Goal: Task Accomplishment & Management: Manage account settings

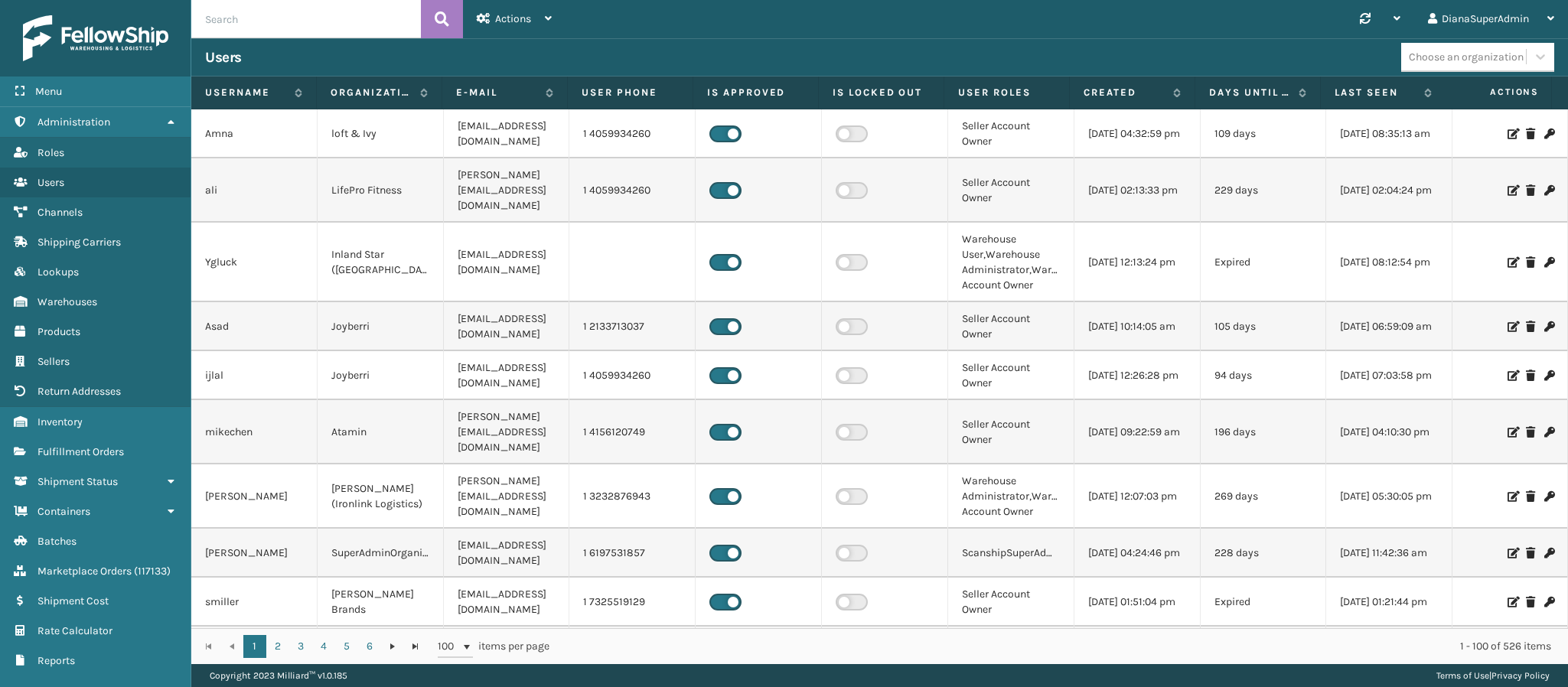
click at [272, 17] on input "text" at bounding box center [306, 19] width 230 height 38
click at [50, 450] on link "Fulfillment Orders" at bounding box center [95, 452] width 191 height 30
click at [131, 443] on link "Fulfillment Orders" at bounding box center [95, 452] width 191 height 30
click at [93, 445] on span "Fulfillment Orders" at bounding box center [80, 452] width 86 height 13
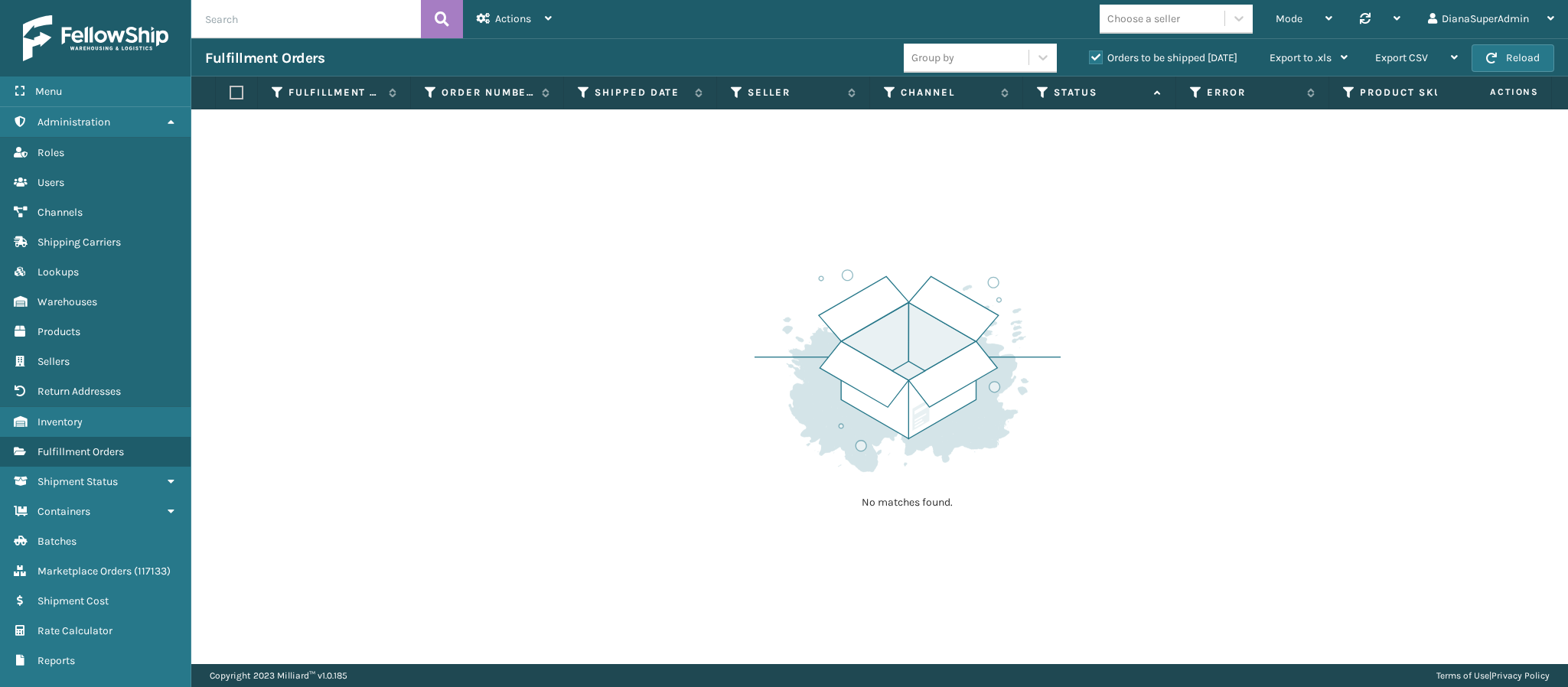
click at [287, 3] on input "text" at bounding box center [306, 19] width 230 height 38
paste input "SO2435342"
click at [216, 13] on input "SO2435342" at bounding box center [306, 19] width 230 height 38
type input "2435342"
click at [79, 565] on span "Marketplace Orders" at bounding box center [84, 572] width 94 height 13
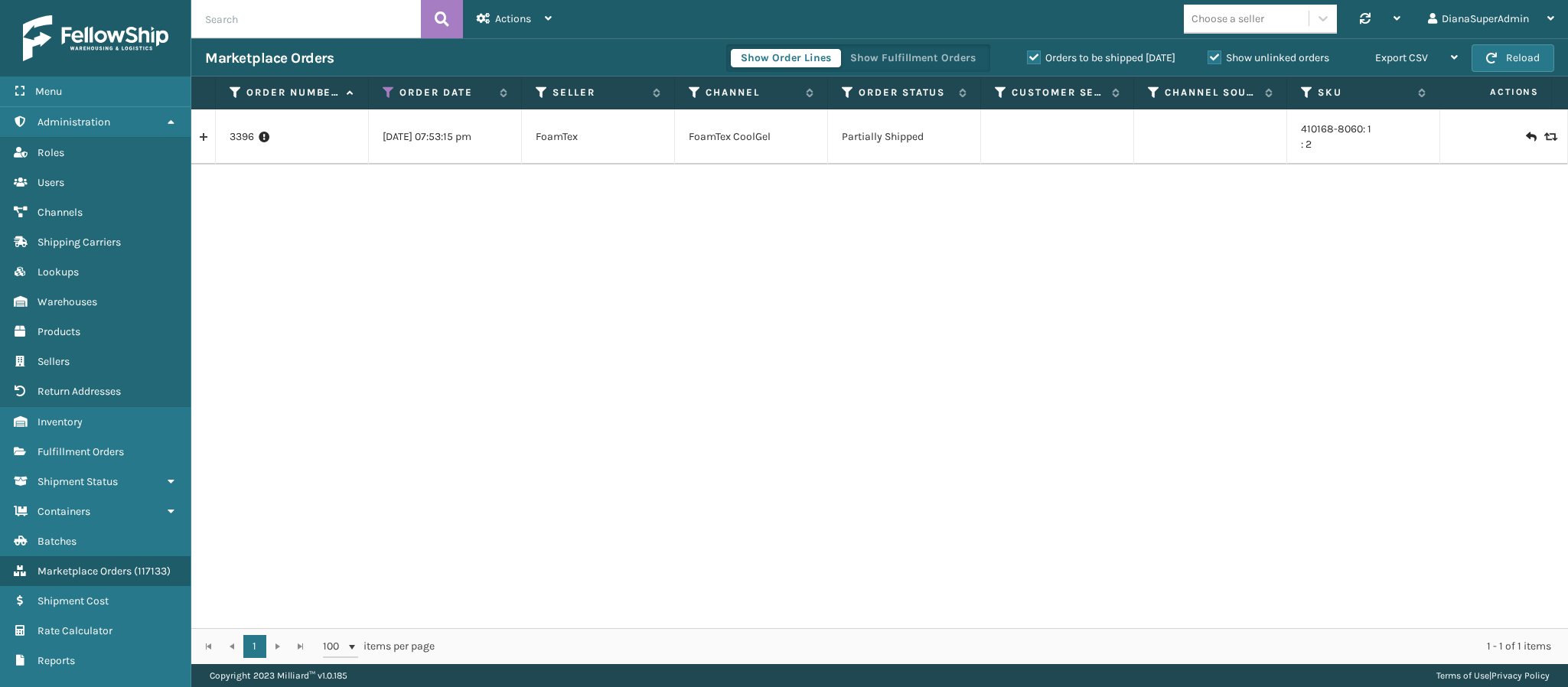
click at [306, 22] on input "text" at bounding box center [306, 19] width 230 height 38
paste input "SO2435342"
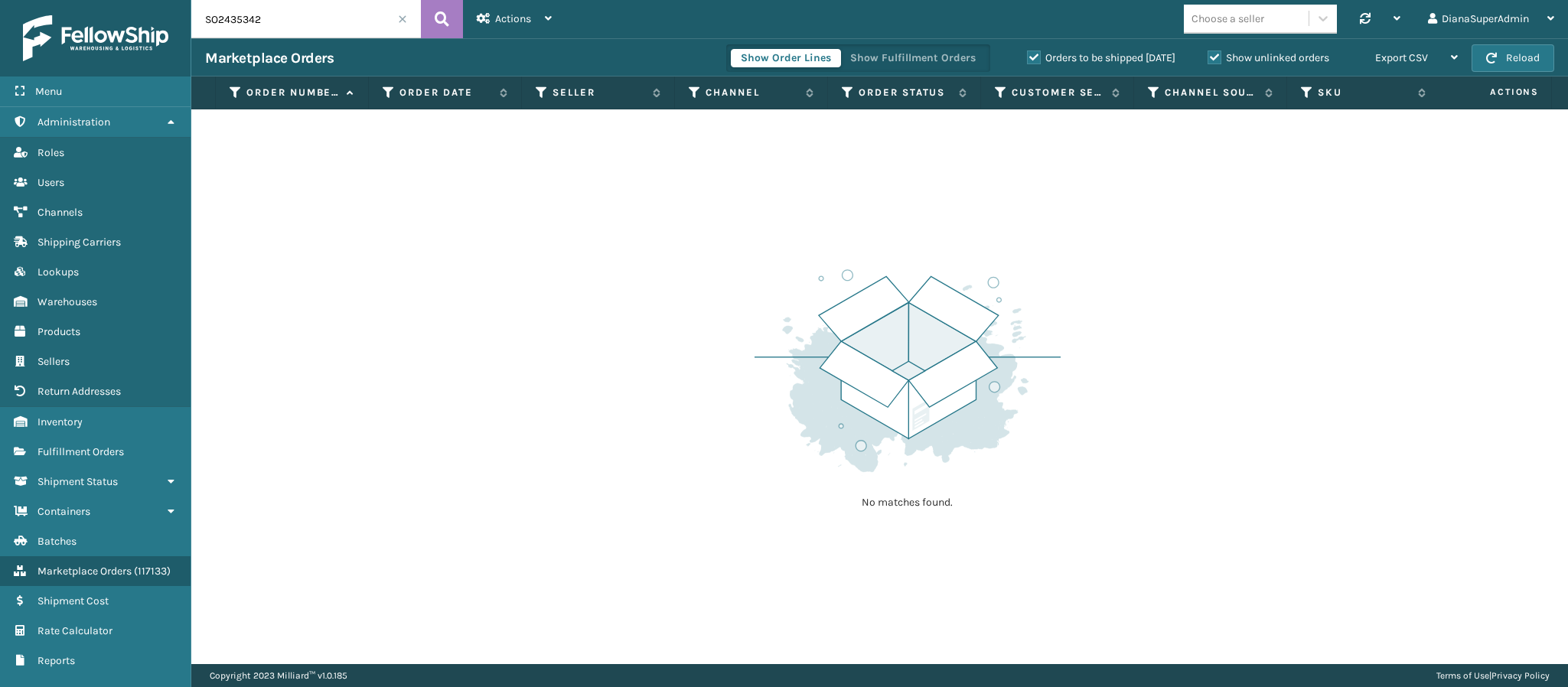
click at [221, 14] on input "SO2435342" at bounding box center [306, 19] width 230 height 38
click at [1208, 53] on label "Show unlinked orders" at bounding box center [1269, 58] width 122 height 13
click at [1208, 53] on input "Show unlinked orders" at bounding box center [1208, 54] width 1 height 10
click at [313, 14] on input "2435342" at bounding box center [306, 19] width 230 height 38
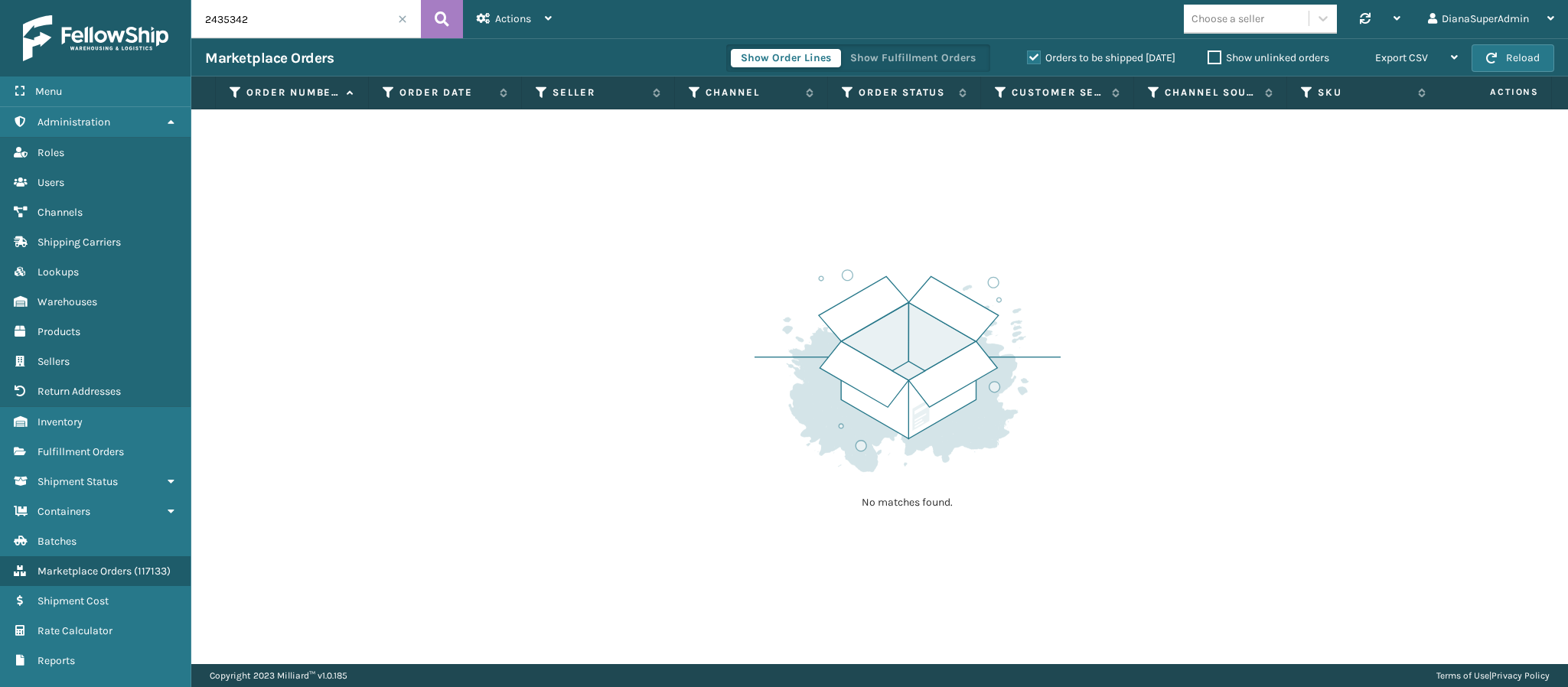
click at [313, 14] on input "2435342" at bounding box center [306, 19] width 230 height 38
paste input "SO"
type input "SO2435342"
click at [115, 445] on span "Fulfillment Orders" at bounding box center [80, 452] width 86 height 13
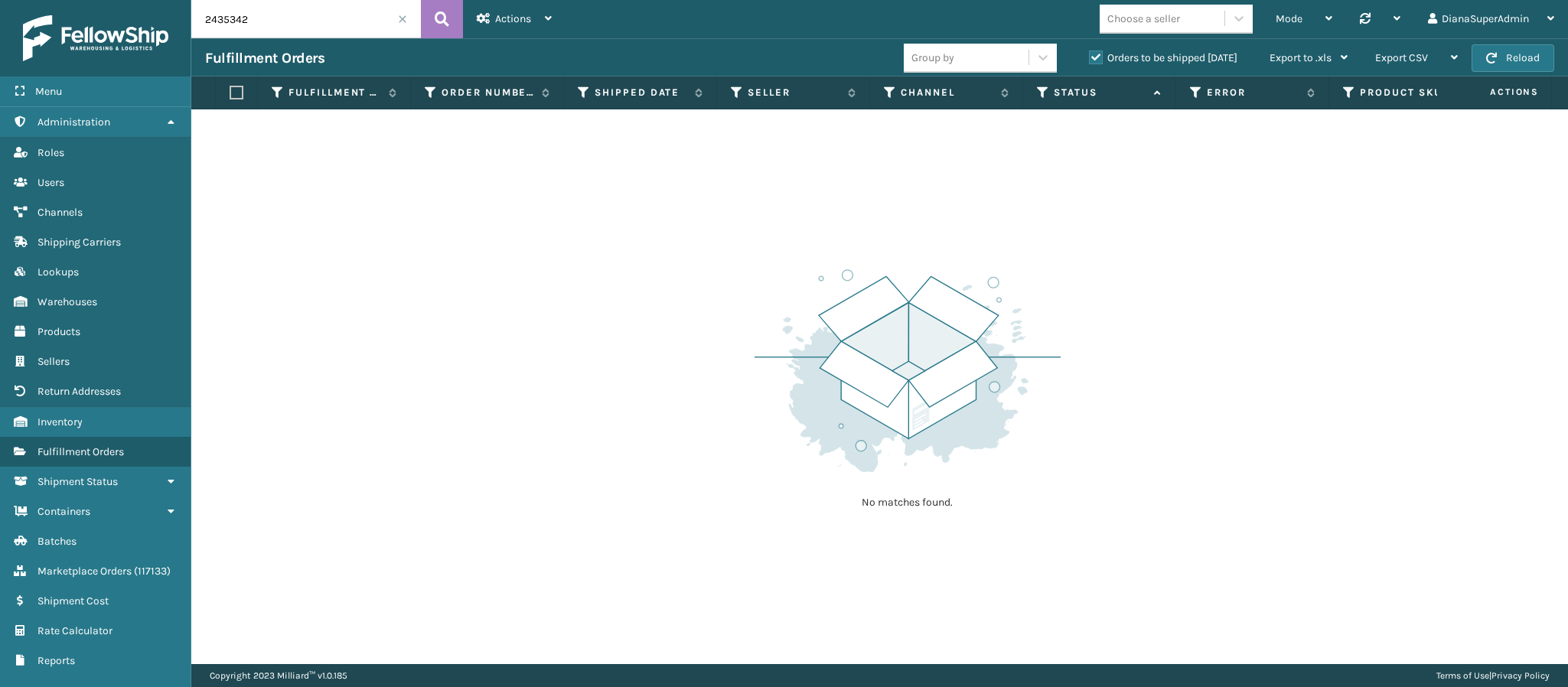
click at [403, 19] on span at bounding box center [402, 18] width 9 height 9
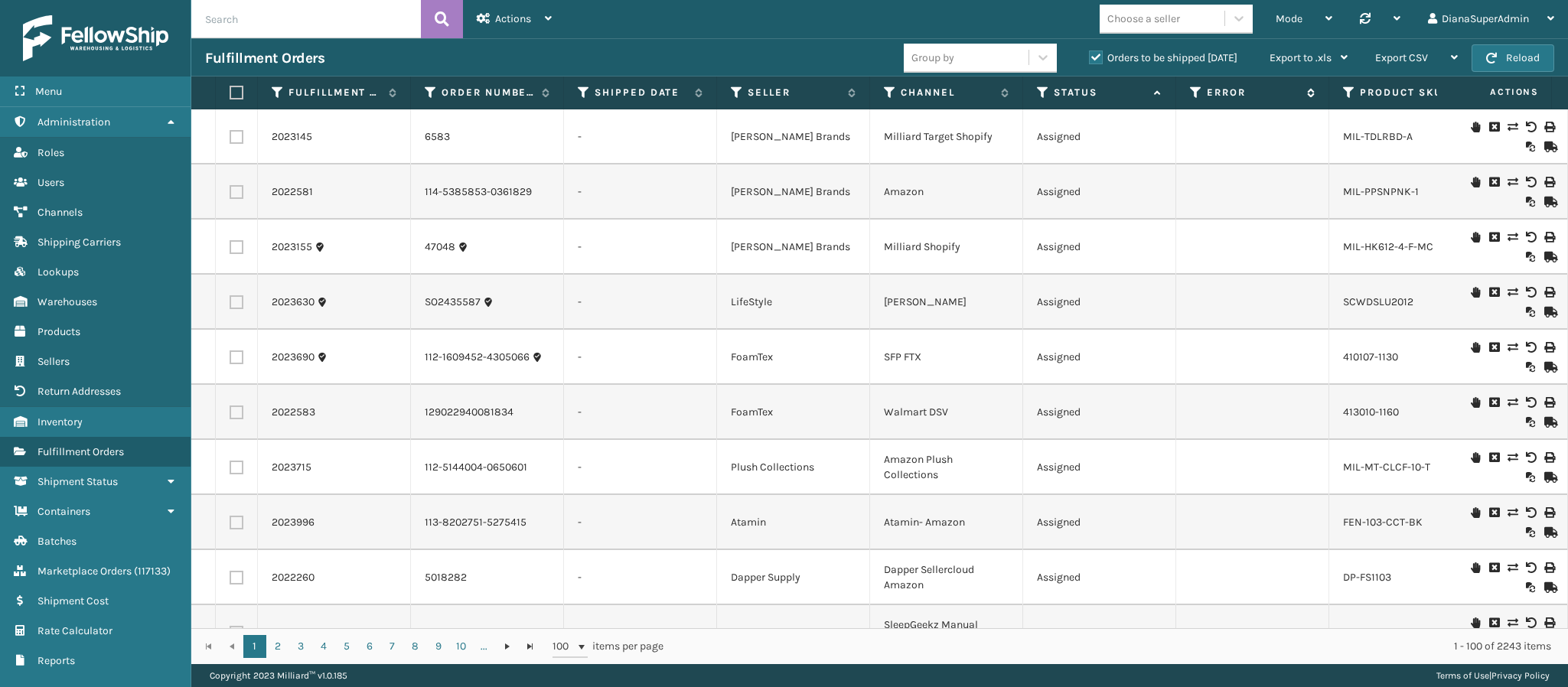
click at [1190, 96] on icon at bounding box center [1196, 93] width 13 height 13
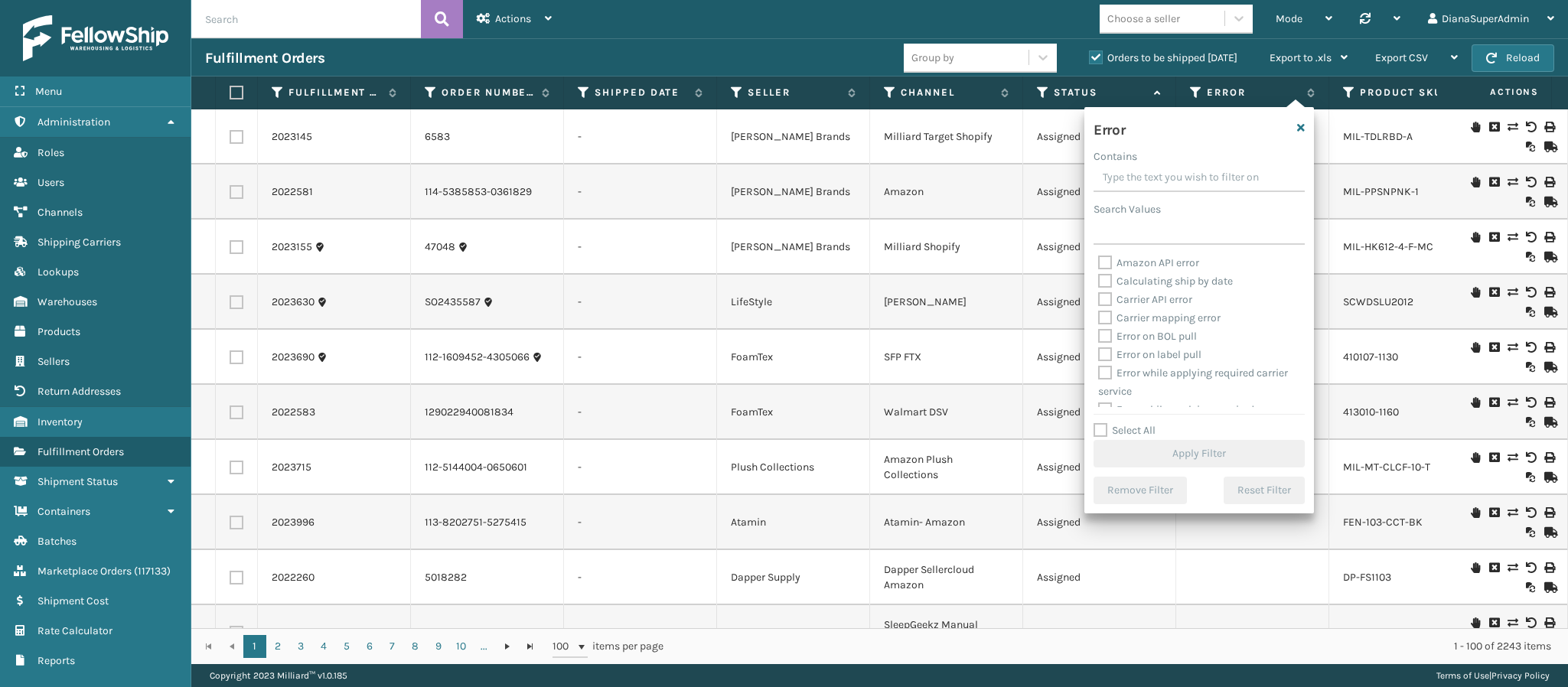
click at [1100, 428] on label "Select All" at bounding box center [1125, 430] width 62 height 13
click at [1100, 423] on input "Select All" at bounding box center [1209, 423] width 230 height 2
checkbox input "true"
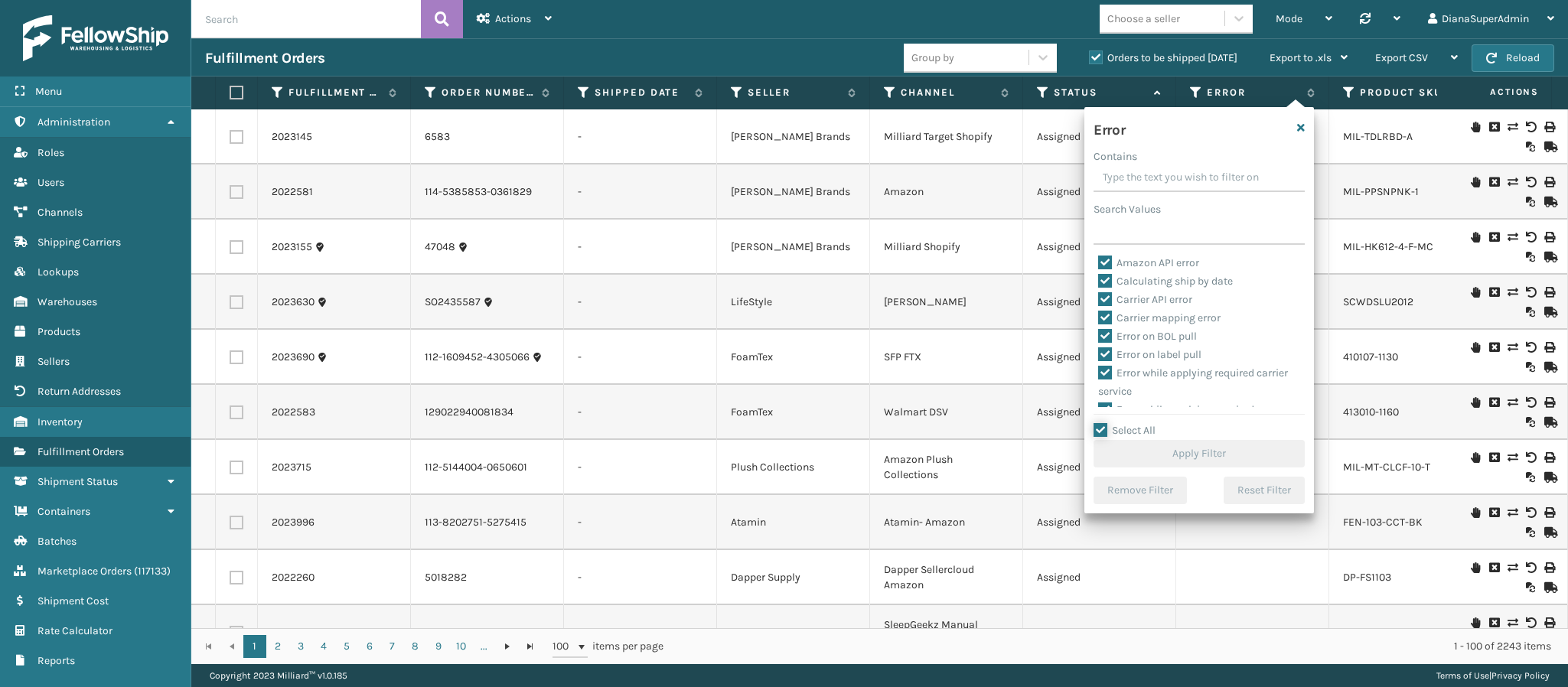
checkbox input "true"
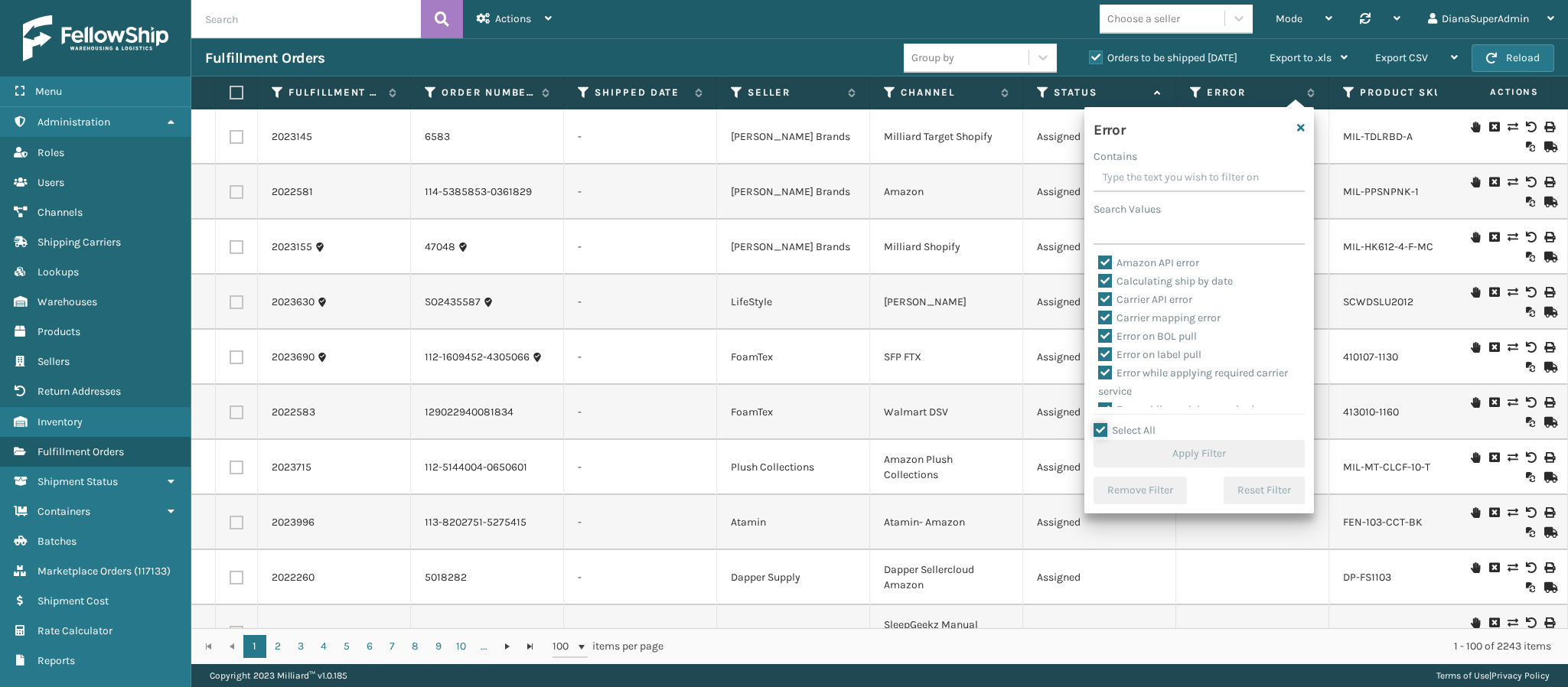
checkbox input "true"
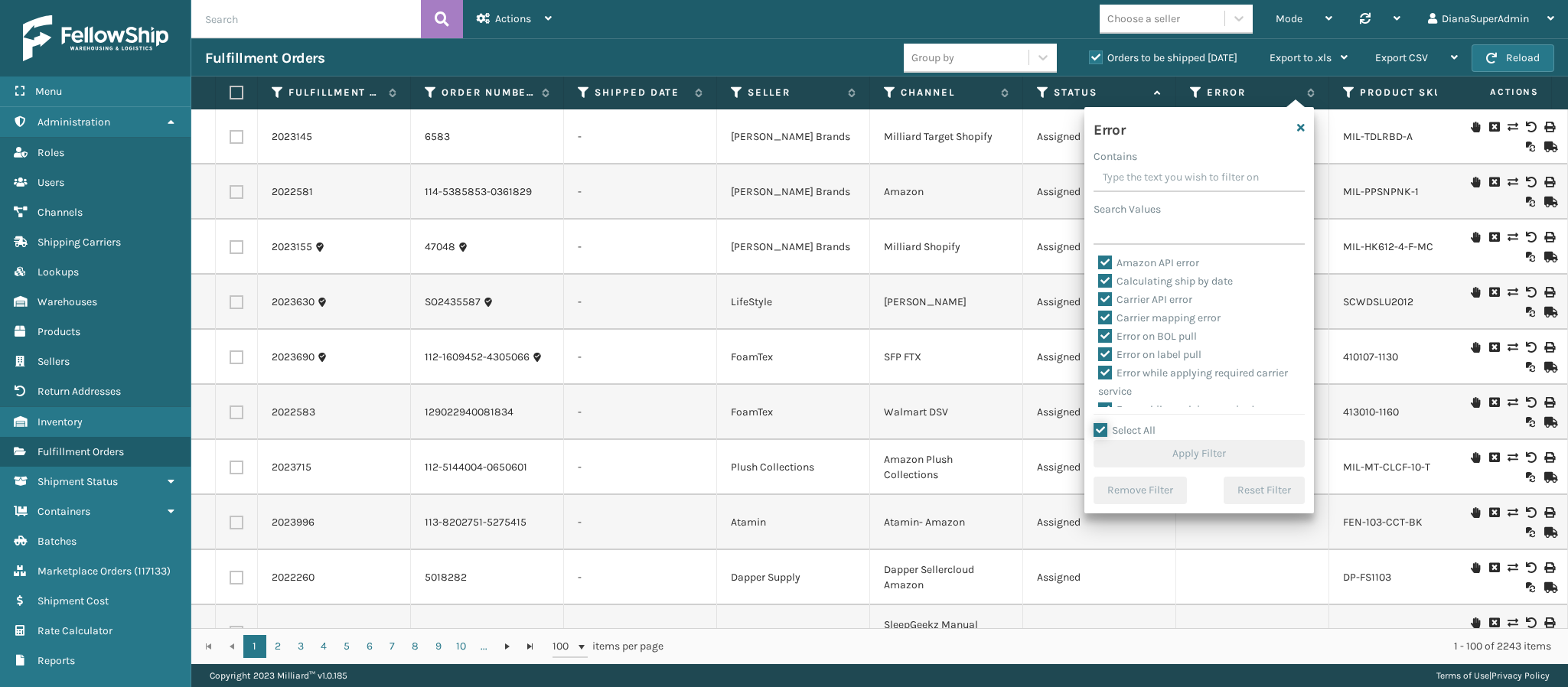
checkbox input "true"
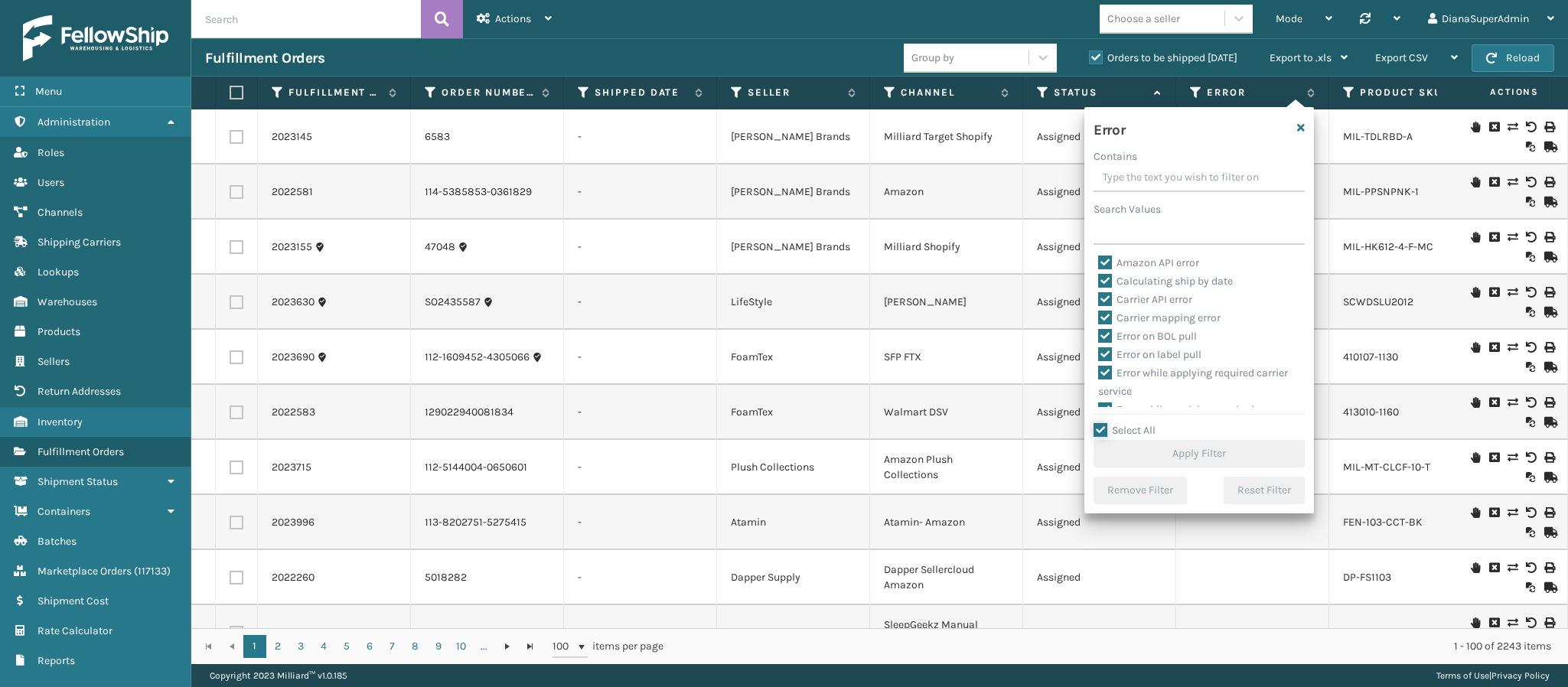
checkbox input "true"
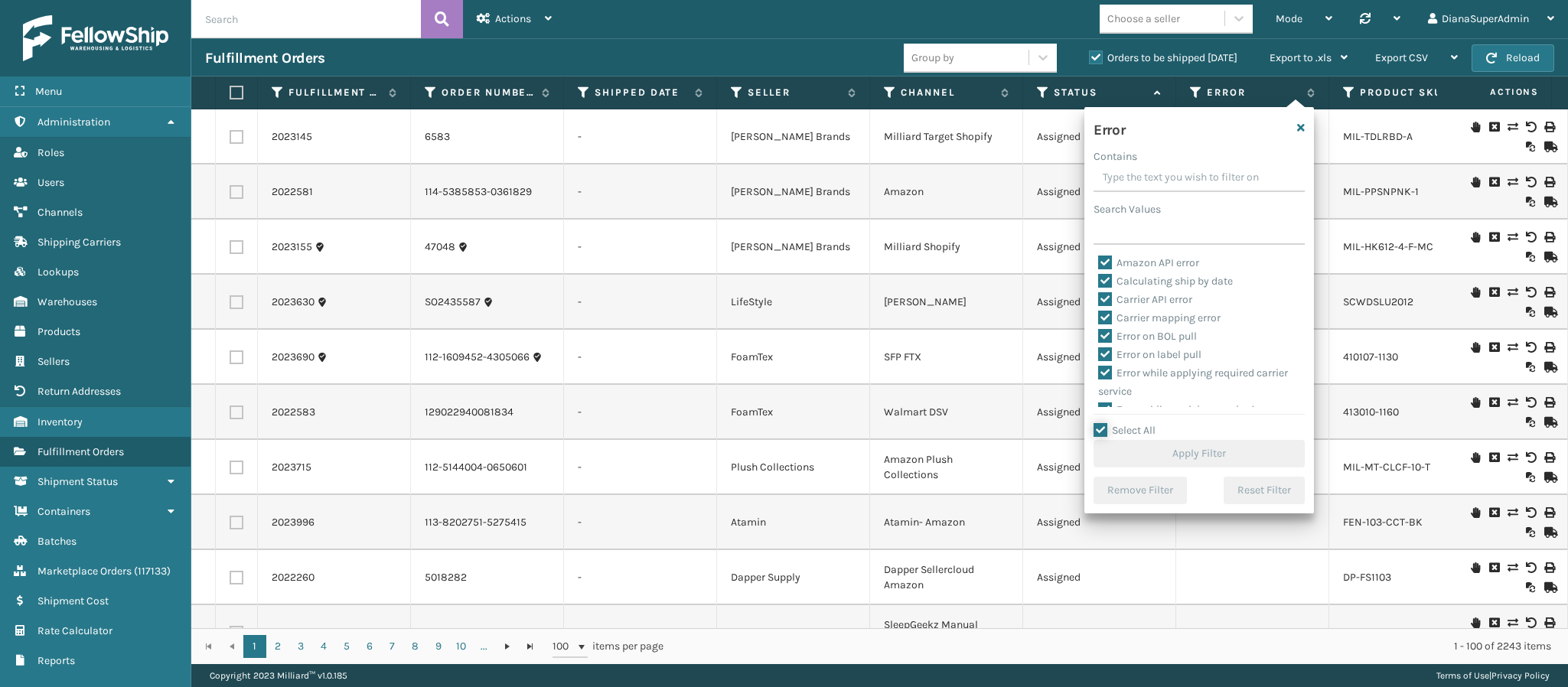
checkbox input "true"
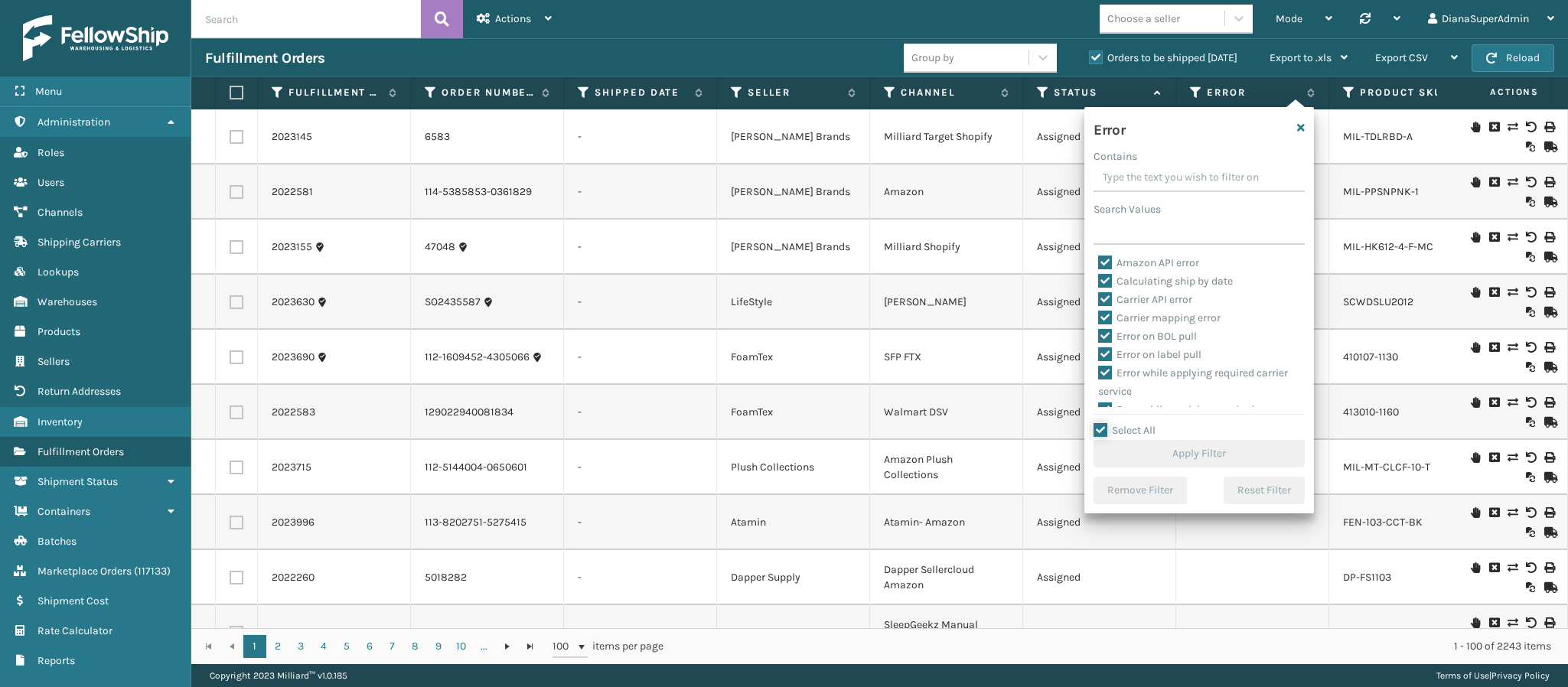
checkbox input "true"
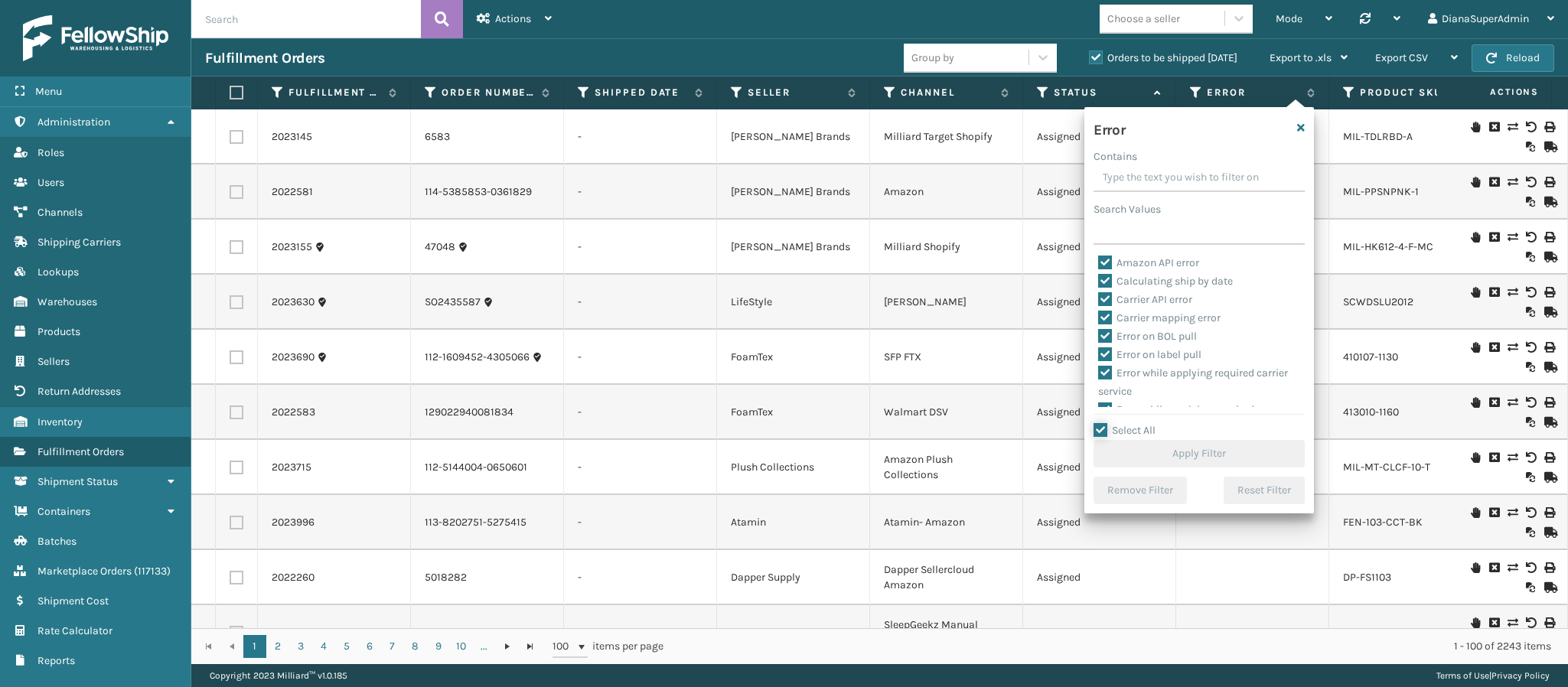
checkbox input "true"
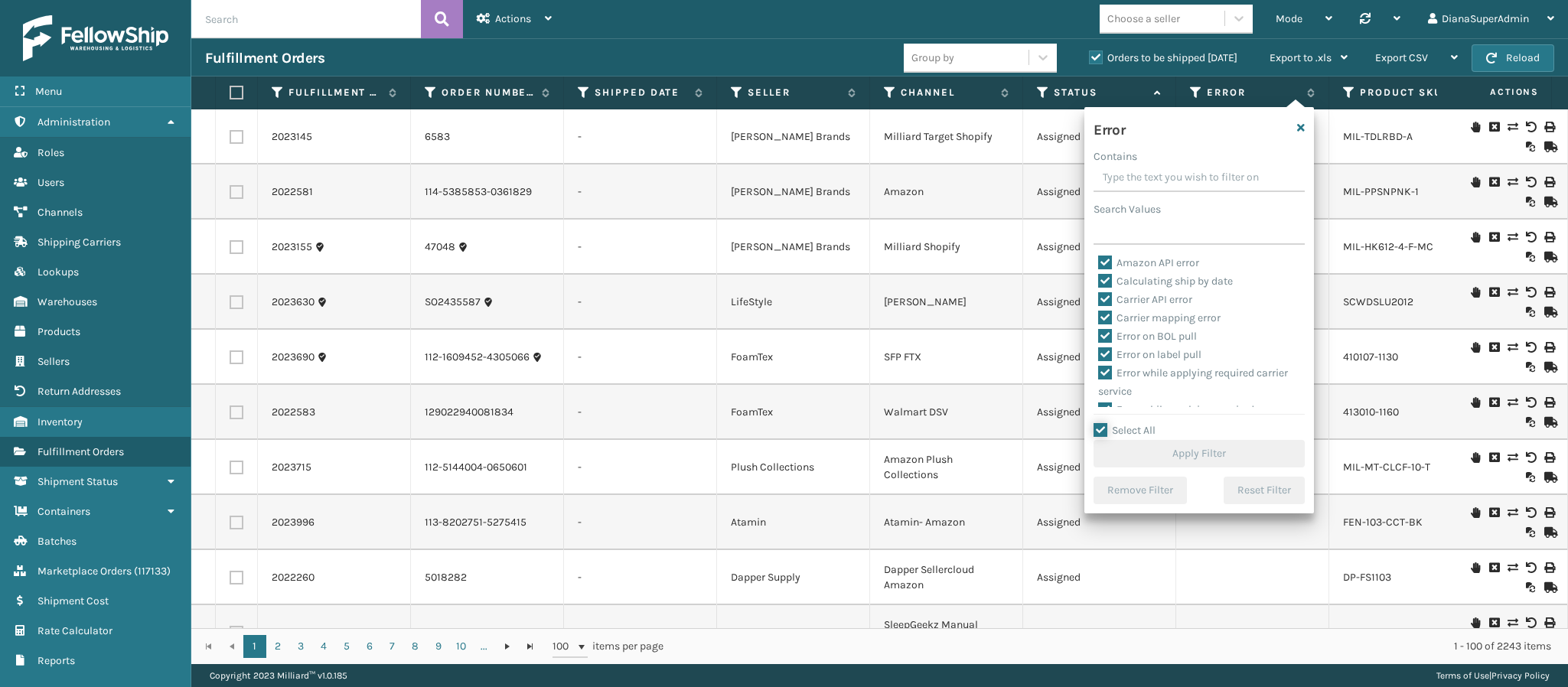
checkbox input "true"
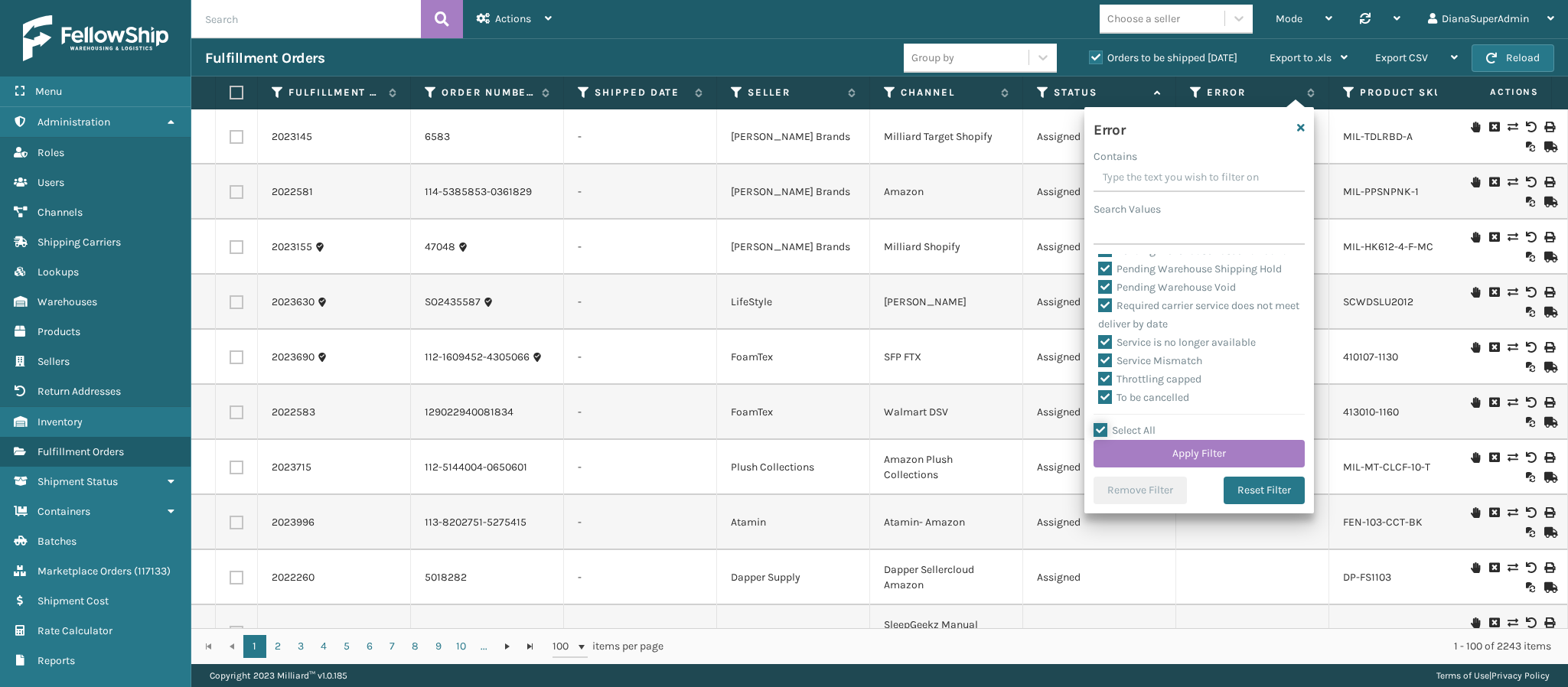
scroll to position [640, 0]
click at [1105, 294] on label "Pending Warehouse Void" at bounding box center [1167, 288] width 138 height 13
click at [1099, 288] on input "Pending Warehouse Void" at bounding box center [1098, 283] width 1 height 10
checkbox input "false"
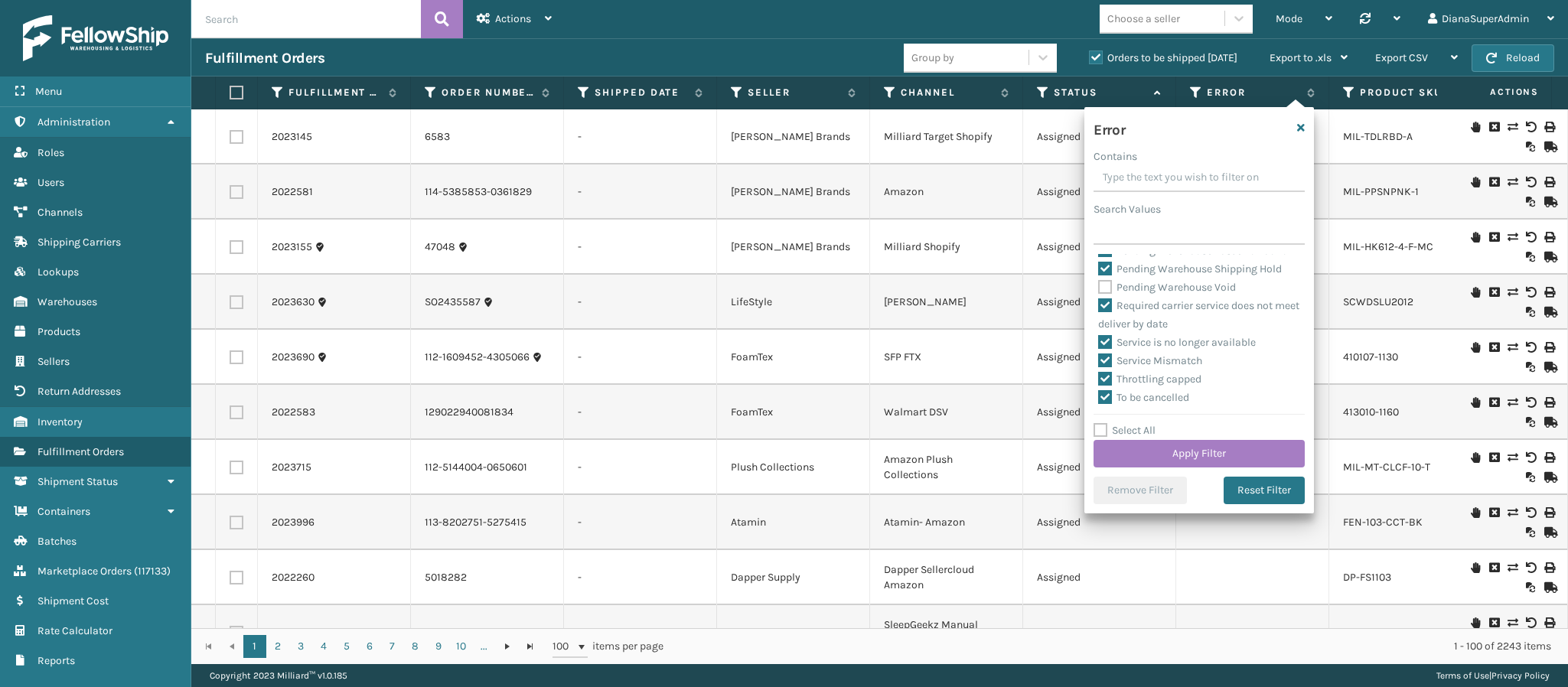
click at [1103, 276] on label "Pending Warehouse Shipping Hold" at bounding box center [1190, 269] width 184 height 13
click at [1099, 270] on input "Pending Warehouse Shipping Hold" at bounding box center [1098, 265] width 1 height 10
checkbox input "false"
click at [1107, 340] on label "Pending Warehouse Lost and Found" at bounding box center [1193, 333] width 190 height 13
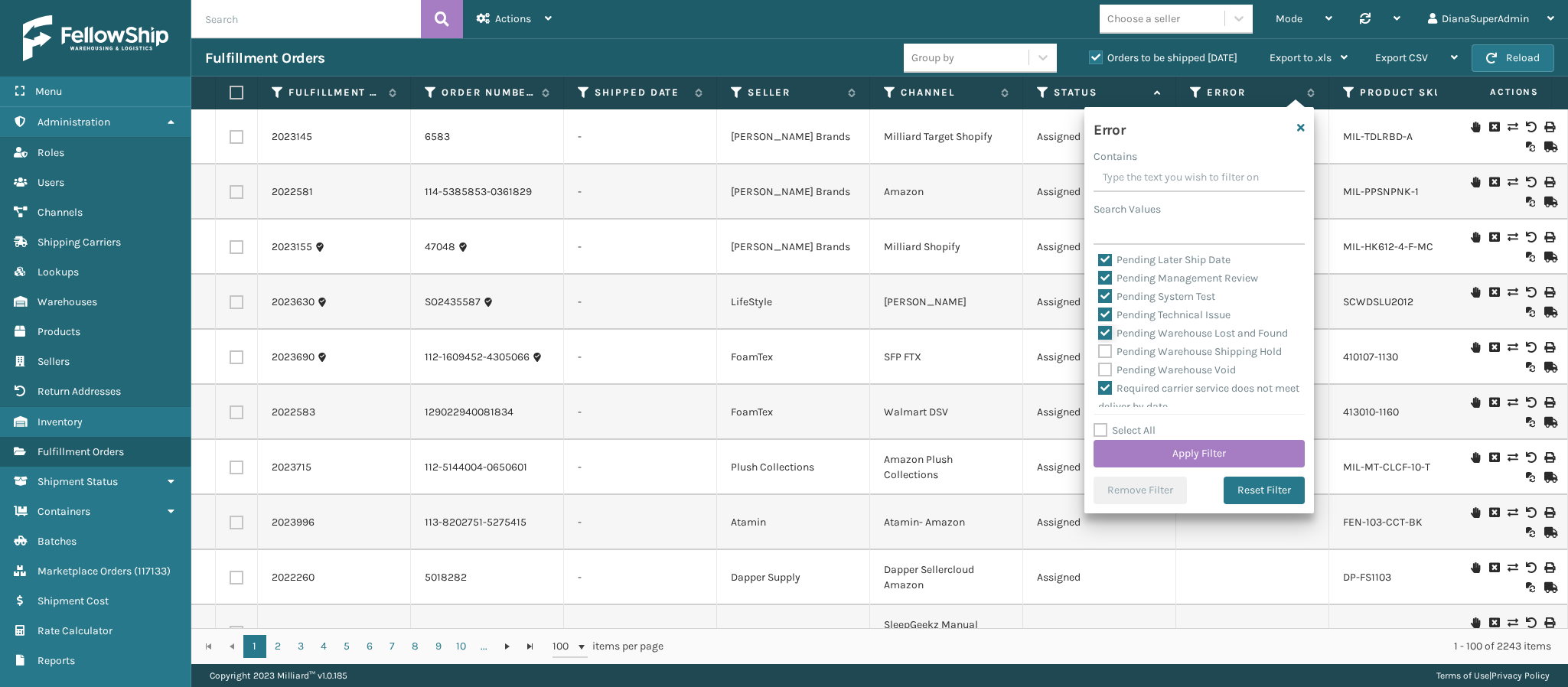
click at [1099, 334] on input "Pending Warehouse Lost and Found" at bounding box center [1098, 329] width 1 height 10
checkbox input "false"
click at [1105, 322] on label "Pending Technical Issue" at bounding box center [1164, 315] width 132 height 13
click at [1099, 316] on input "Pending Technical Issue" at bounding box center [1098, 311] width 1 height 10
checkbox input "false"
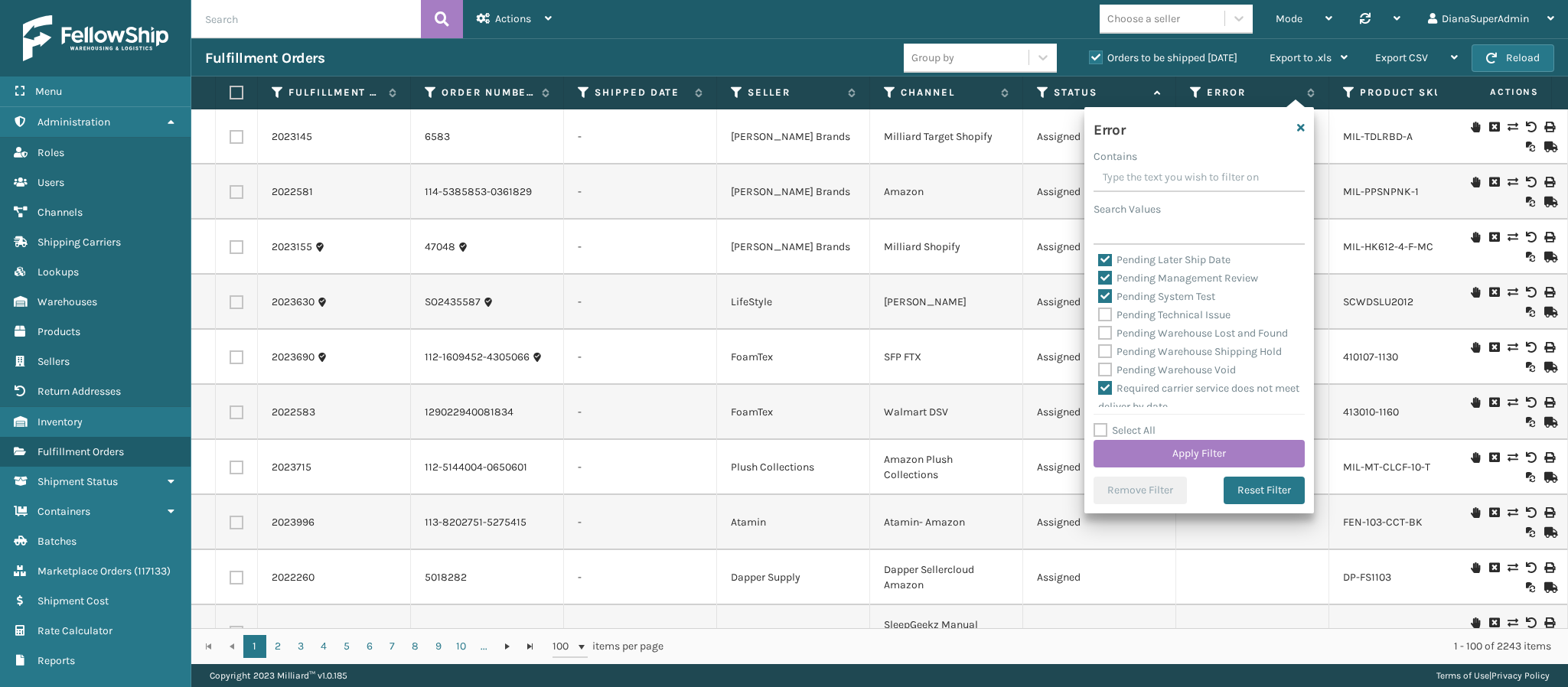
click at [1104, 303] on label "Pending System Test" at bounding box center [1157, 297] width 117 height 13
click at [1099, 298] on input "Pending System Test" at bounding box center [1098, 293] width 1 height 10
checkbox input "false"
click at [1100, 285] on label "Pending Management Review" at bounding box center [1178, 278] width 160 height 13
click at [1099, 279] on input "Pending Management Review" at bounding box center [1098, 274] width 1 height 10
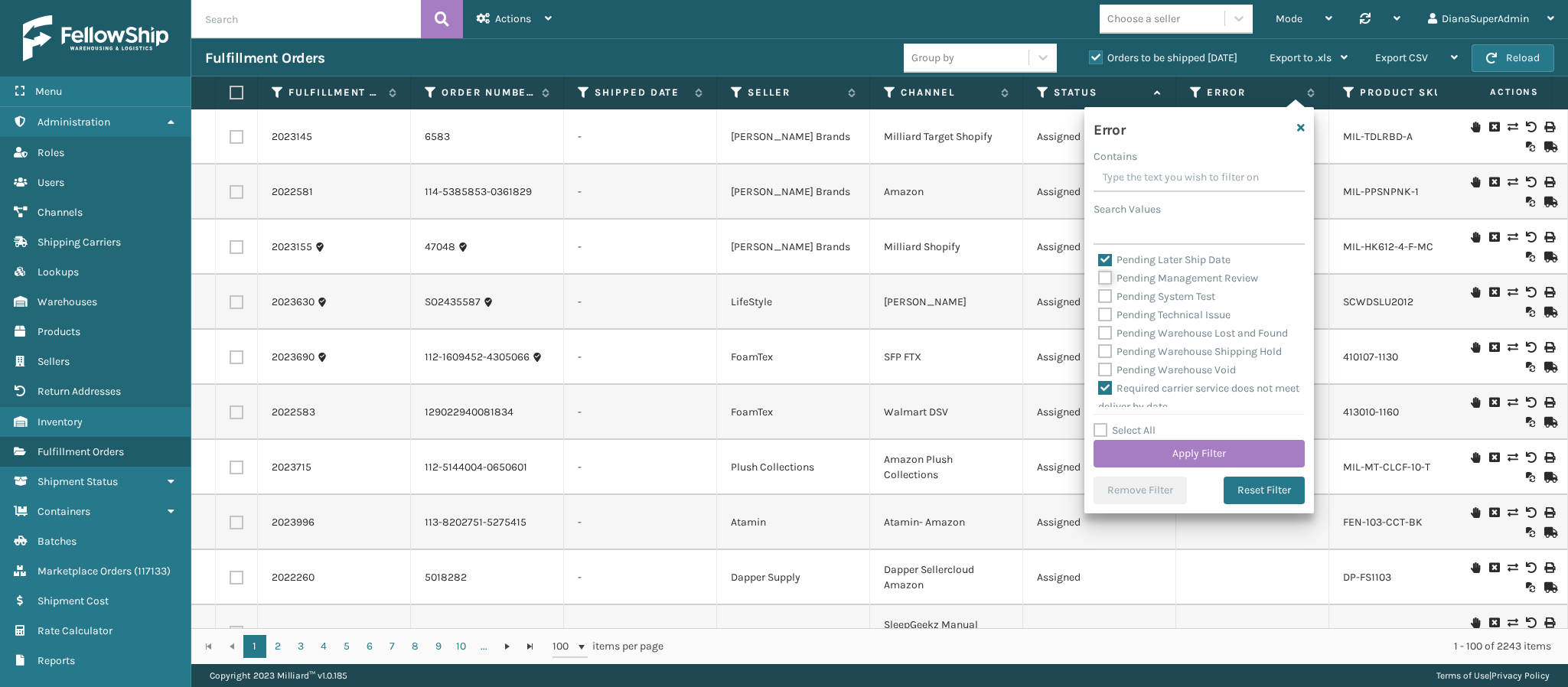
checkbox input "false"
click at [1101, 267] on label "Pending Later Ship Date" at bounding box center [1164, 260] width 132 height 13
click at [1099, 261] on input "Pending Later Ship Date" at bounding box center [1098, 256] width 1 height 10
checkbox input "false"
click at [1103, 248] on label "Pending Fraud Review" at bounding box center [1159, 242] width 123 height 13
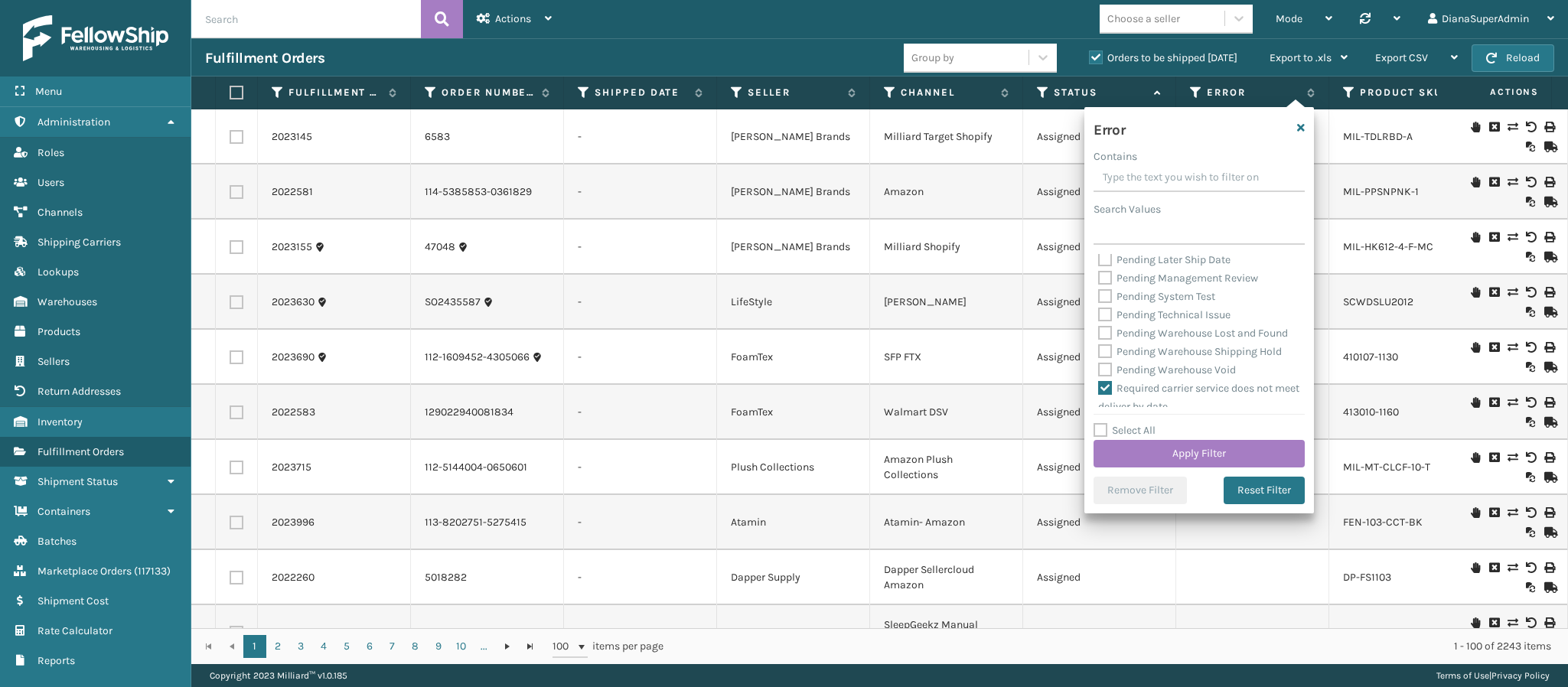
click at [1099, 242] on input "Pending Fraud Review" at bounding box center [1098, 237] width 1 height 10
checkbox input "false"
click at [1105, 302] on label "Pending Customer No Inventory" at bounding box center [1184, 295] width 171 height 13
click at [1099, 296] on input "Pending Customer No Inventory" at bounding box center [1098, 291] width 1 height 10
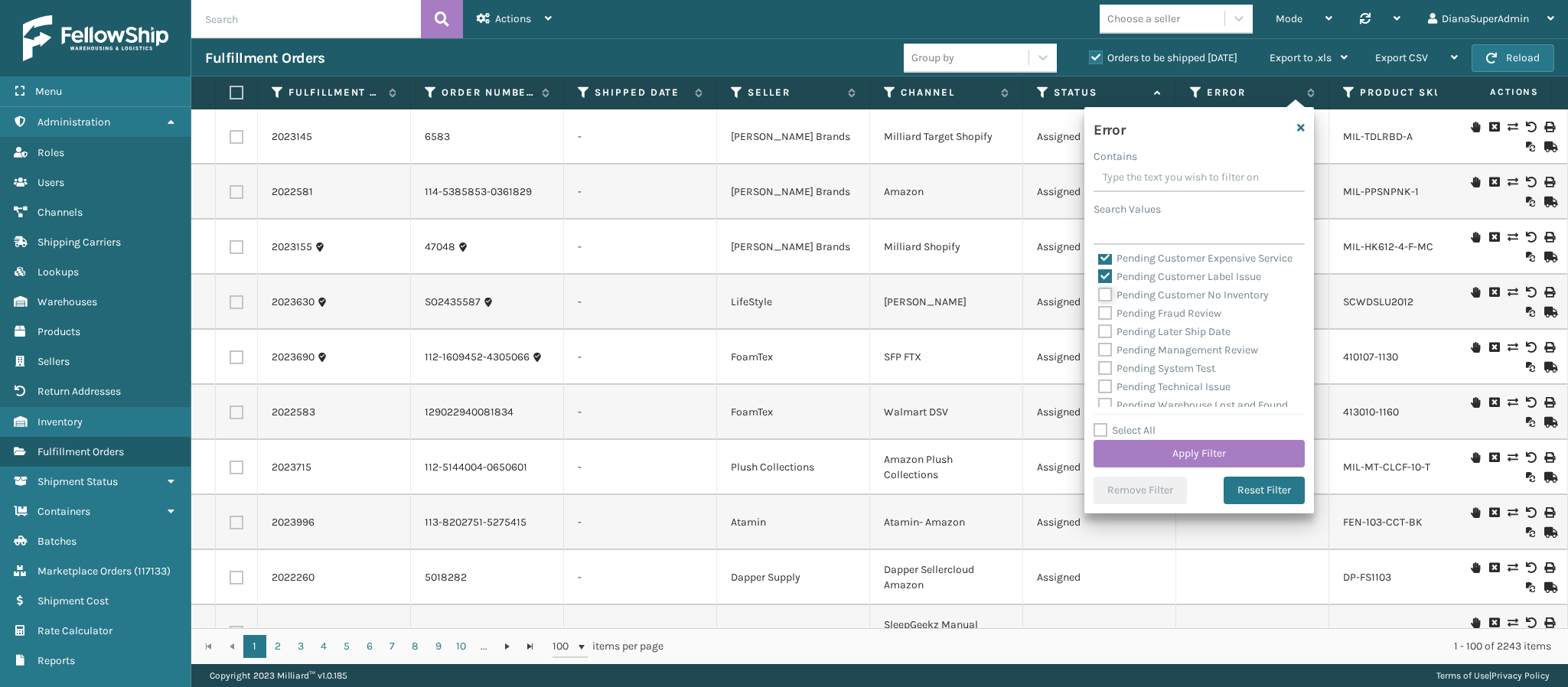
checkbox input "false"
click at [1103, 283] on label "Pending Customer Label Issue" at bounding box center [1179, 277] width 163 height 13
click at [1099, 277] on input "Pending Customer Label Issue" at bounding box center [1098, 273] width 1 height 10
checkbox input "false"
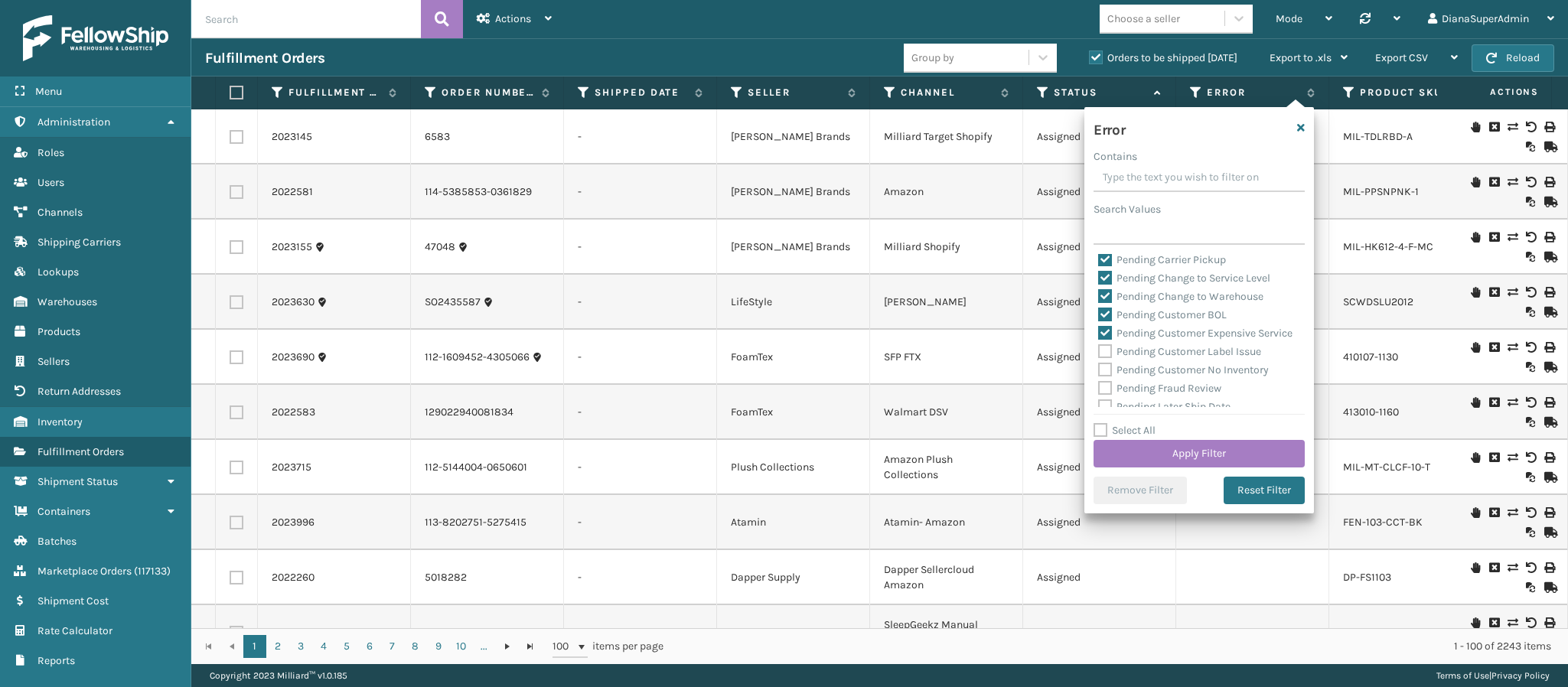
click at [1103, 336] on label "Pending Customer Expensive Service" at bounding box center [1195, 333] width 195 height 13
click at [1099, 334] on input "Pending Customer Expensive Service" at bounding box center [1098, 329] width 1 height 10
checkbox input "false"
click at [1102, 317] on label "Pending Customer BOL" at bounding box center [1163, 315] width 129 height 13
click at [1099, 316] on input "Pending Customer BOL" at bounding box center [1098, 311] width 1 height 10
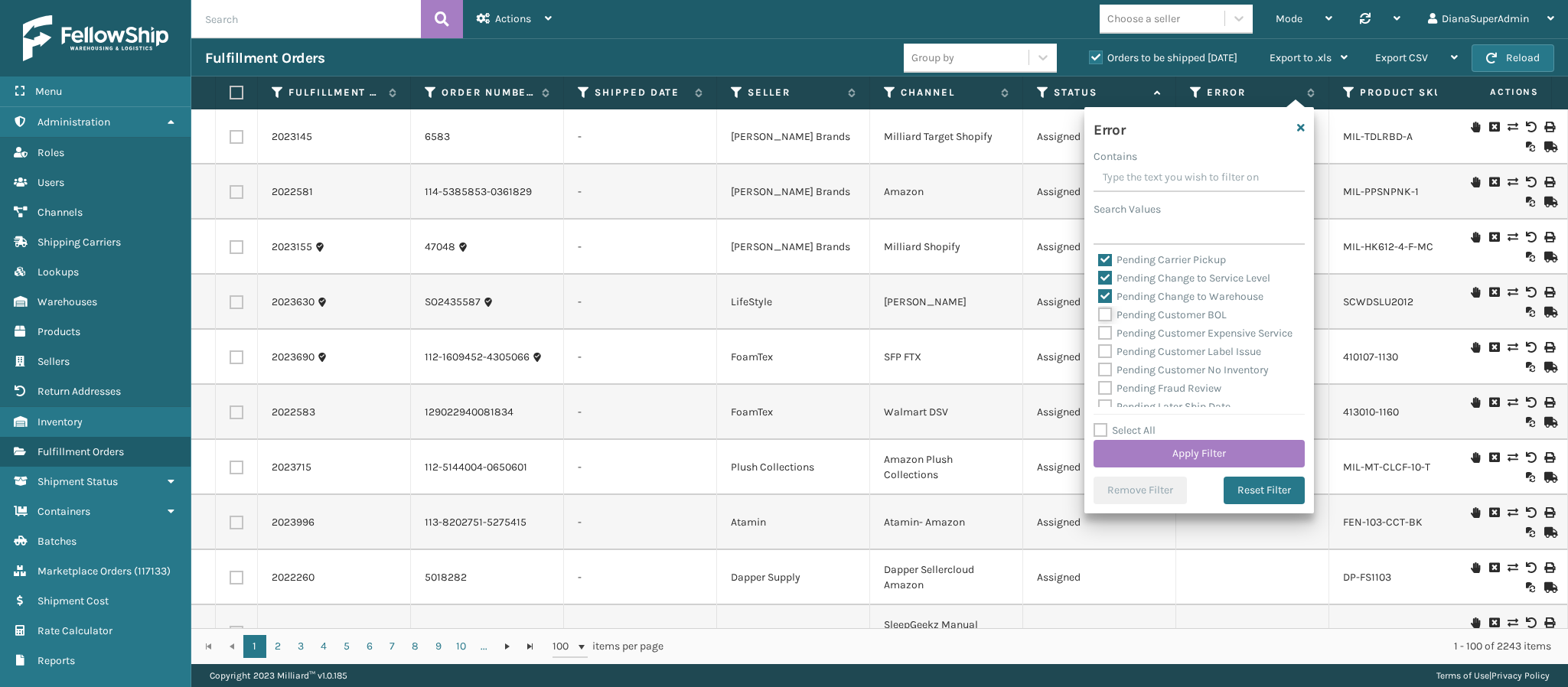
checkbox input "false"
click at [1102, 302] on label "Pending Change to Warehouse" at bounding box center [1181, 297] width 165 height 13
click at [1099, 298] on input "Pending Change to Warehouse" at bounding box center [1098, 293] width 1 height 10
checkbox input "false"
click at [1103, 280] on label "Pending Change to Service Level" at bounding box center [1184, 278] width 172 height 13
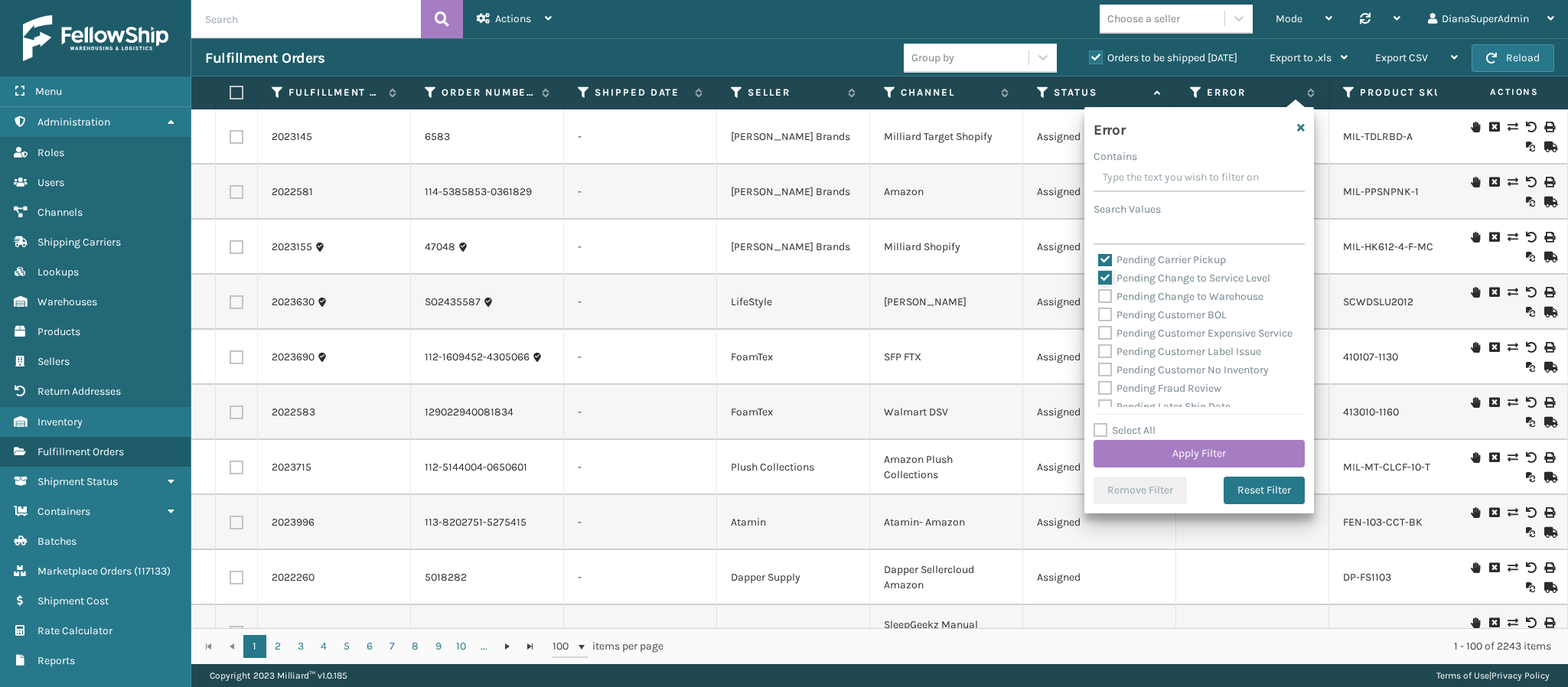
click at [1099, 279] on input "Pending Change to Service Level" at bounding box center [1098, 274] width 1 height 10
checkbox input "false"
click at [1103, 260] on label "Pending Carrier Pickup" at bounding box center [1162, 260] width 128 height 13
click at [1099, 260] on input "Pending Carrier Pickup" at bounding box center [1098, 256] width 1 height 10
checkbox input "false"
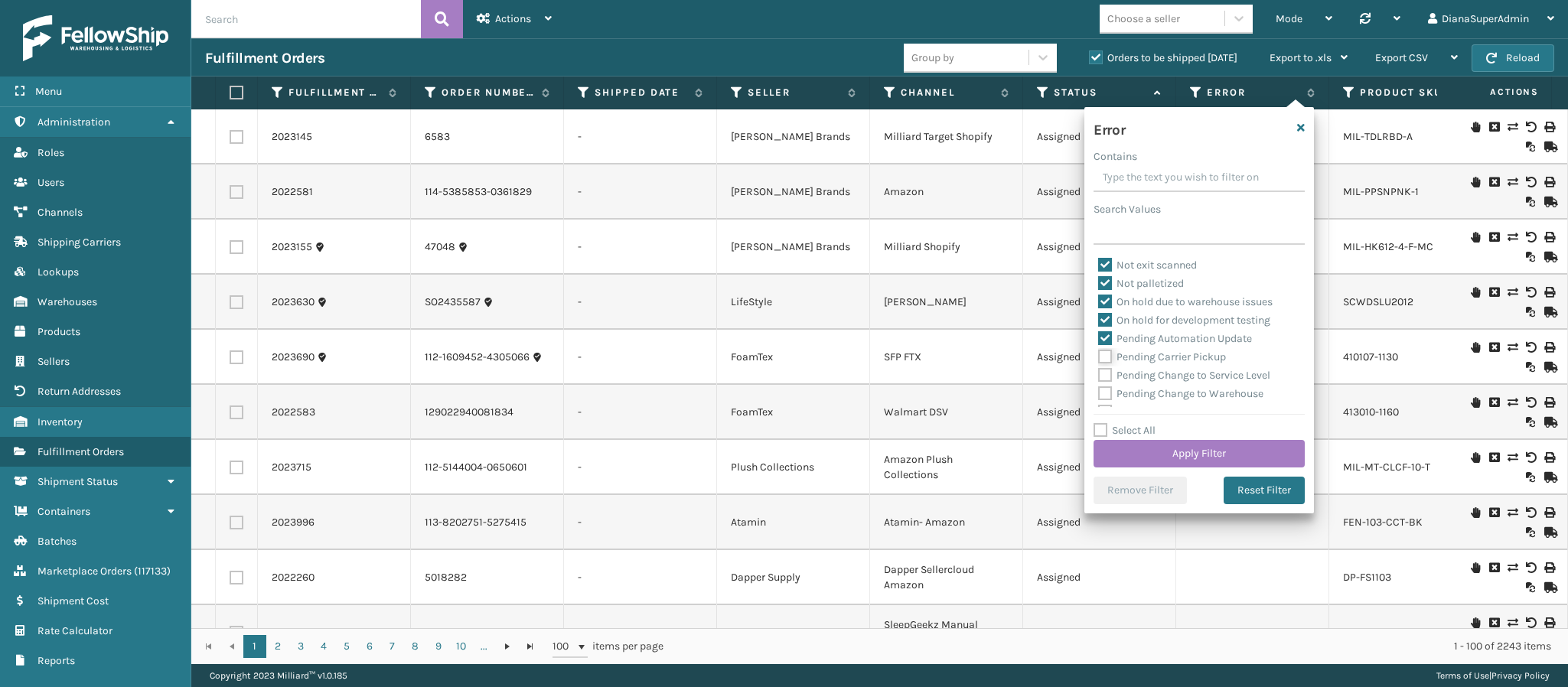
scroll to position [304, 0]
click at [1103, 340] on label "Pending Automation Update" at bounding box center [1175, 345] width 154 height 13
click at [1099, 340] on input "Pending Automation Update" at bounding box center [1098, 341] width 1 height 10
checkbox input "false"
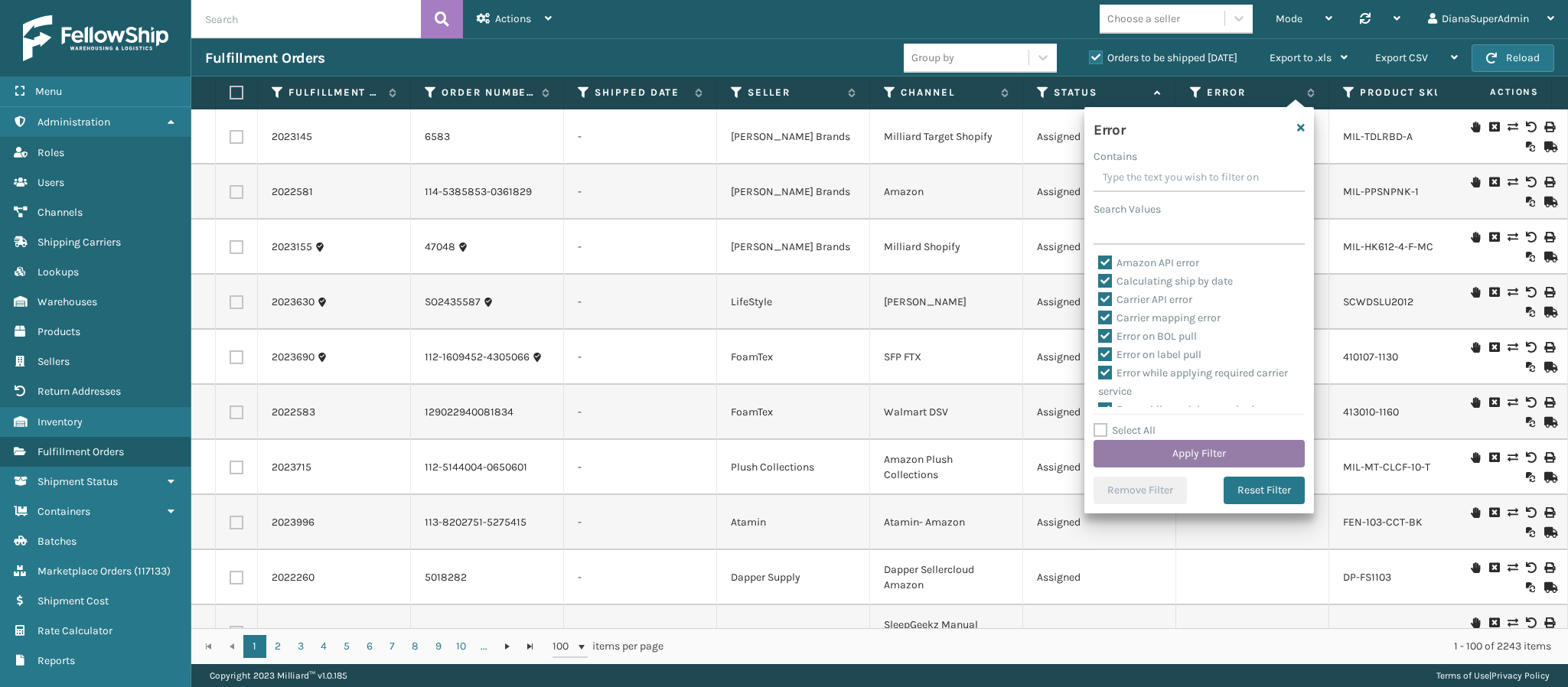
click at [1193, 450] on button "Apply Filter" at bounding box center [1199, 454] width 211 height 28
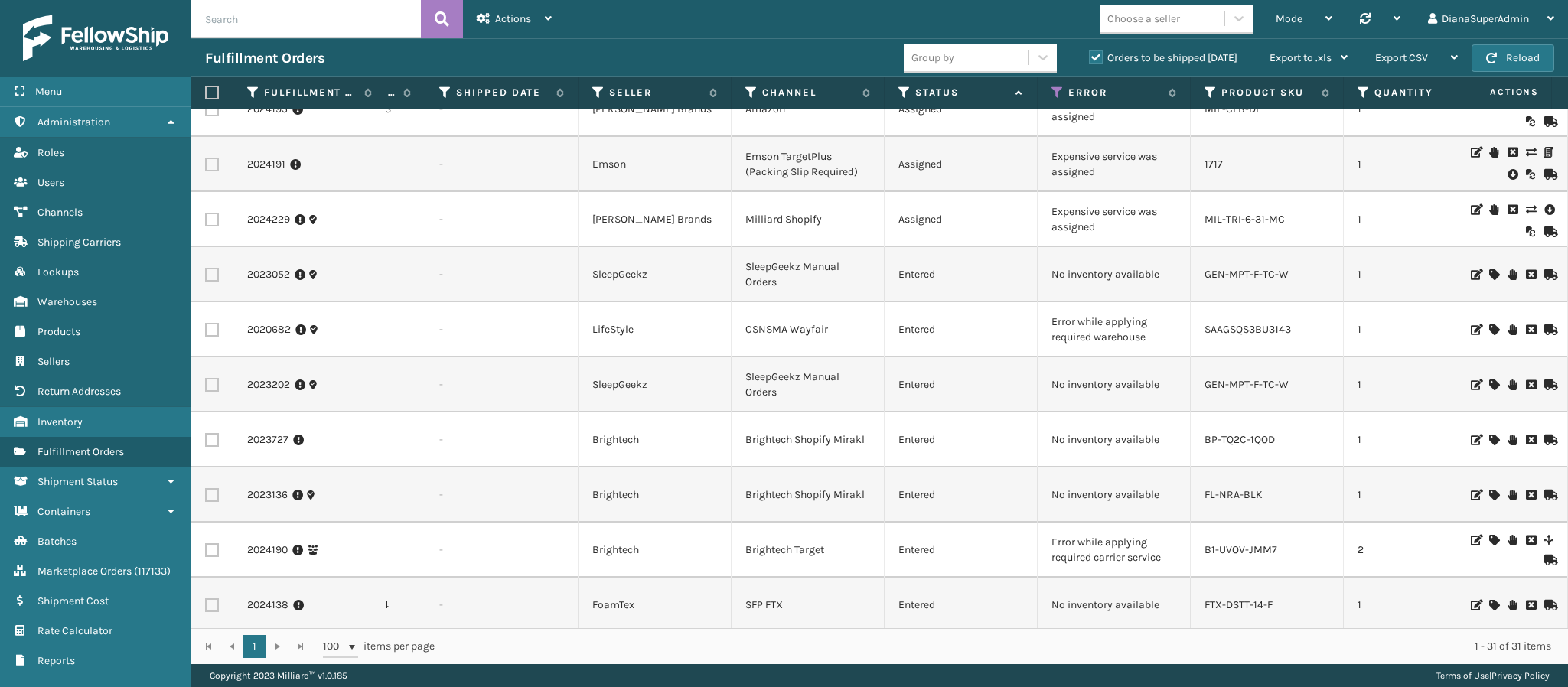
scroll to position [0, 139]
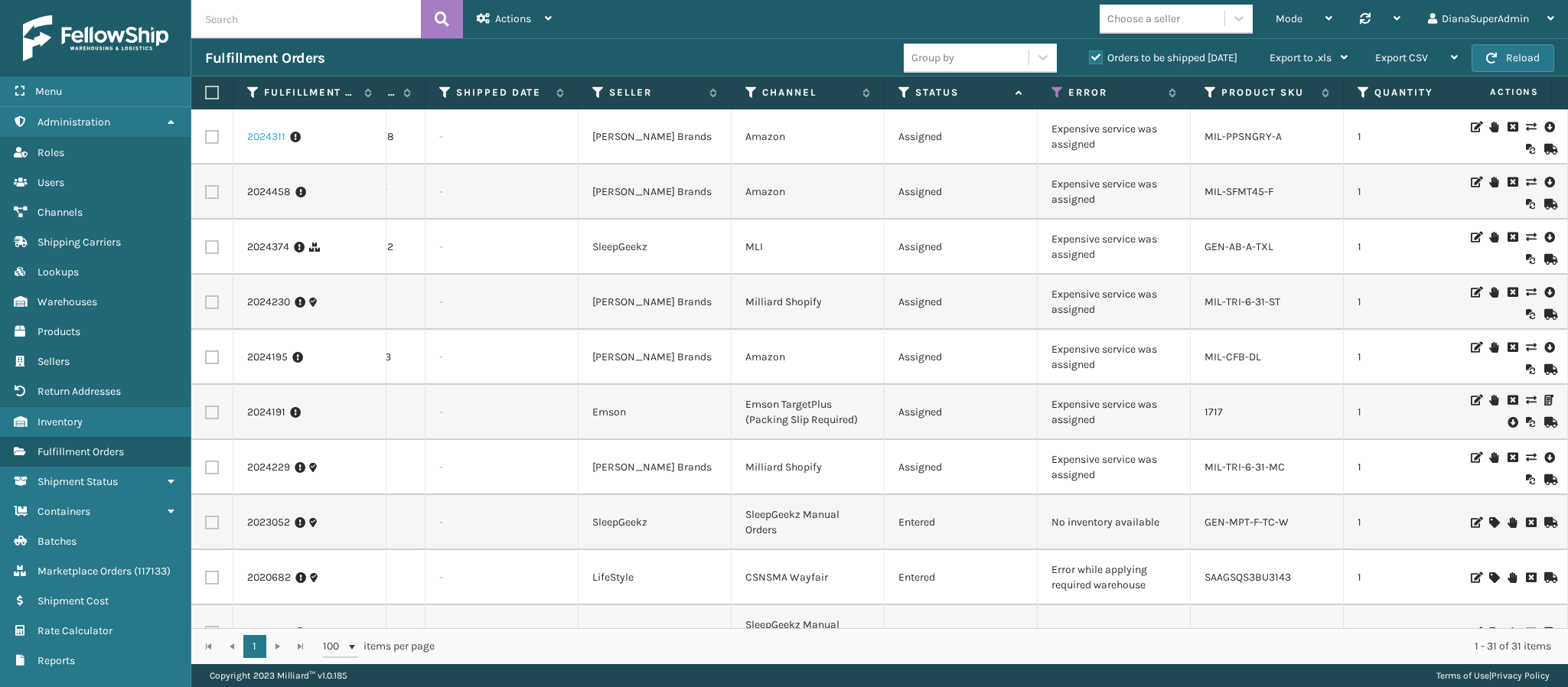
click at [267, 143] on link "2024311" at bounding box center [267, 137] width 38 height 15
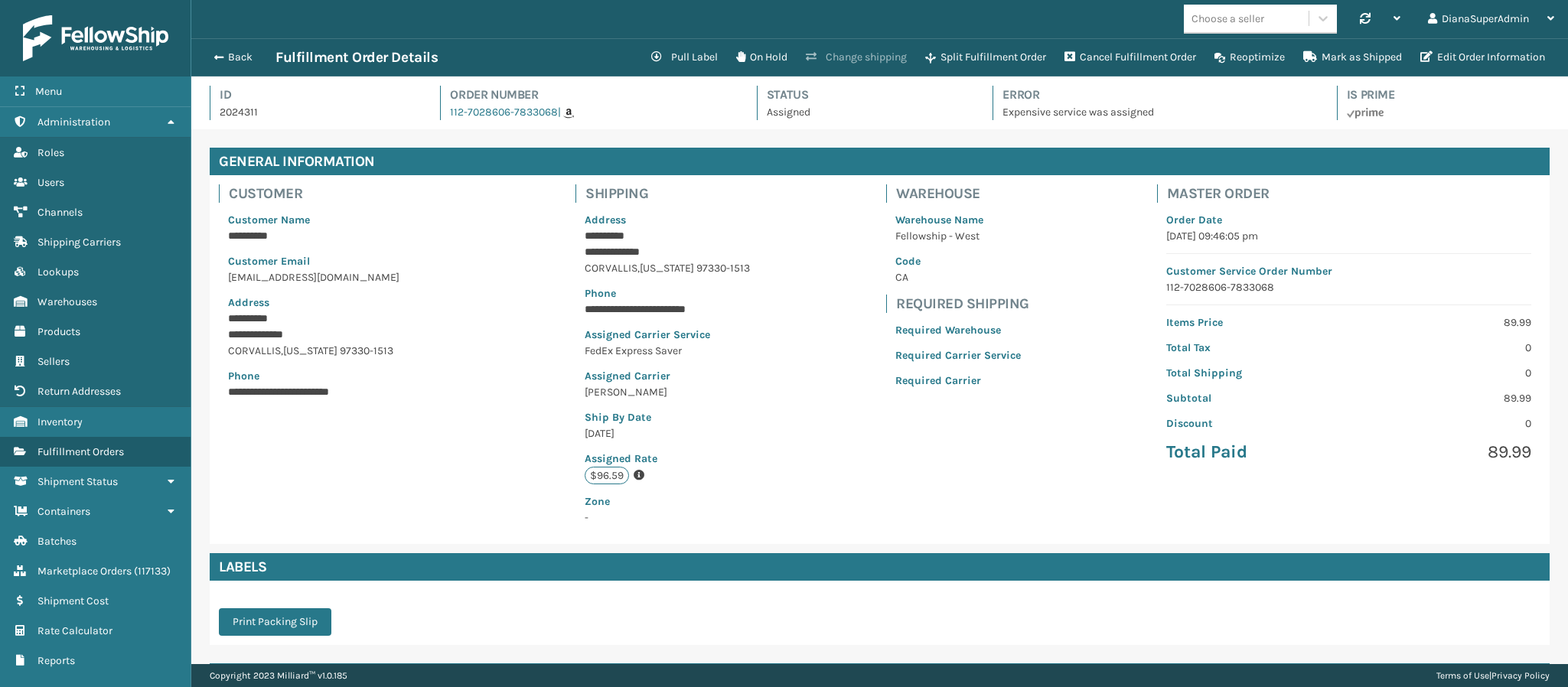
click at [868, 69] on button "Change shipping" at bounding box center [856, 57] width 120 height 31
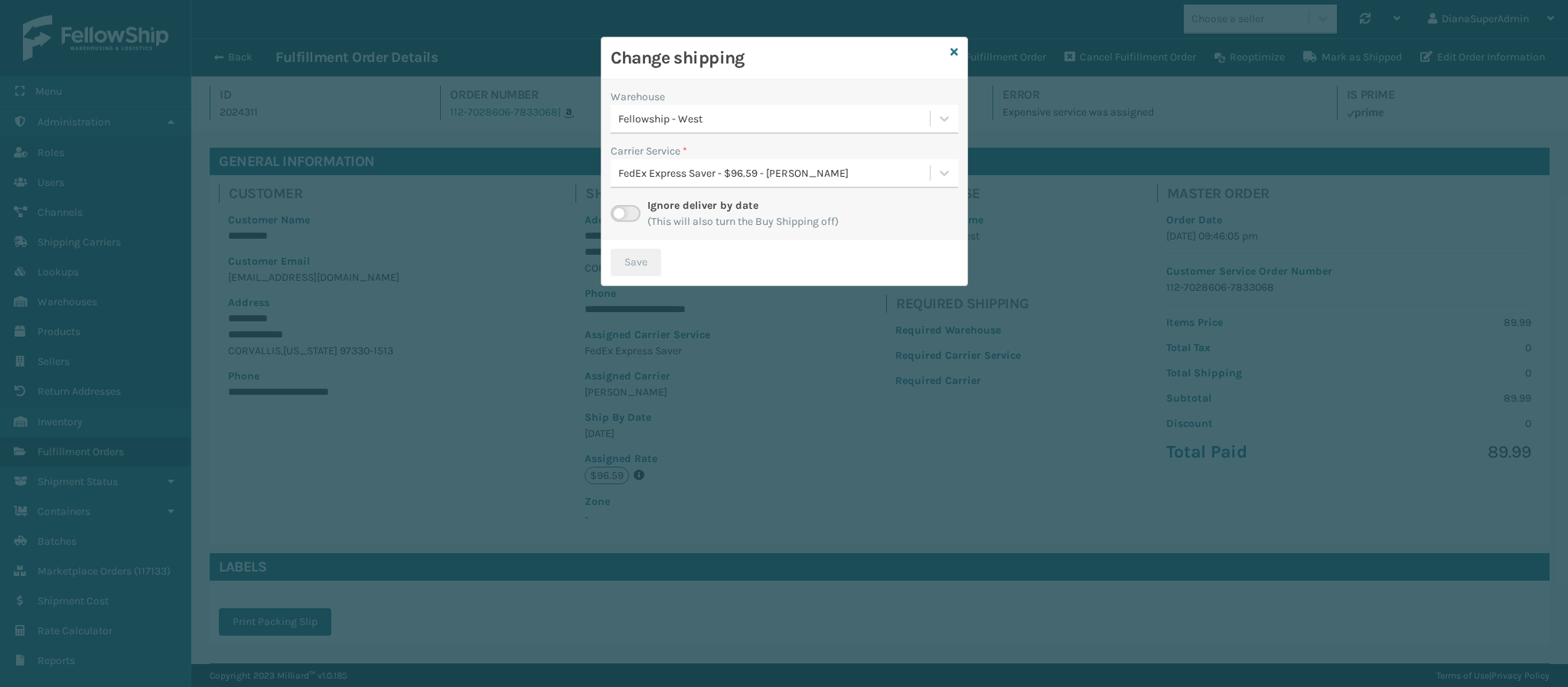
click at [624, 209] on label at bounding box center [626, 213] width 30 height 17
click at [621, 209] on input "checkbox" at bounding box center [616, 210] width 10 height 10
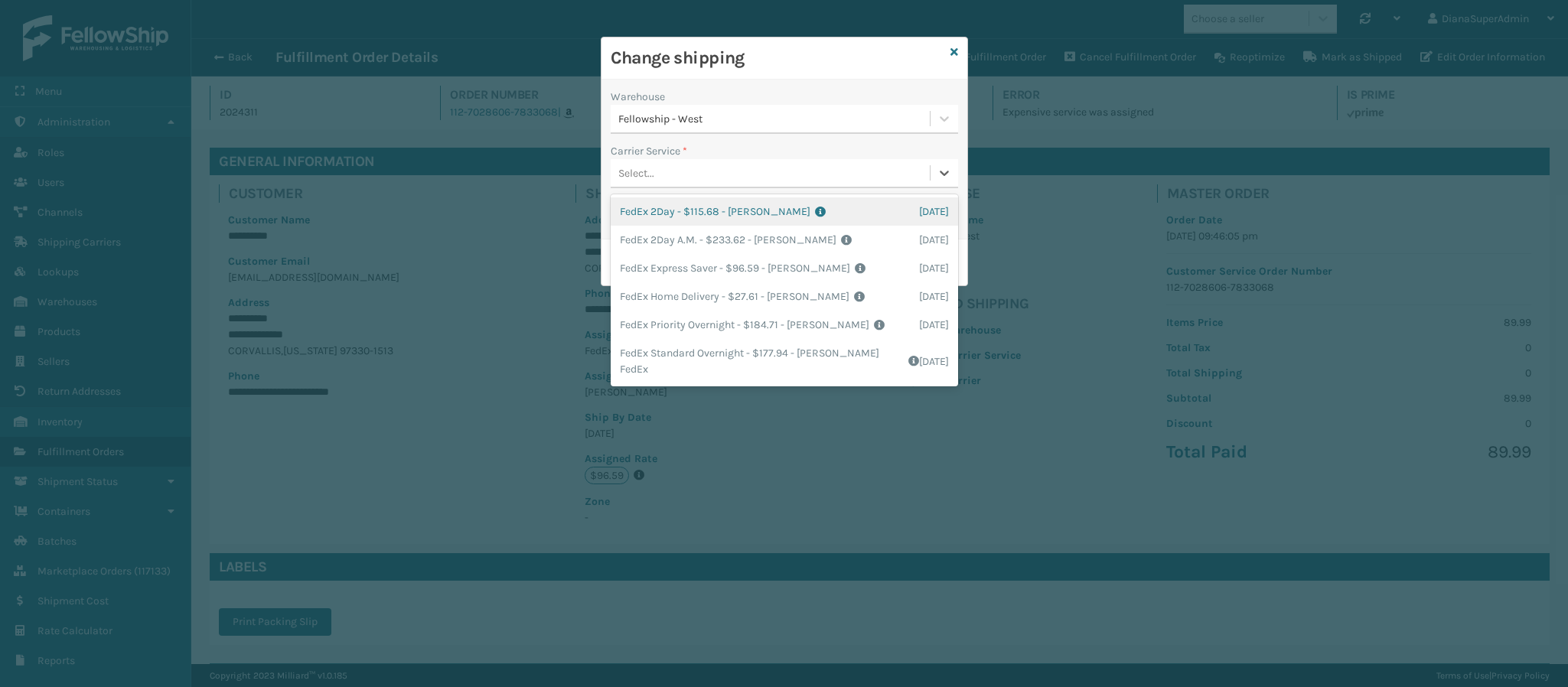
click at [655, 173] on div "Select..." at bounding box center [771, 173] width 319 height 25
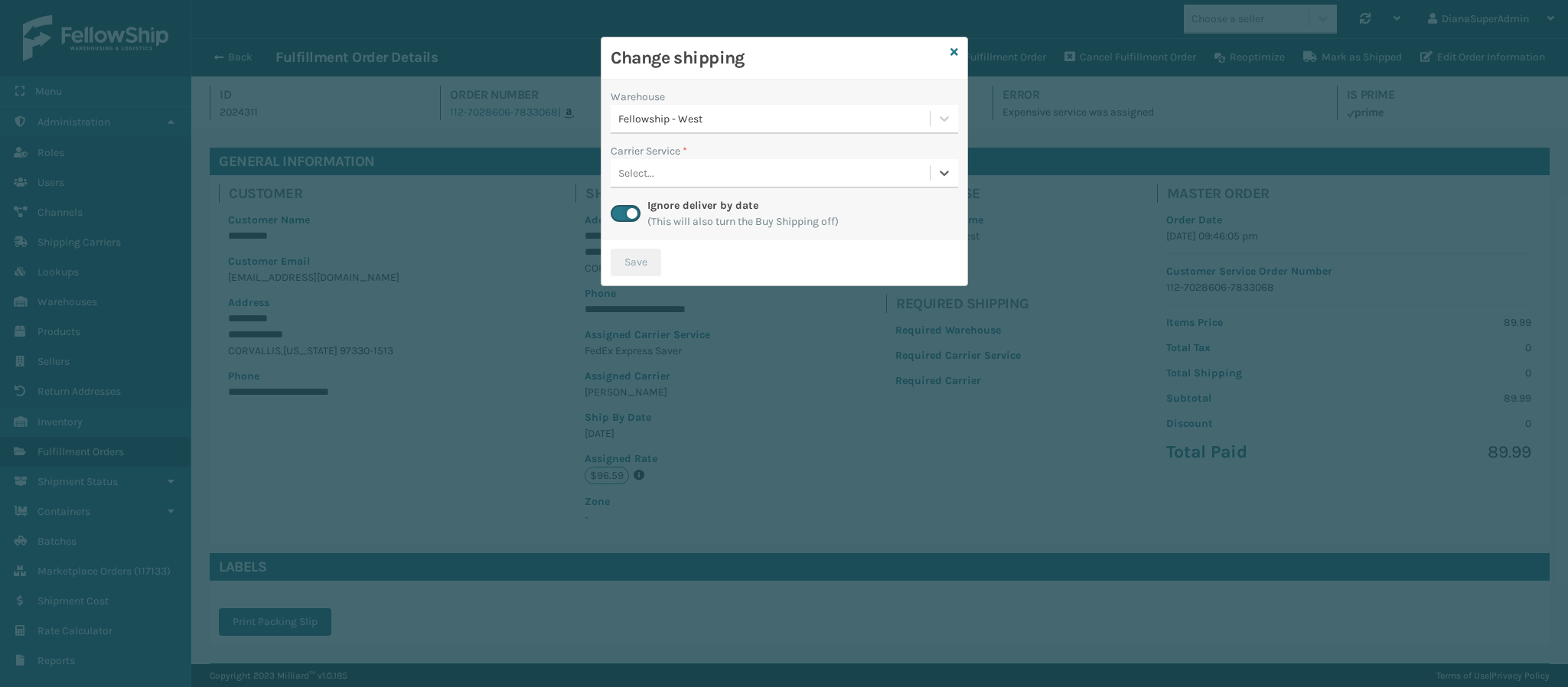
click at [655, 173] on div "Select..." at bounding box center [771, 173] width 319 height 25
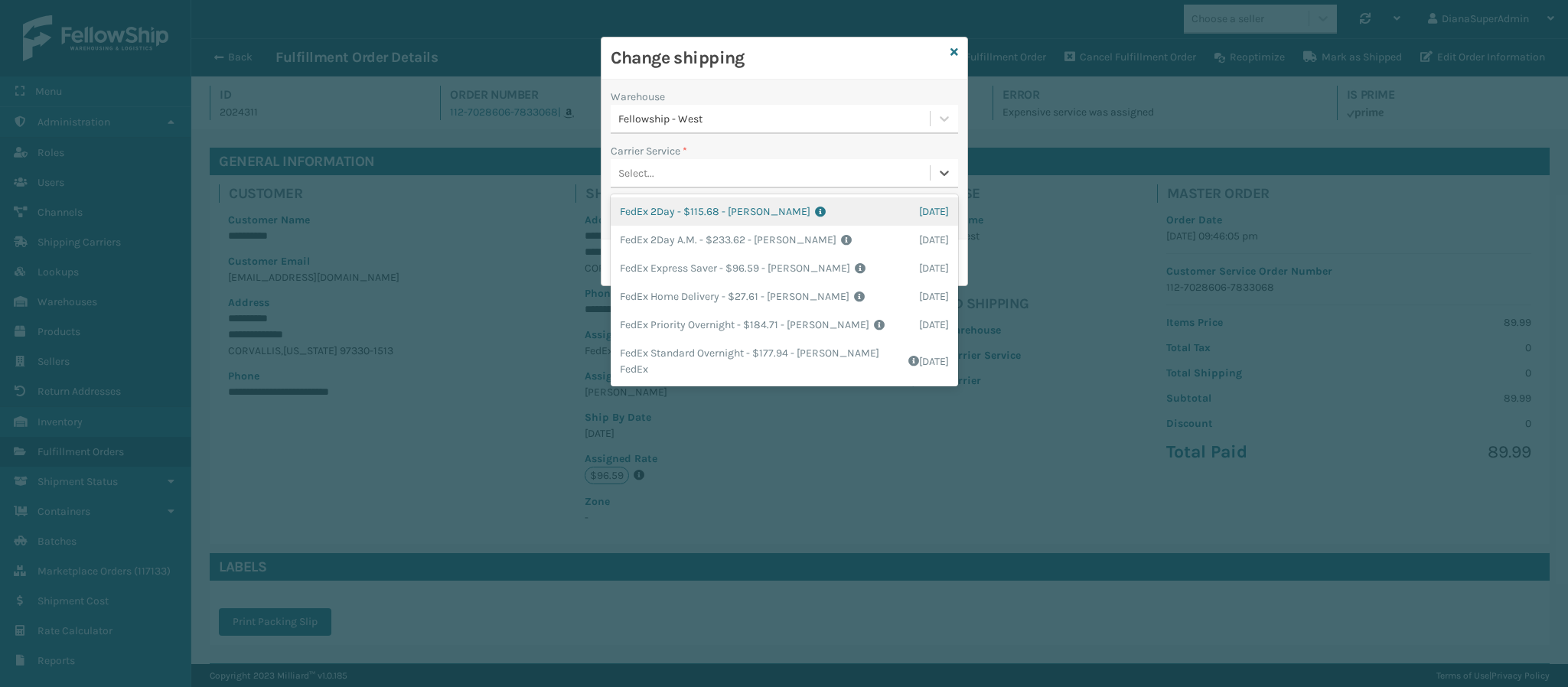
click at [655, 173] on div "Select..." at bounding box center [771, 173] width 319 height 25
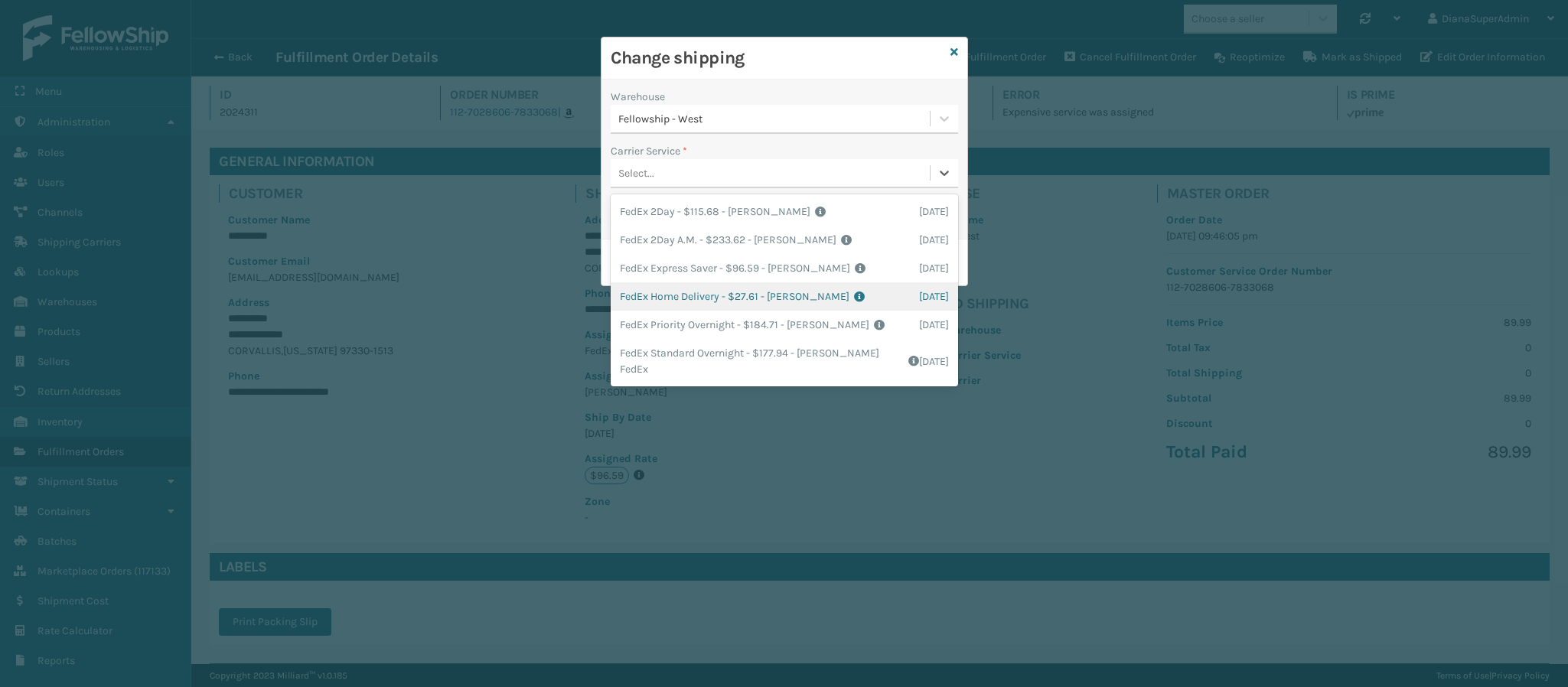
click at [668, 306] on div "FedEx Home Delivery - $27.61 - [PERSON_NAME] FedEx Shipping Cost $24.22 Surplus…" at bounding box center [785, 297] width 348 height 28
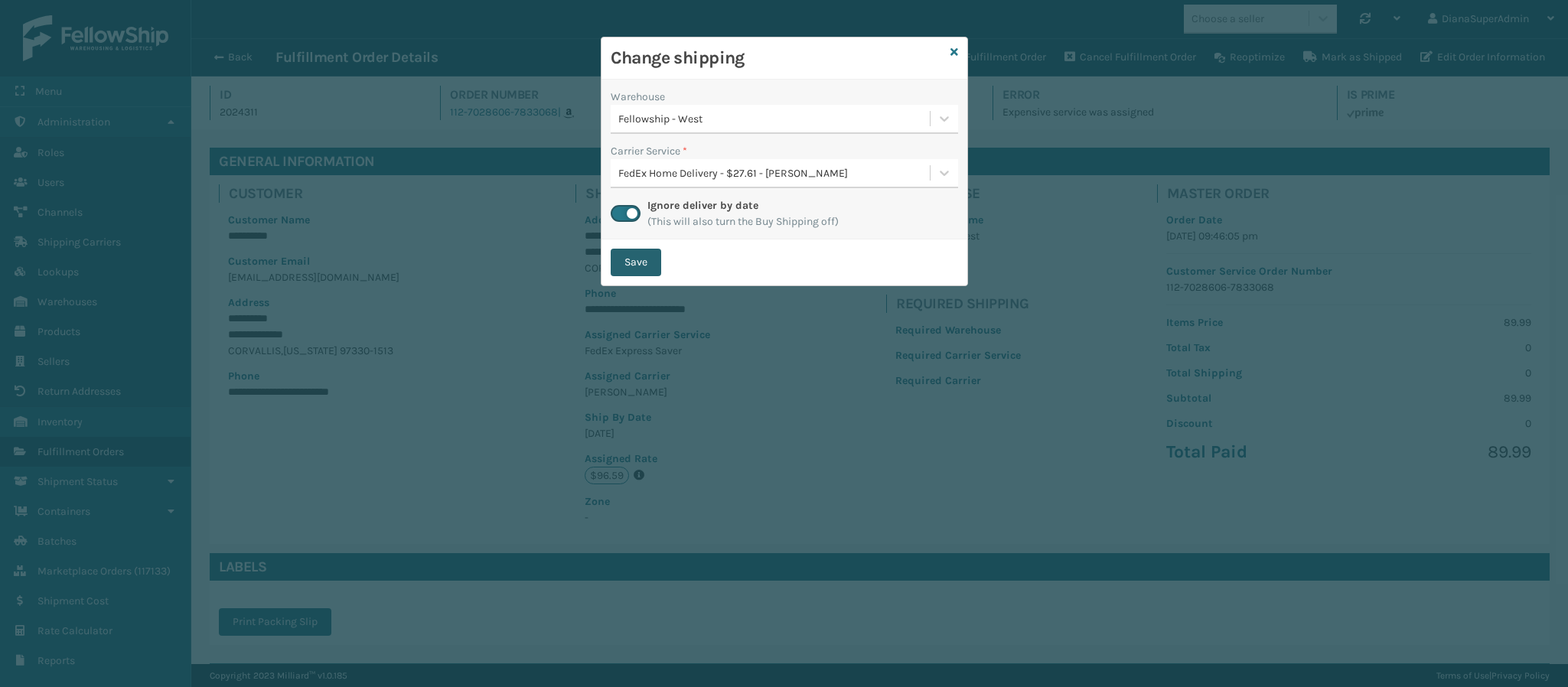
click at [627, 259] on button "Save" at bounding box center [636, 262] width 50 height 28
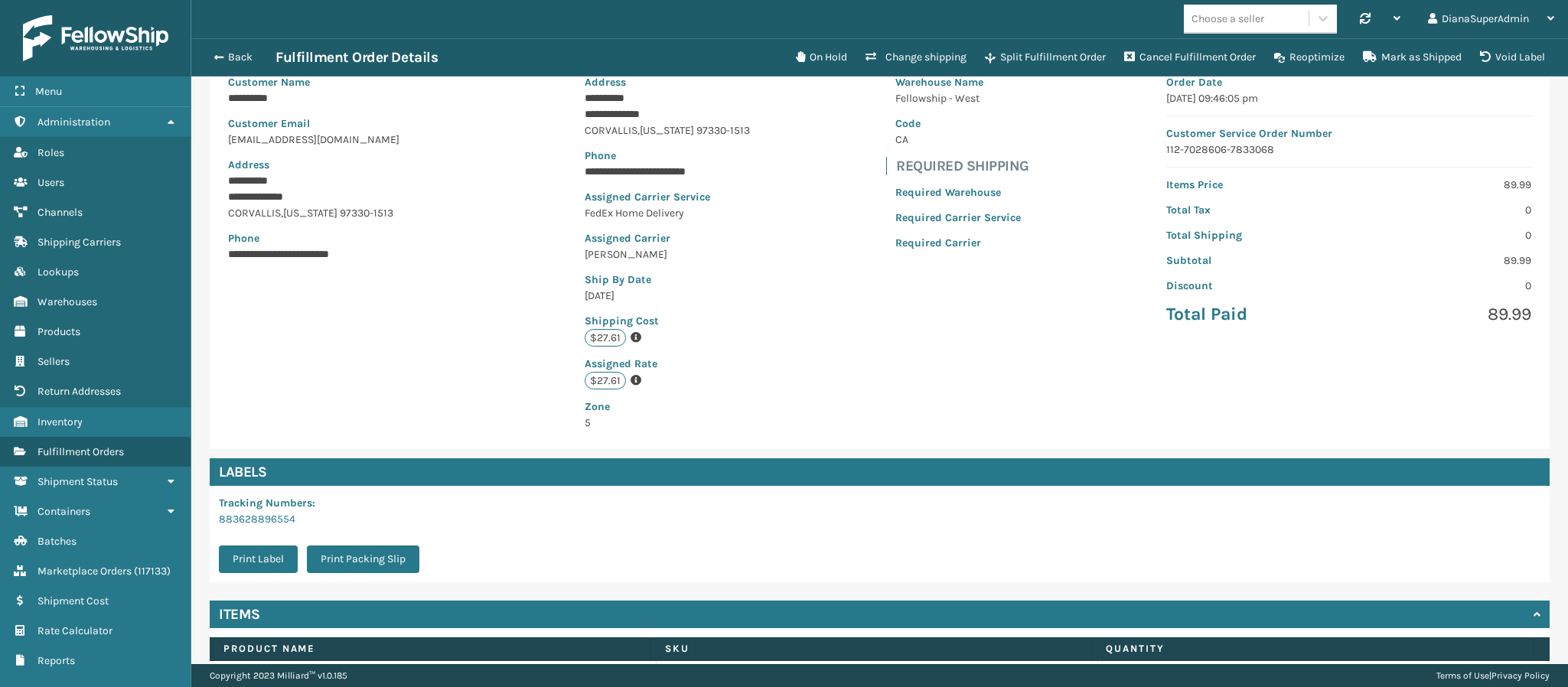
scroll to position [234, 0]
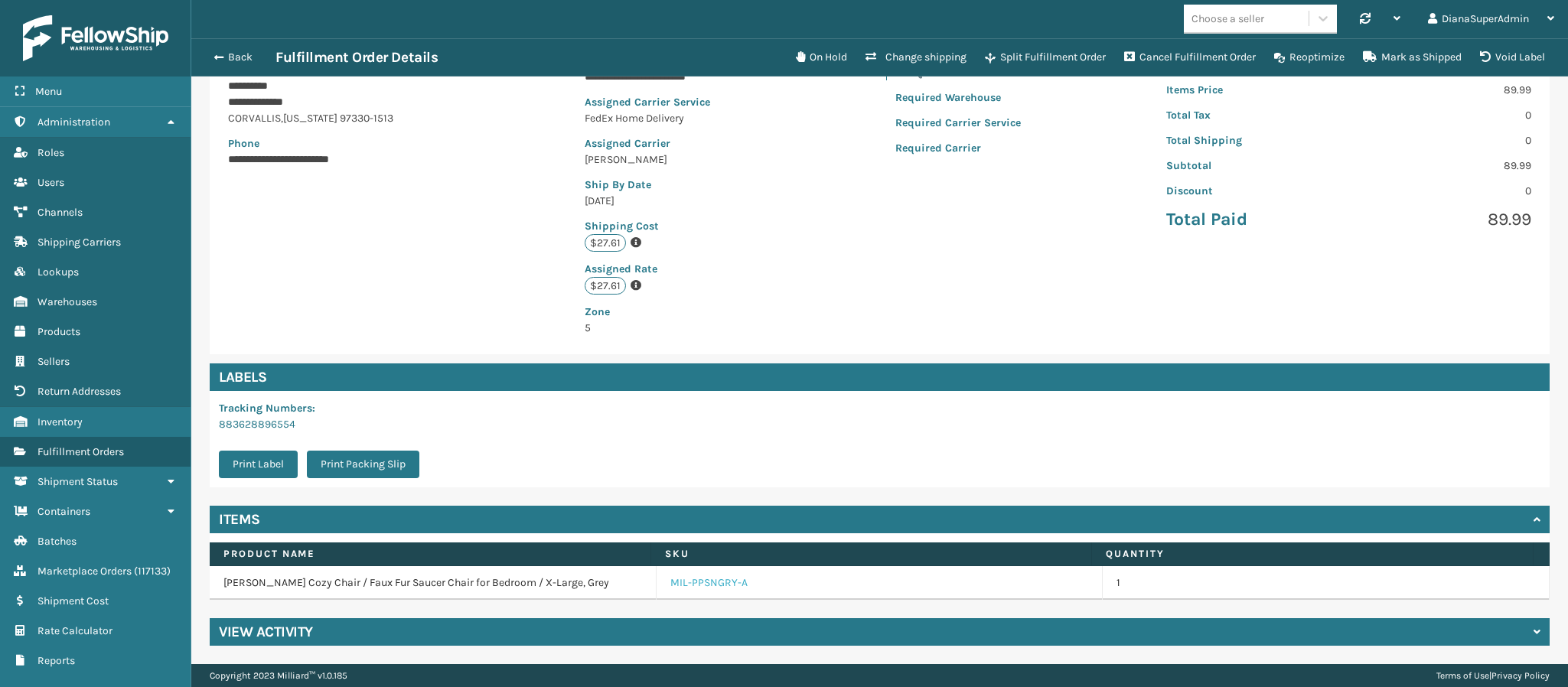
click at [687, 586] on link "MIL-PPSNGRY-A" at bounding box center [709, 583] width 77 height 15
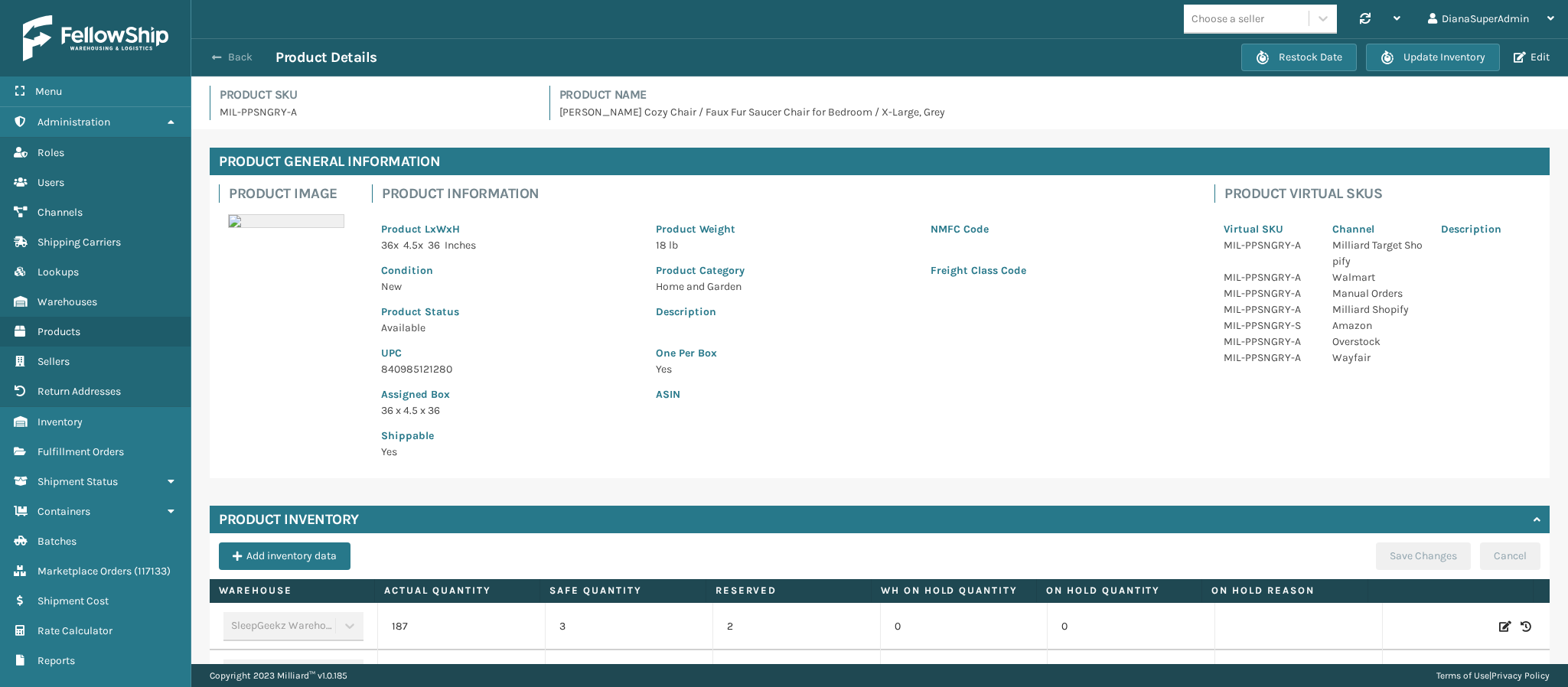
click at [216, 52] on span "button" at bounding box center [216, 57] width 9 height 11
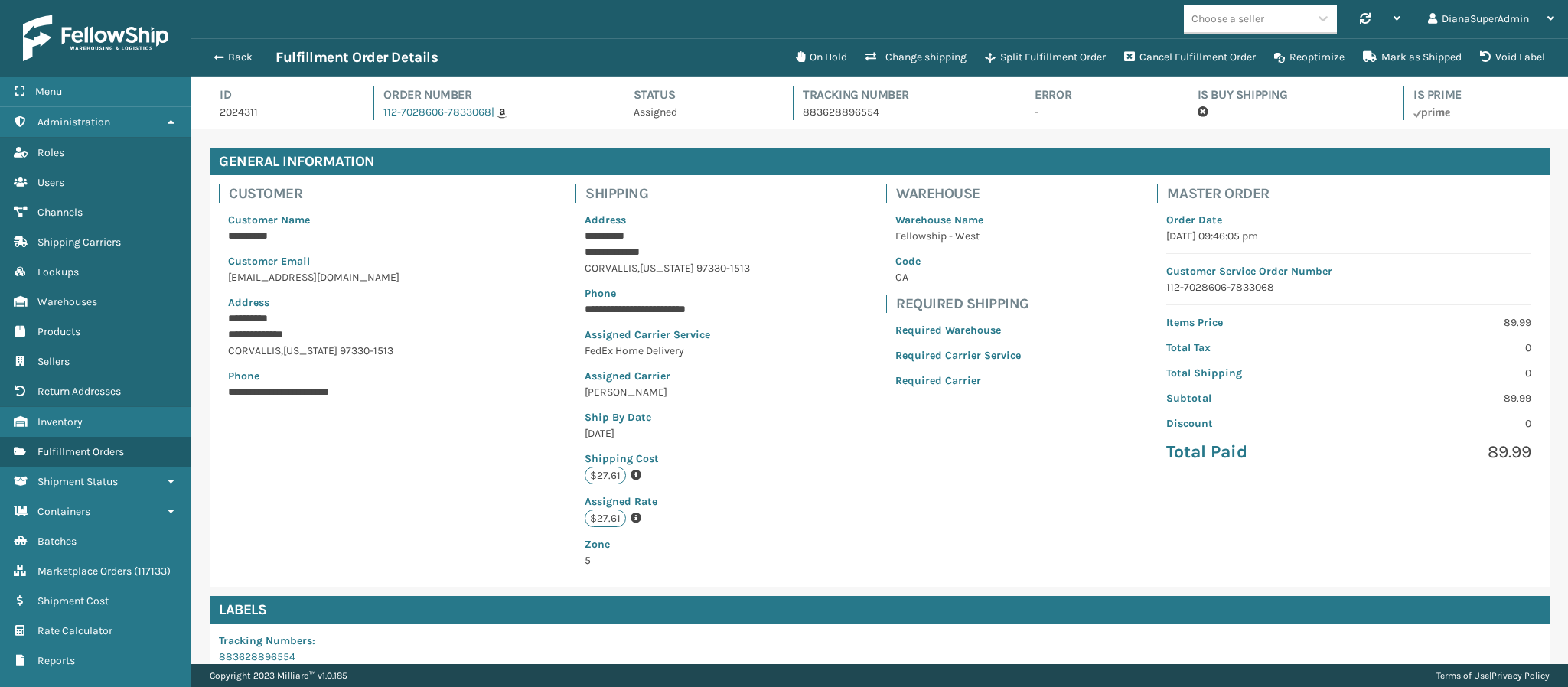
scroll to position [37, 1377]
click at [923, 51] on button "Change shipping" at bounding box center [916, 57] width 120 height 31
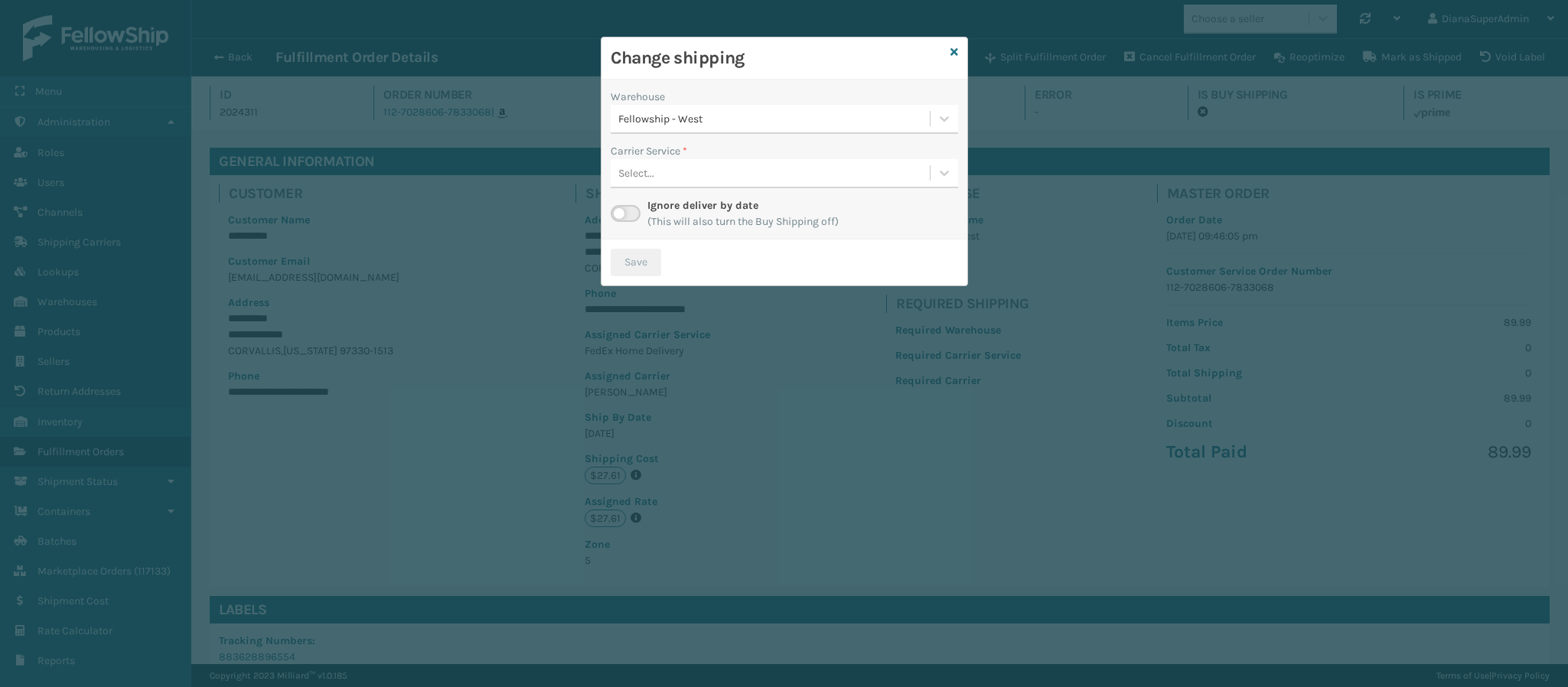
click at [632, 196] on div "Warehouse Fellowship - West Carrier Service * Select... Ignore deliver by date …" at bounding box center [785, 159] width 366 height 160
click at [630, 204] on div "Ignore deliver by date (This will also turn the Buy Shipping off)" at bounding box center [785, 213] width 348 height 32
click at [628, 210] on label at bounding box center [626, 213] width 30 height 17
click at [621, 210] on input "checkbox" at bounding box center [616, 210] width 10 height 10
click at [792, 189] on div "Warehouse Fellowship - West Carrier Service * Select... Ignore deliver by date …" at bounding box center [785, 159] width 366 height 160
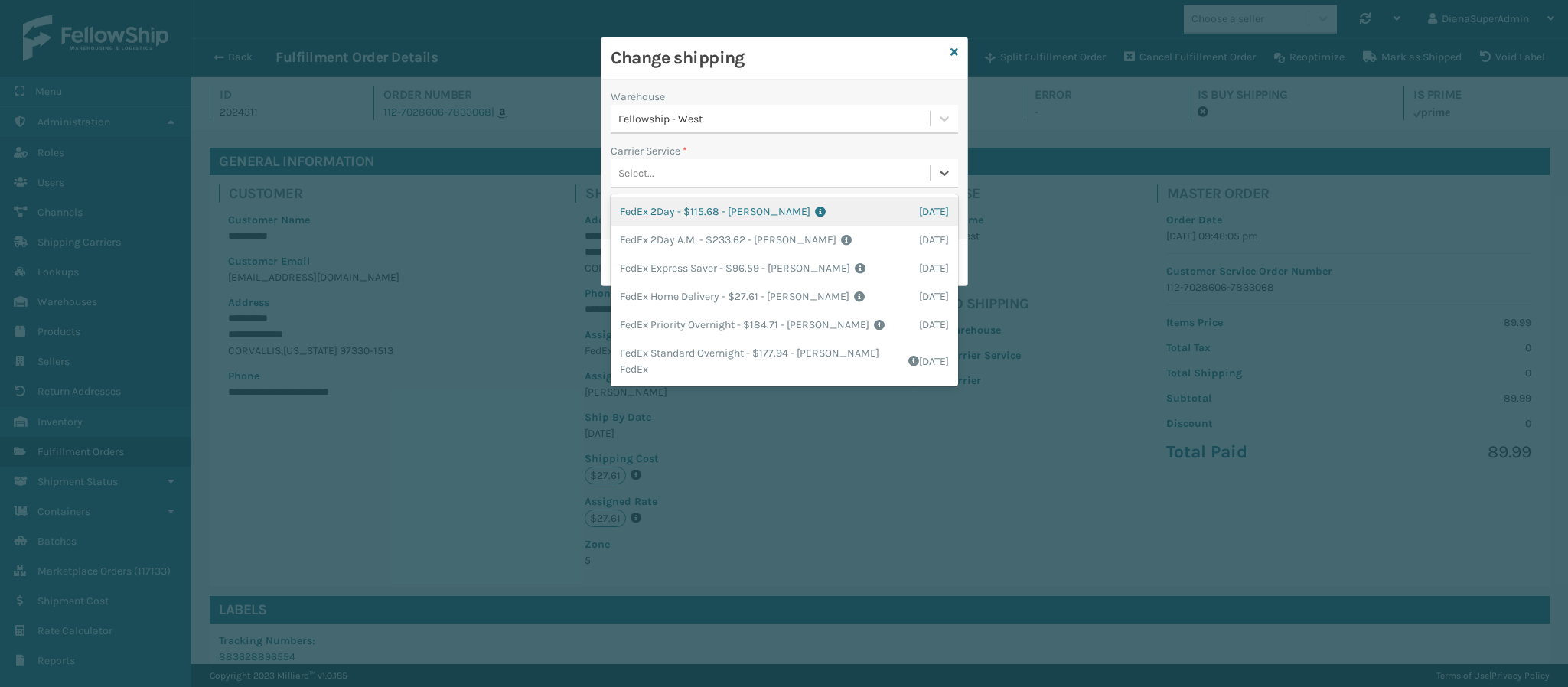
click at [793, 170] on div "Select..." at bounding box center [771, 173] width 319 height 25
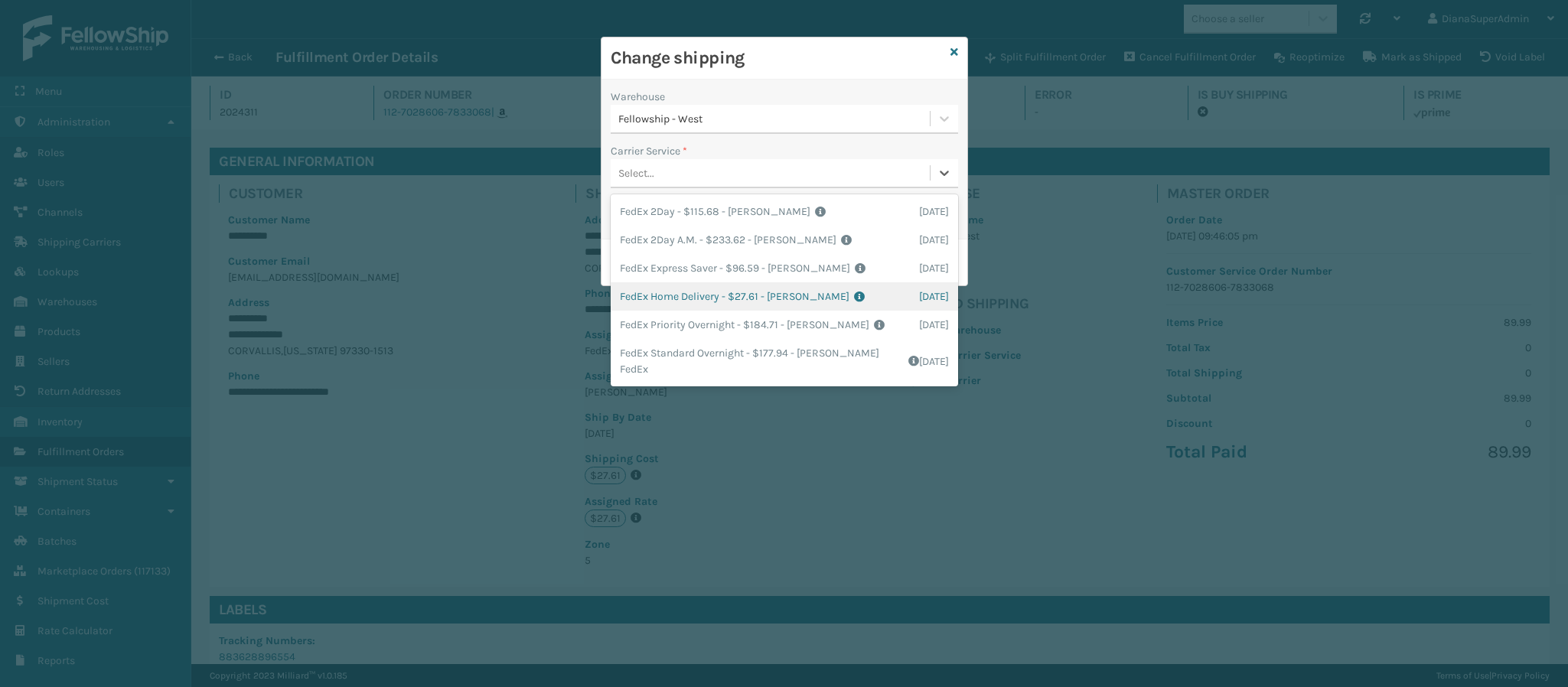
click at [811, 298] on div "FedEx Home Delivery - $27.61 - [PERSON_NAME] FedEx Shipping Cost $24.22 Surplus…" at bounding box center [785, 297] width 348 height 28
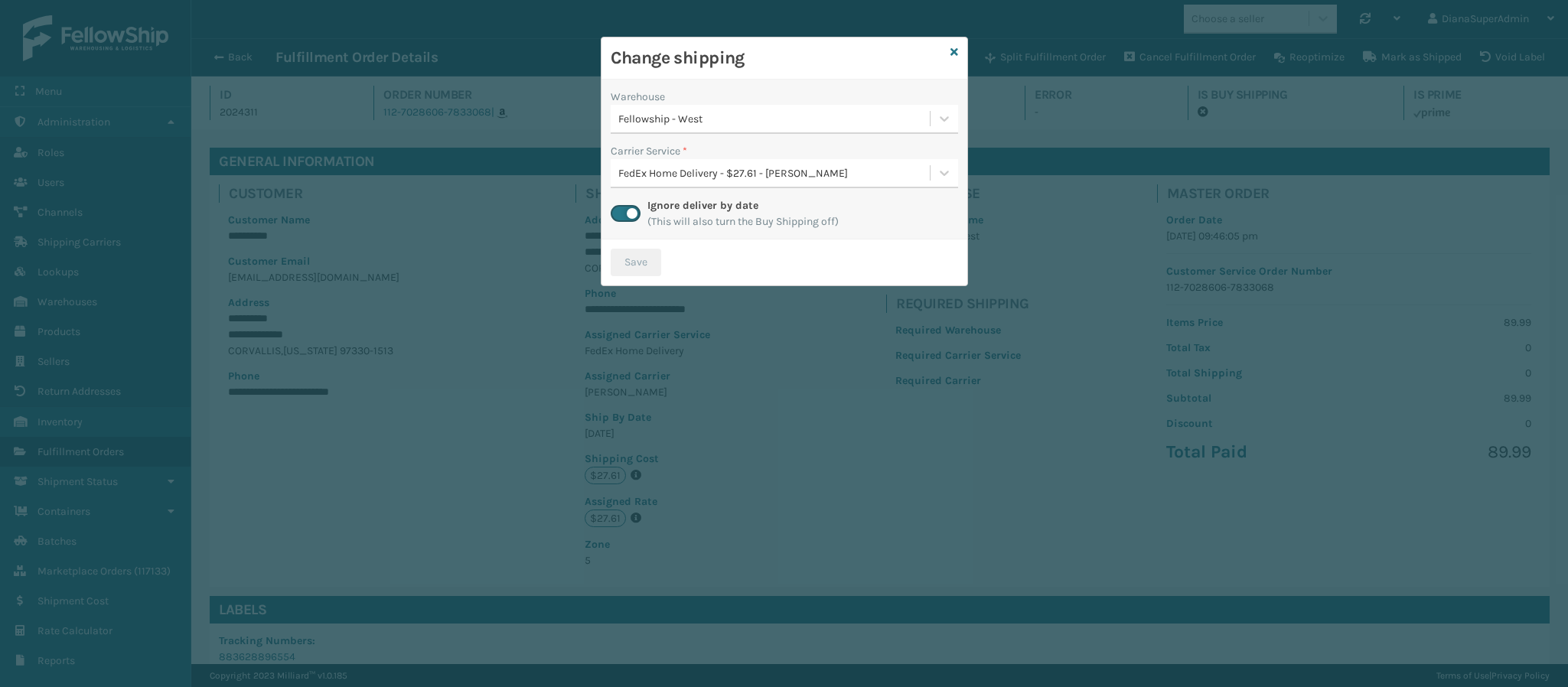
click at [779, 223] on span "(This will also turn the Buy Shipping off)" at bounding box center [743, 221] width 191 height 16
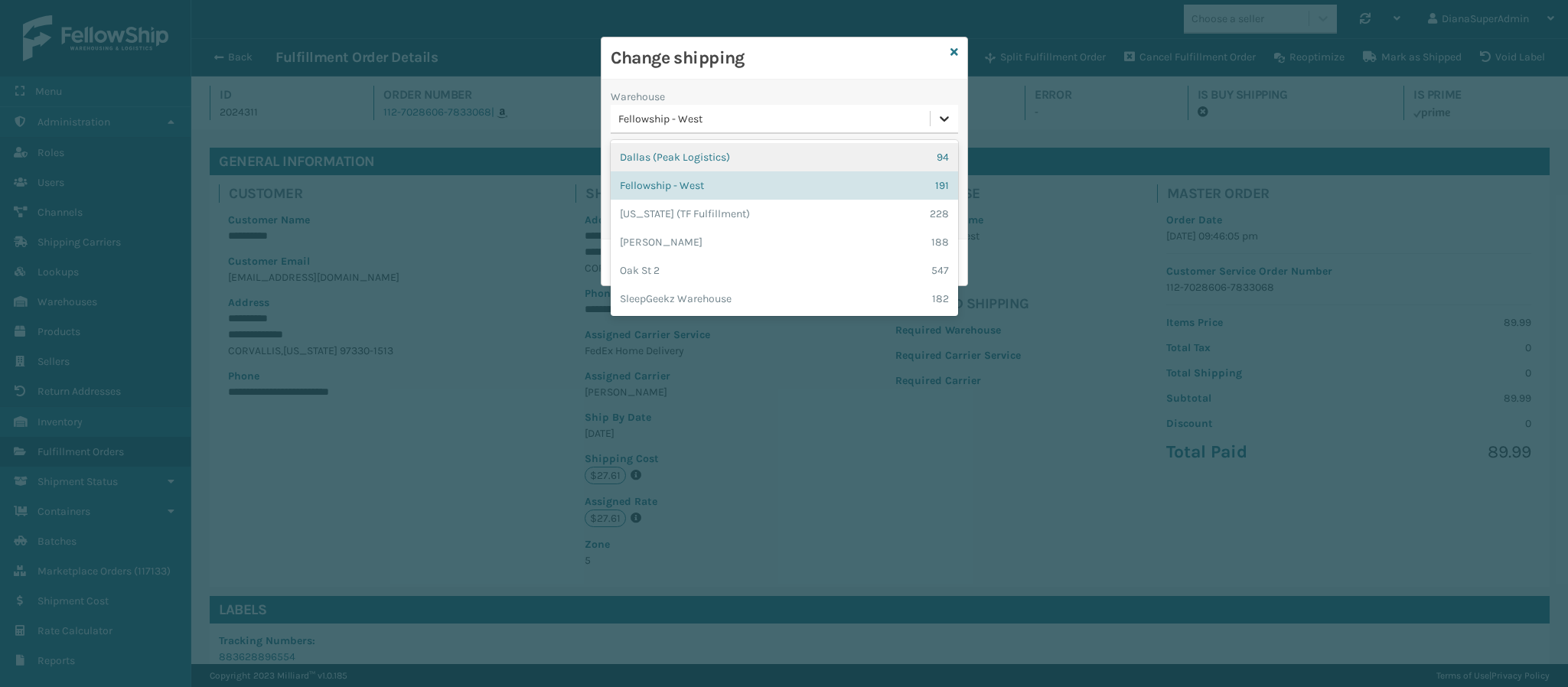
click at [939, 122] on icon at bounding box center [944, 119] width 15 height 15
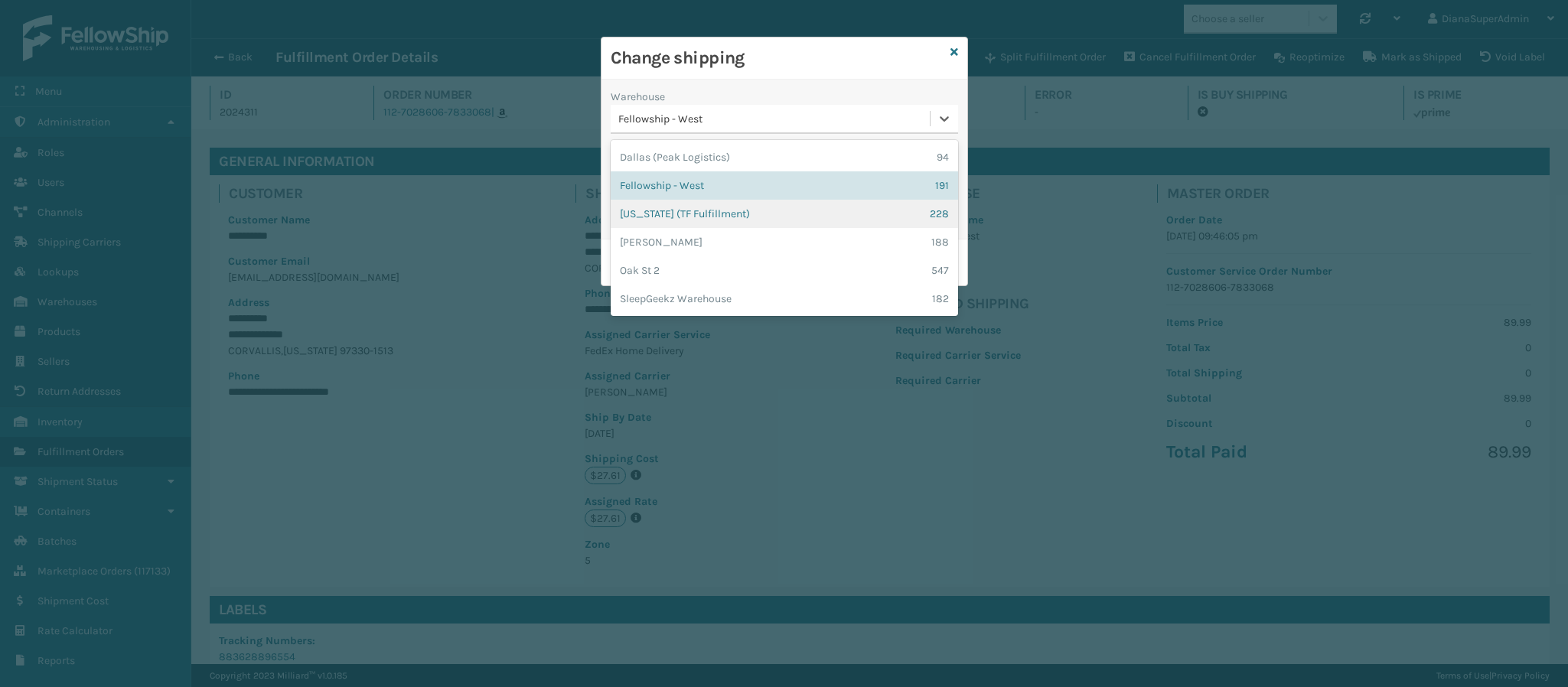
click at [900, 221] on div "[US_STATE] (TF Fulfillment) 228" at bounding box center [785, 214] width 348 height 28
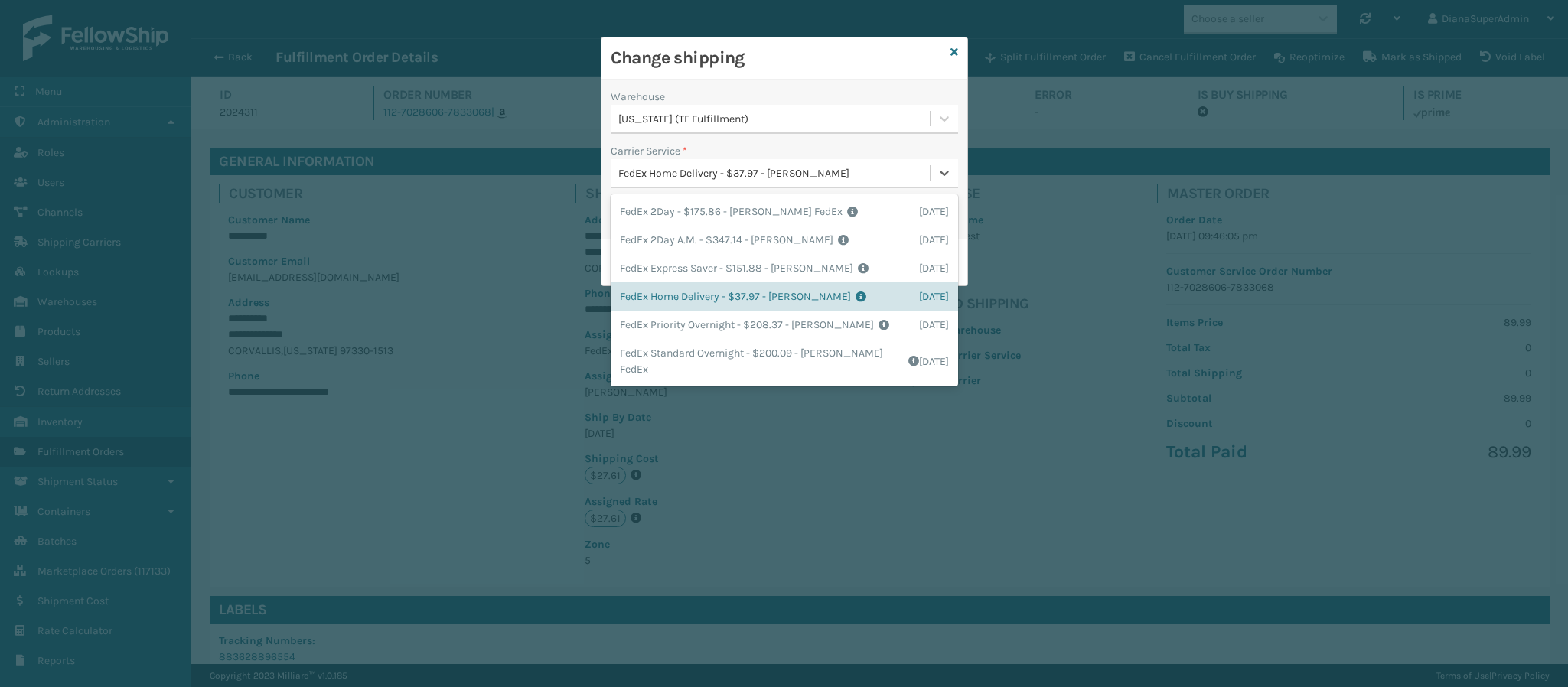
click at [838, 176] on div "FedEx Home Delivery - $37.97 - [PERSON_NAME]" at bounding box center [775, 173] width 313 height 16
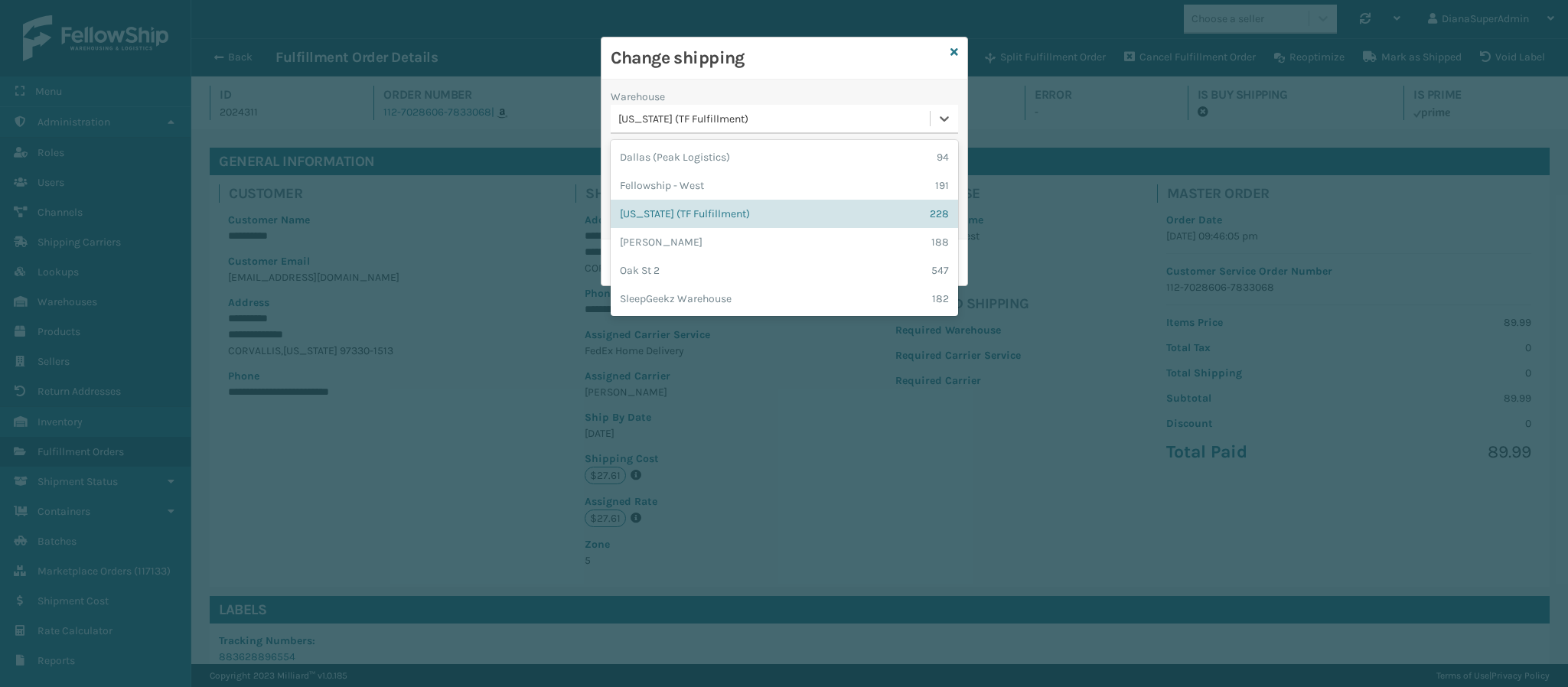
click at [871, 118] on div "[US_STATE] (TF Fulfillment)" at bounding box center [775, 119] width 313 height 16
click at [837, 184] on div "Fellowship - West 191" at bounding box center [785, 186] width 348 height 28
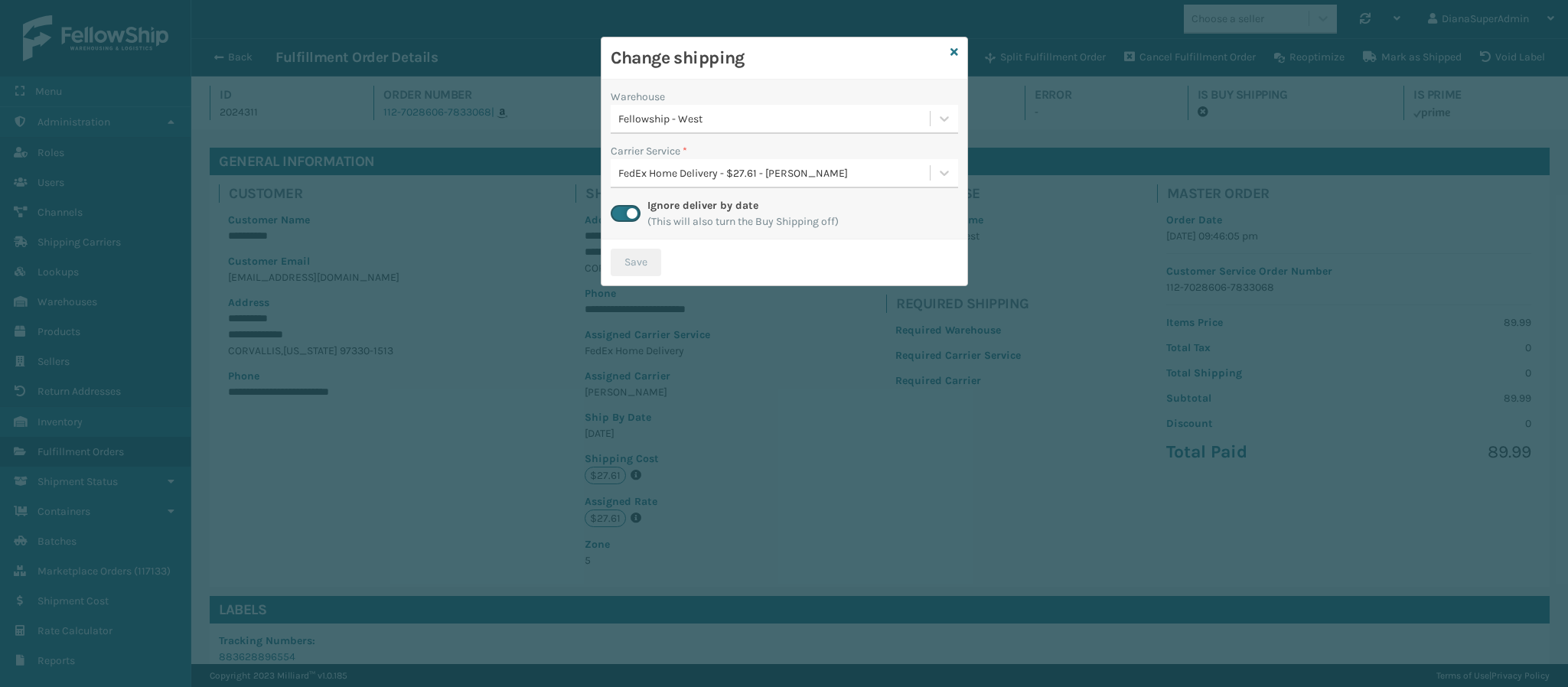
click at [949, 53] on div "Change shipping" at bounding box center [785, 59] width 366 height 42
click at [953, 51] on icon at bounding box center [954, 52] width 8 height 11
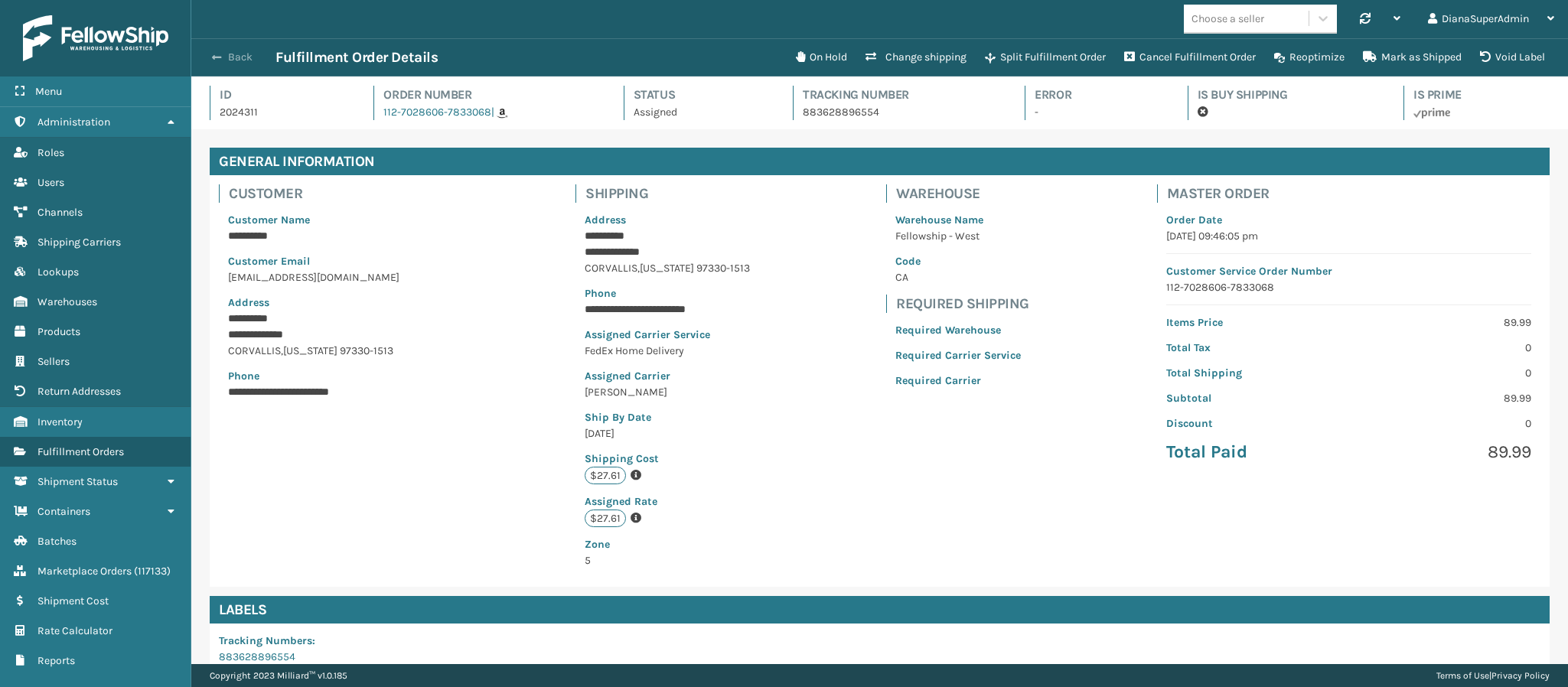
click at [227, 51] on button "Back" at bounding box center [240, 57] width 70 height 13
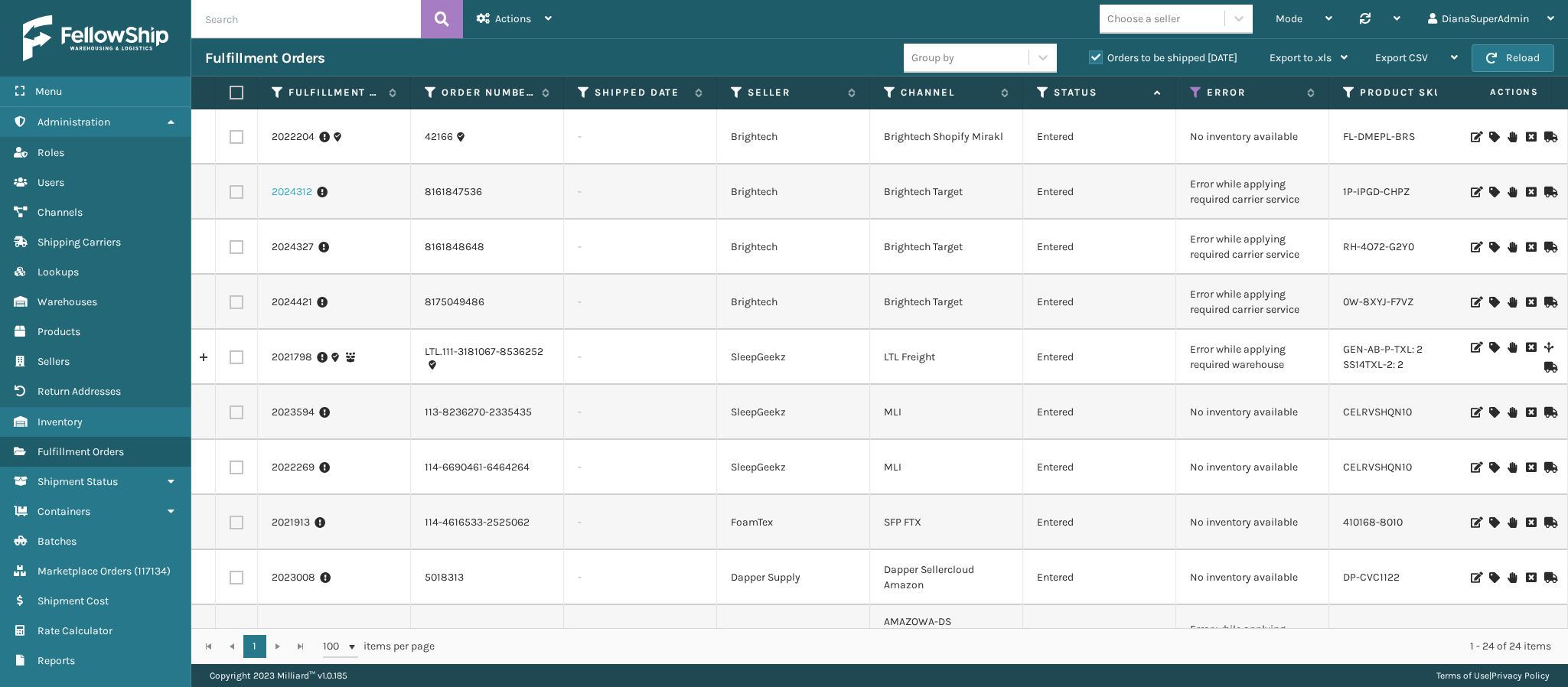
click at [293, 186] on link "2024312" at bounding box center [292, 192] width 41 height 15
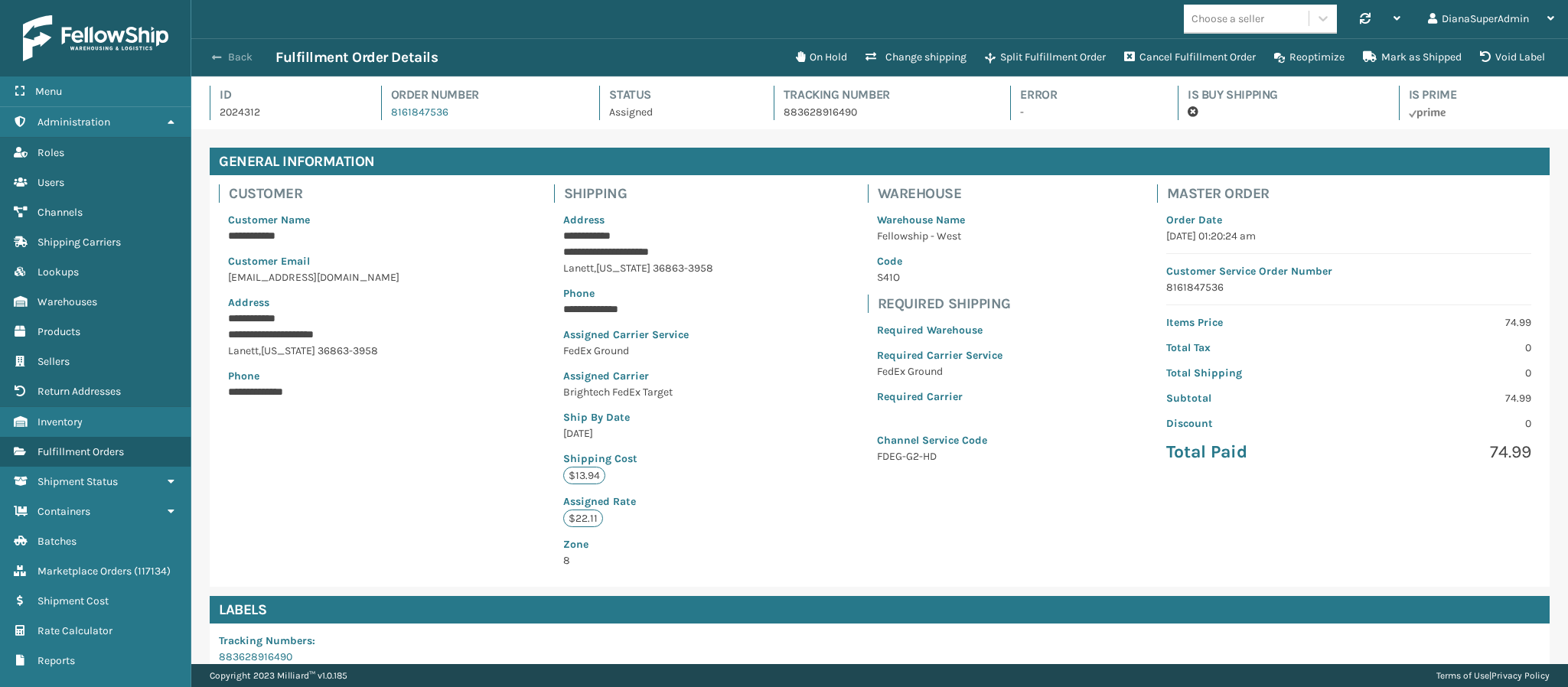
click at [213, 58] on span "button" at bounding box center [216, 57] width 9 height 11
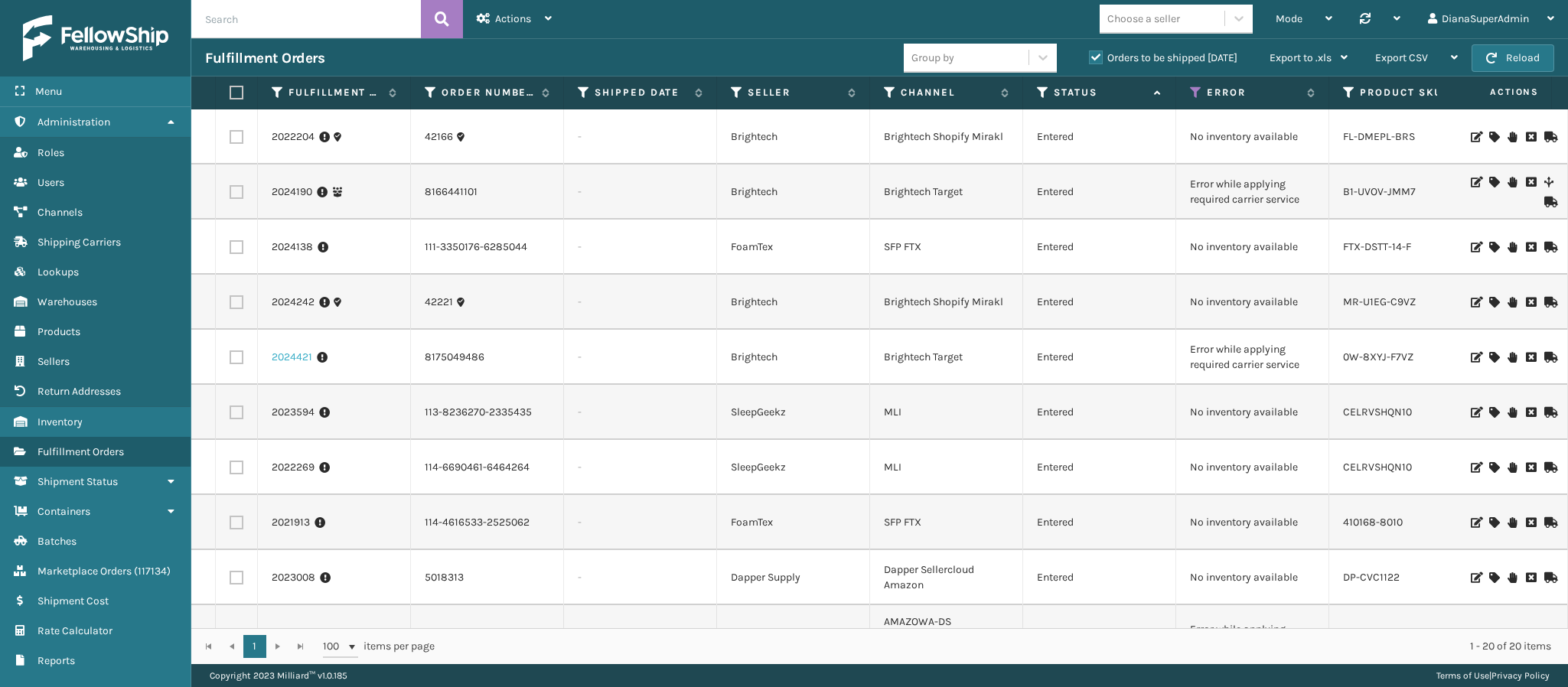
click at [304, 360] on link "2024421" at bounding box center [292, 357] width 41 height 15
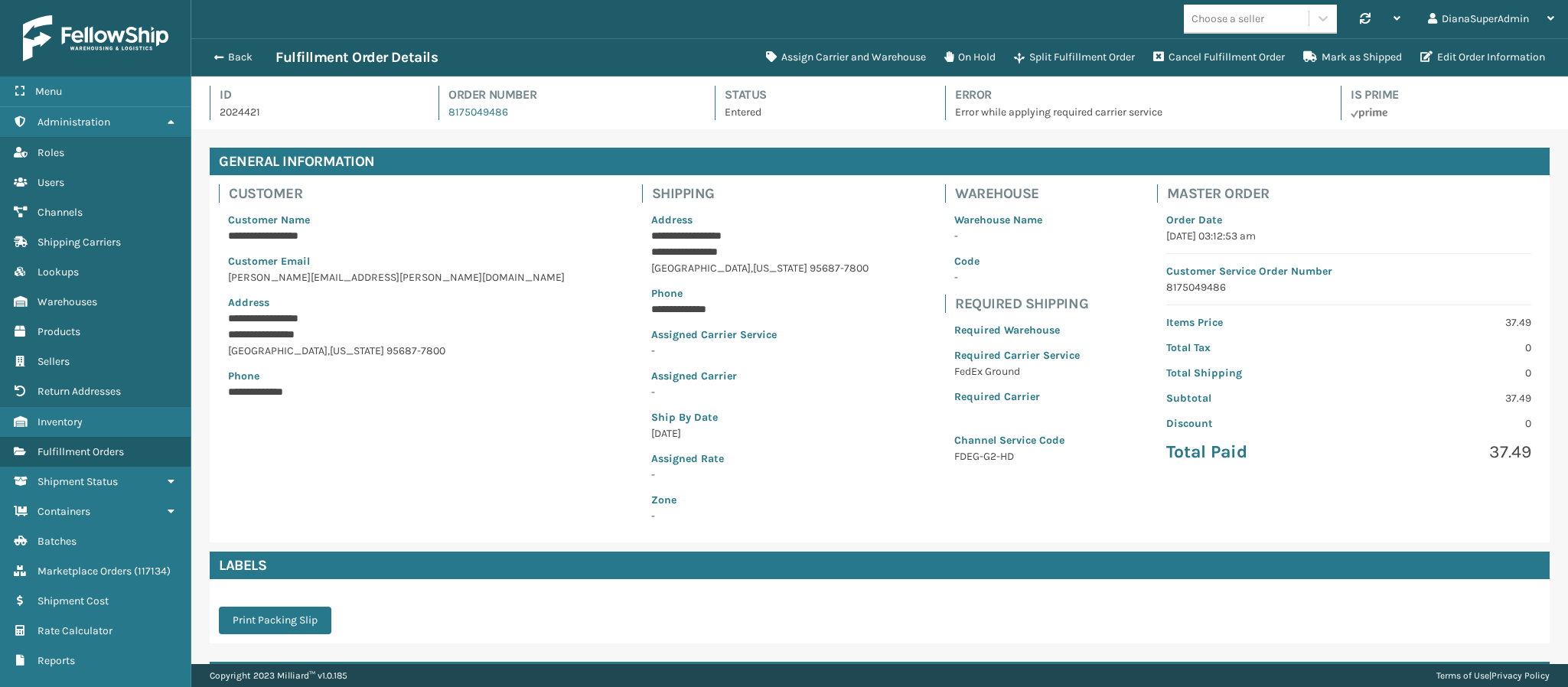
scroll to position [37, 1377]
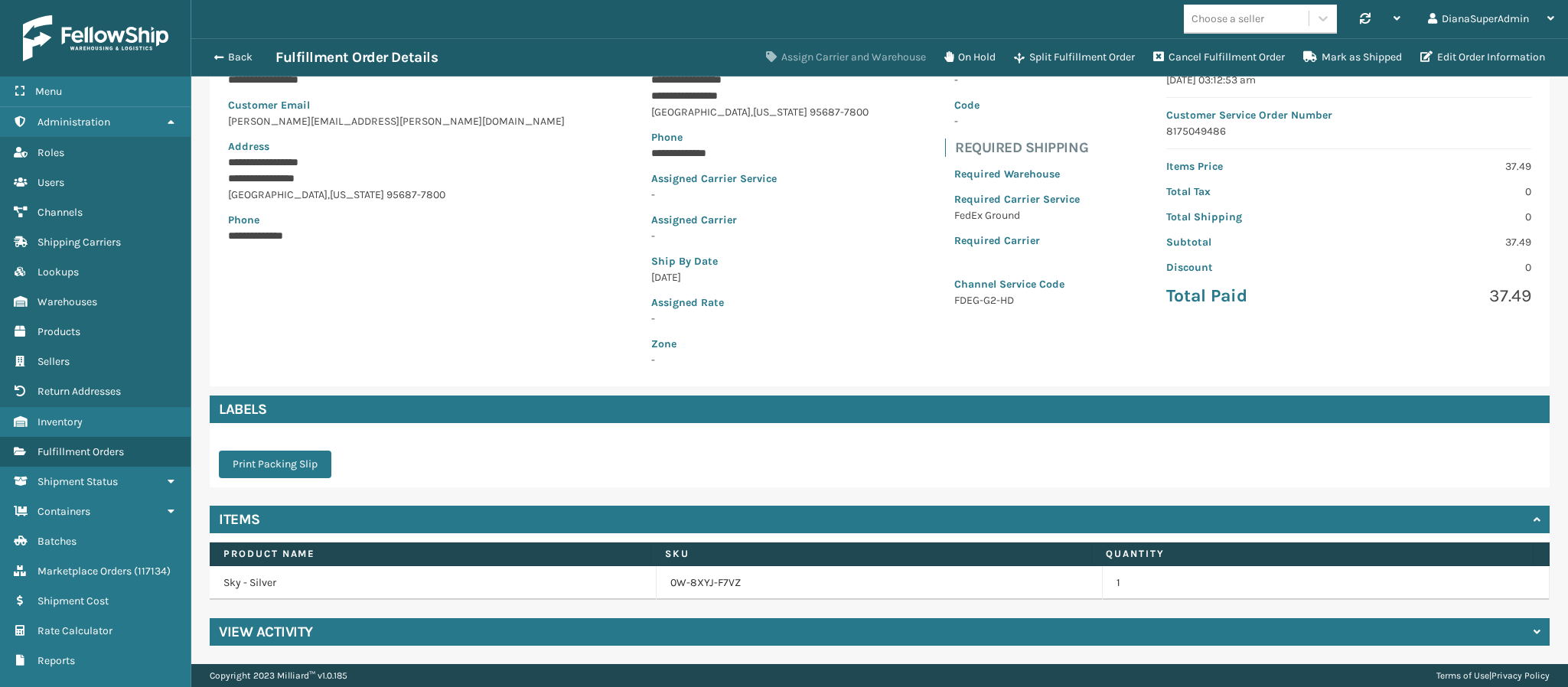
click at [839, 65] on button "Assign Carrier and Warehouse" at bounding box center [846, 57] width 178 height 31
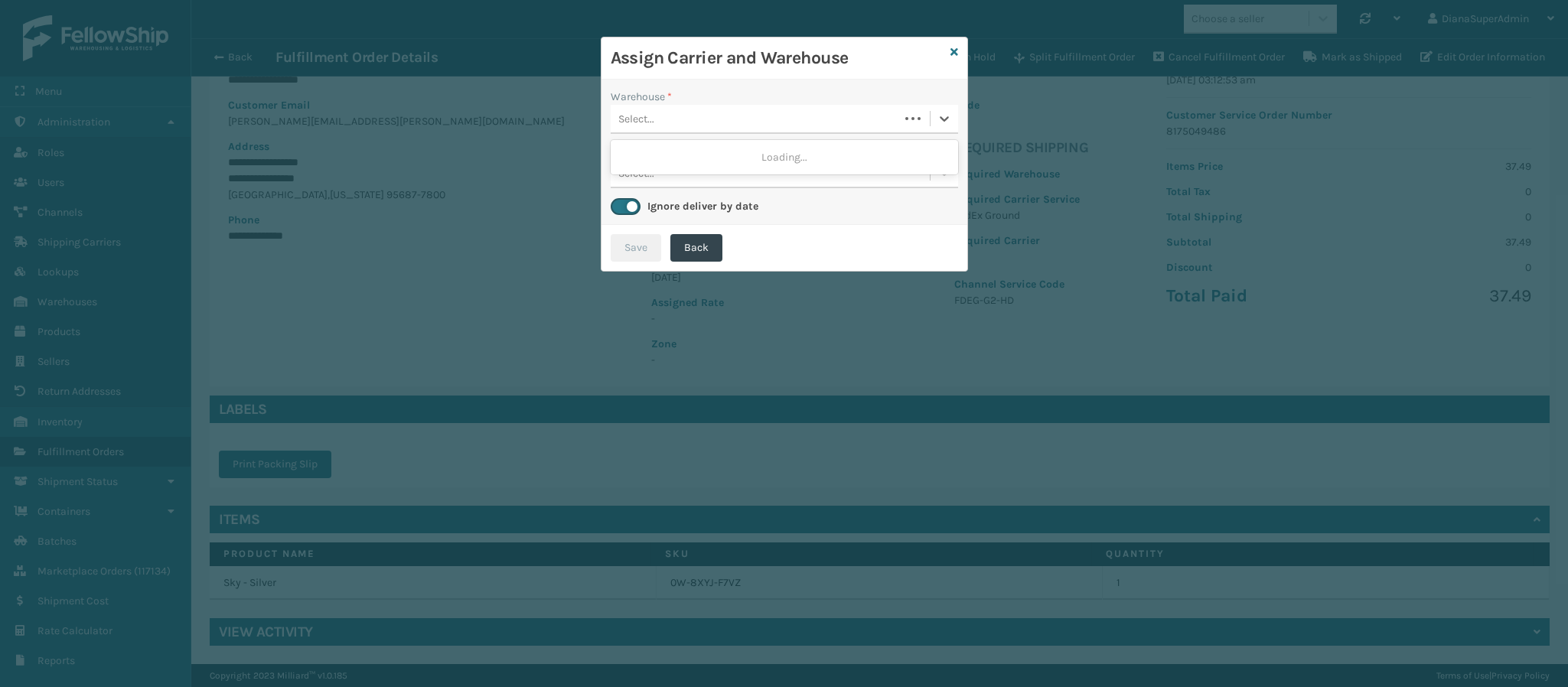
click at [812, 120] on div "Select..." at bounding box center [755, 119] width 288 height 25
click at [784, 154] on div "Fellowship - West" at bounding box center [785, 157] width 348 height 28
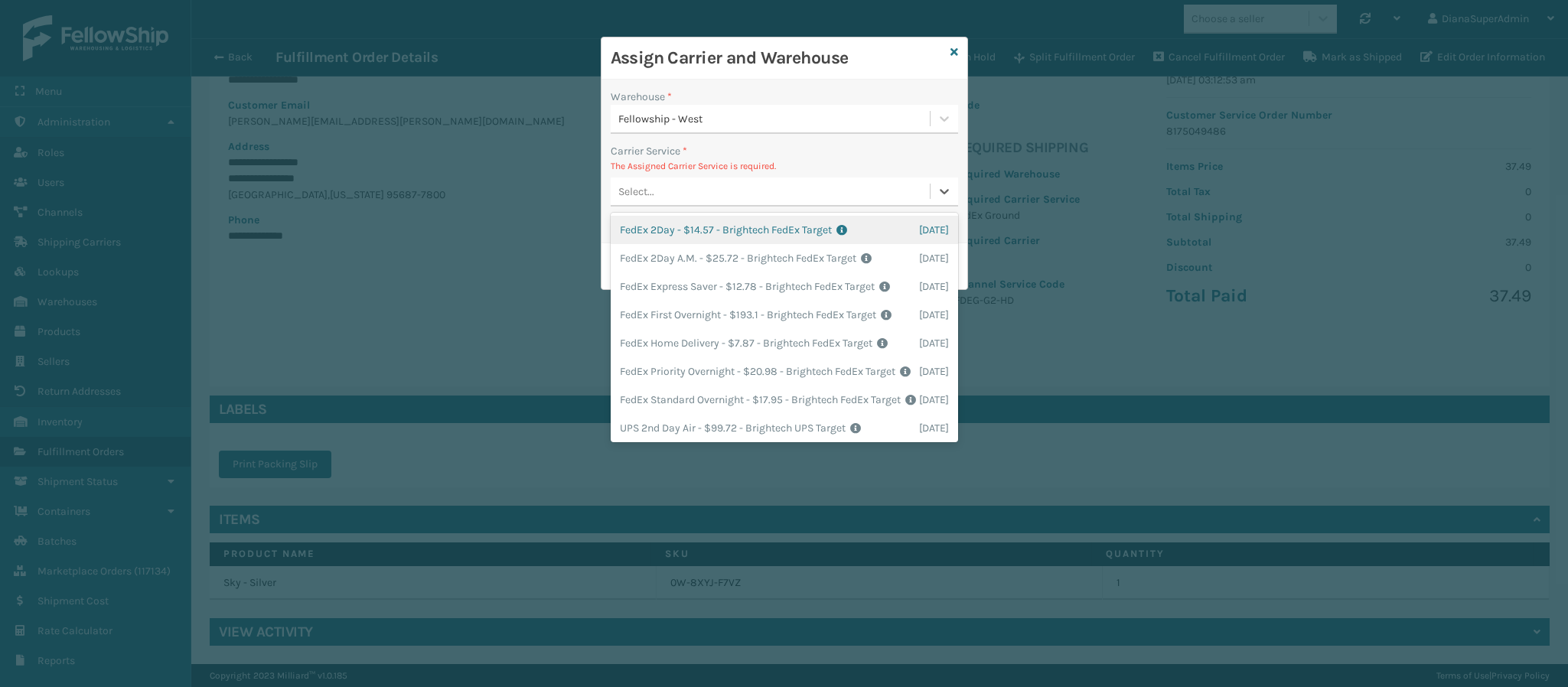
click at [783, 186] on div "Select..." at bounding box center [771, 191] width 319 height 25
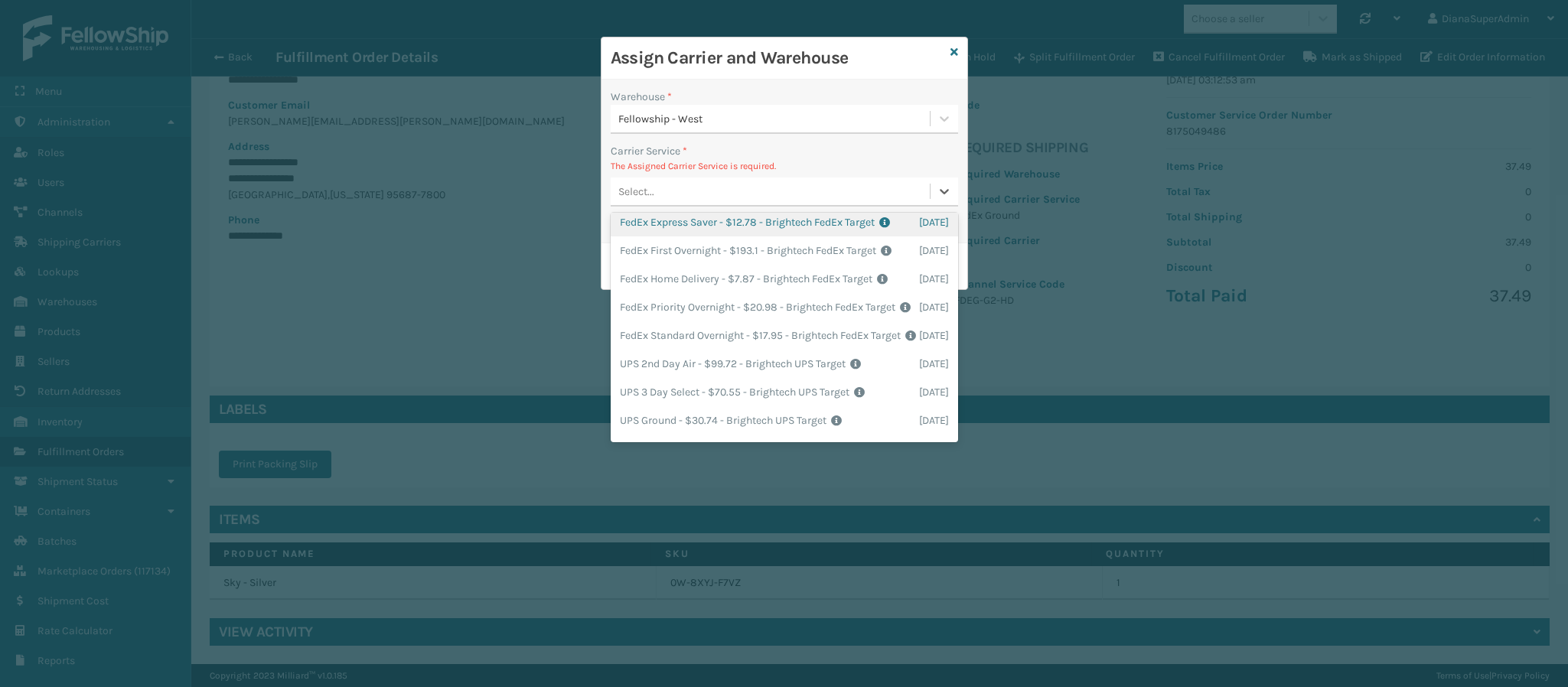
scroll to position [69, 0]
click at [774, 288] on div "FedEx Home Delivery - $7.87 - Brightech FedEx Target Shipping Cost $7.87 Surplu…" at bounding box center [785, 274] width 348 height 28
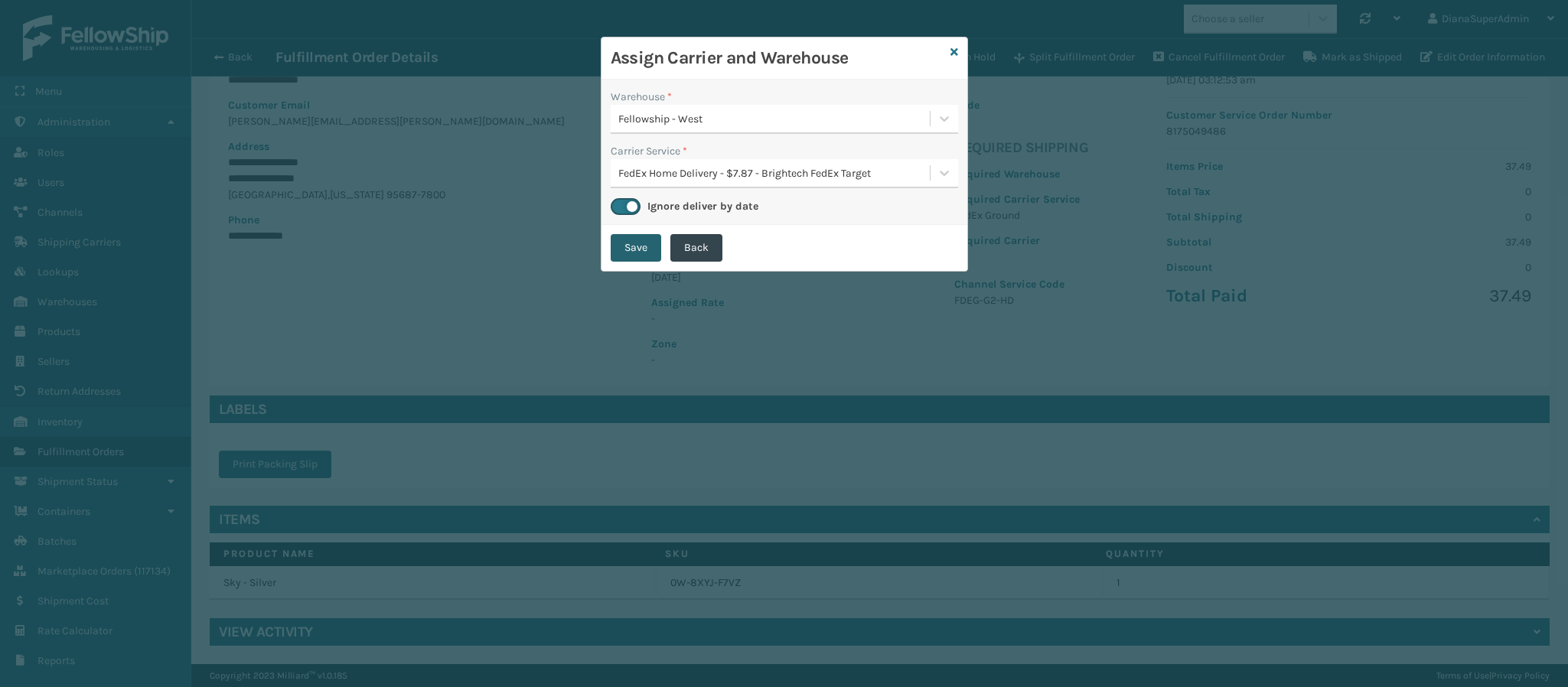
click at [643, 260] on button "Save" at bounding box center [636, 247] width 50 height 28
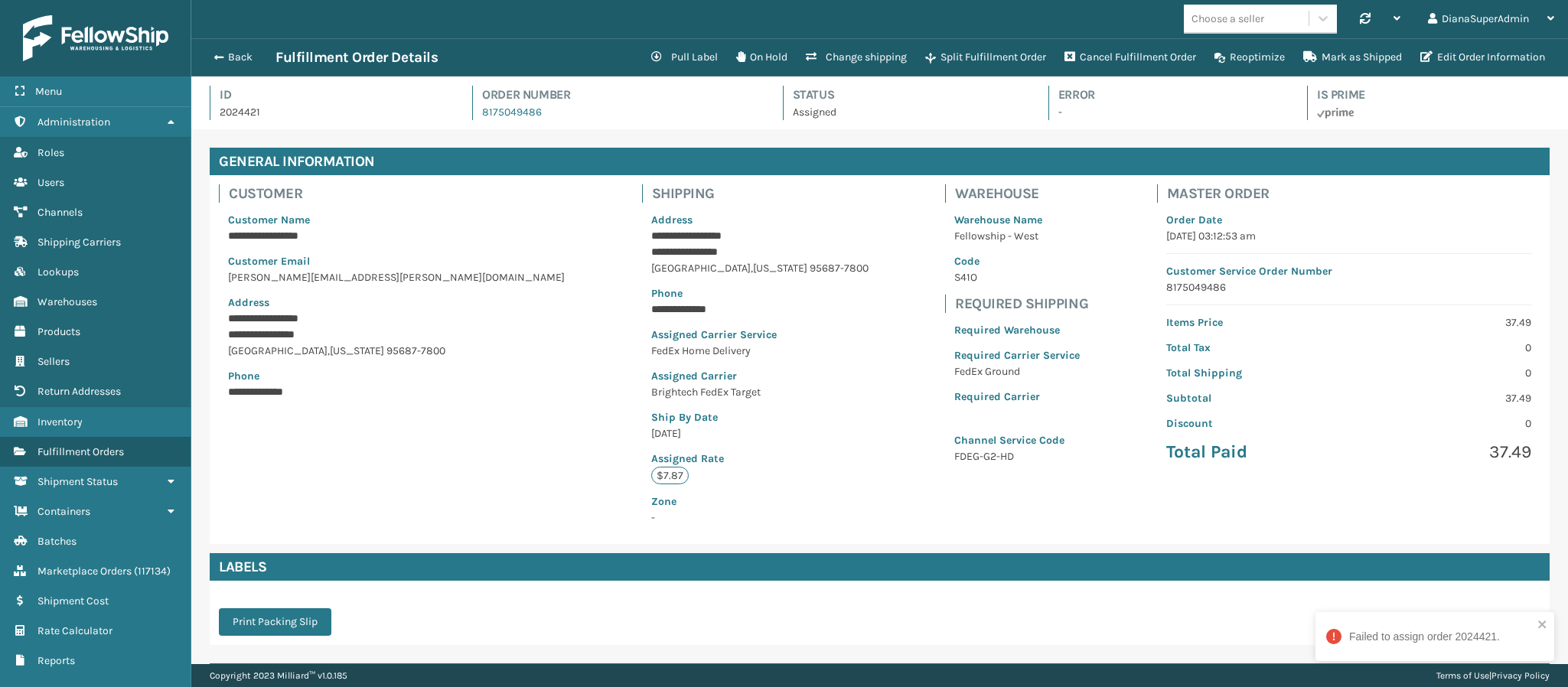
scroll to position [37, 1377]
click at [216, 59] on span "button" at bounding box center [216, 57] width 9 height 11
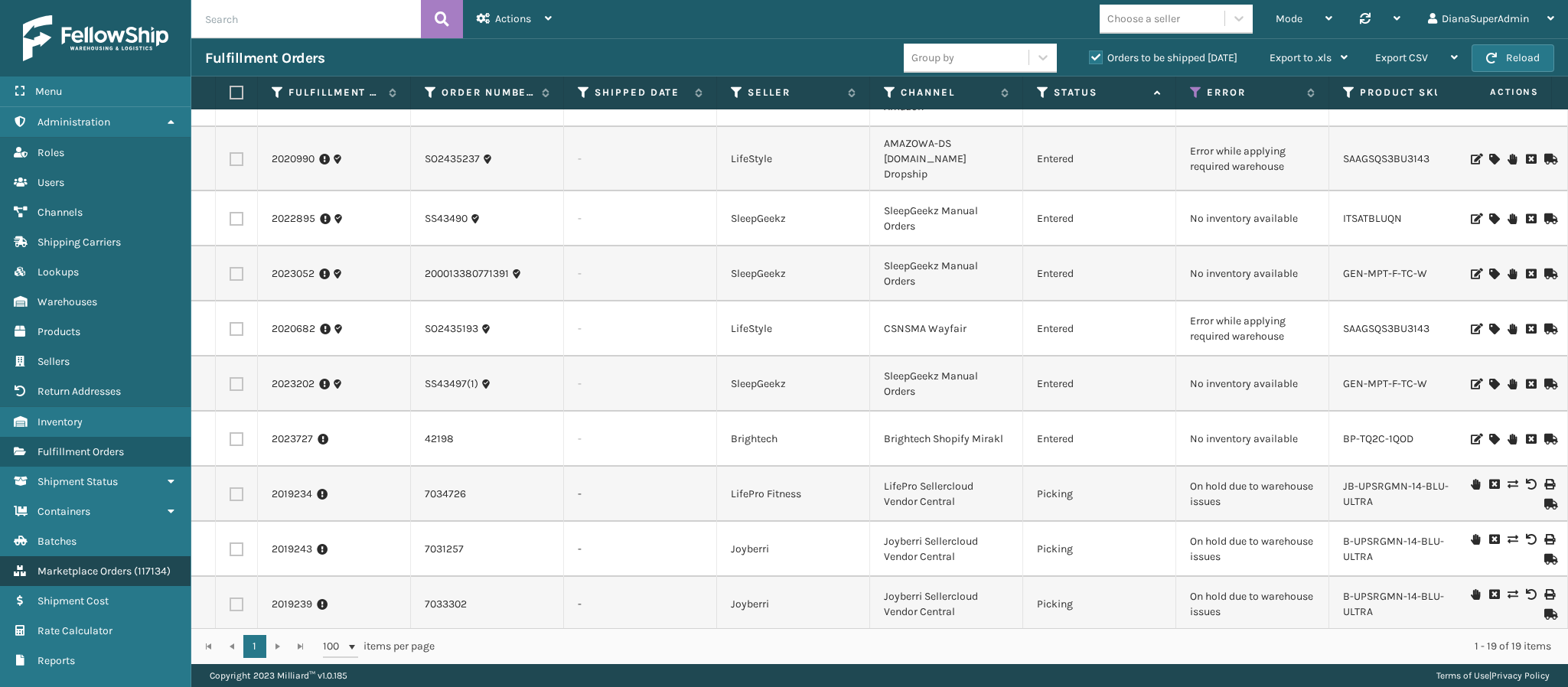
click at [124, 565] on span "Marketplace Orders" at bounding box center [84, 572] width 94 height 13
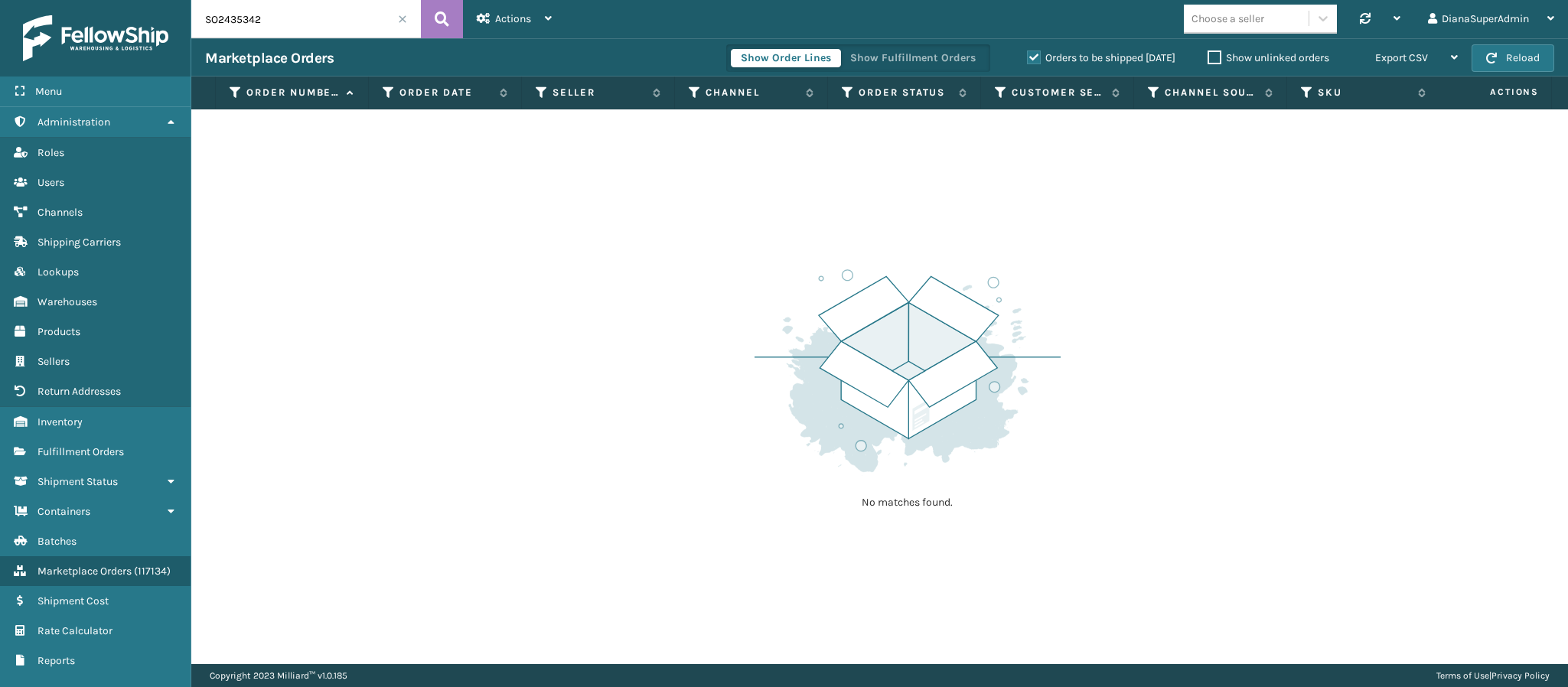
click at [1209, 60] on label "Show unlinked orders" at bounding box center [1269, 58] width 122 height 13
click at [1209, 59] on input "Show unlinked orders" at bounding box center [1208, 54] width 1 height 10
click at [394, 13] on input "SO2435342" at bounding box center [306, 19] width 230 height 38
click at [400, 17] on span at bounding box center [402, 18] width 9 height 9
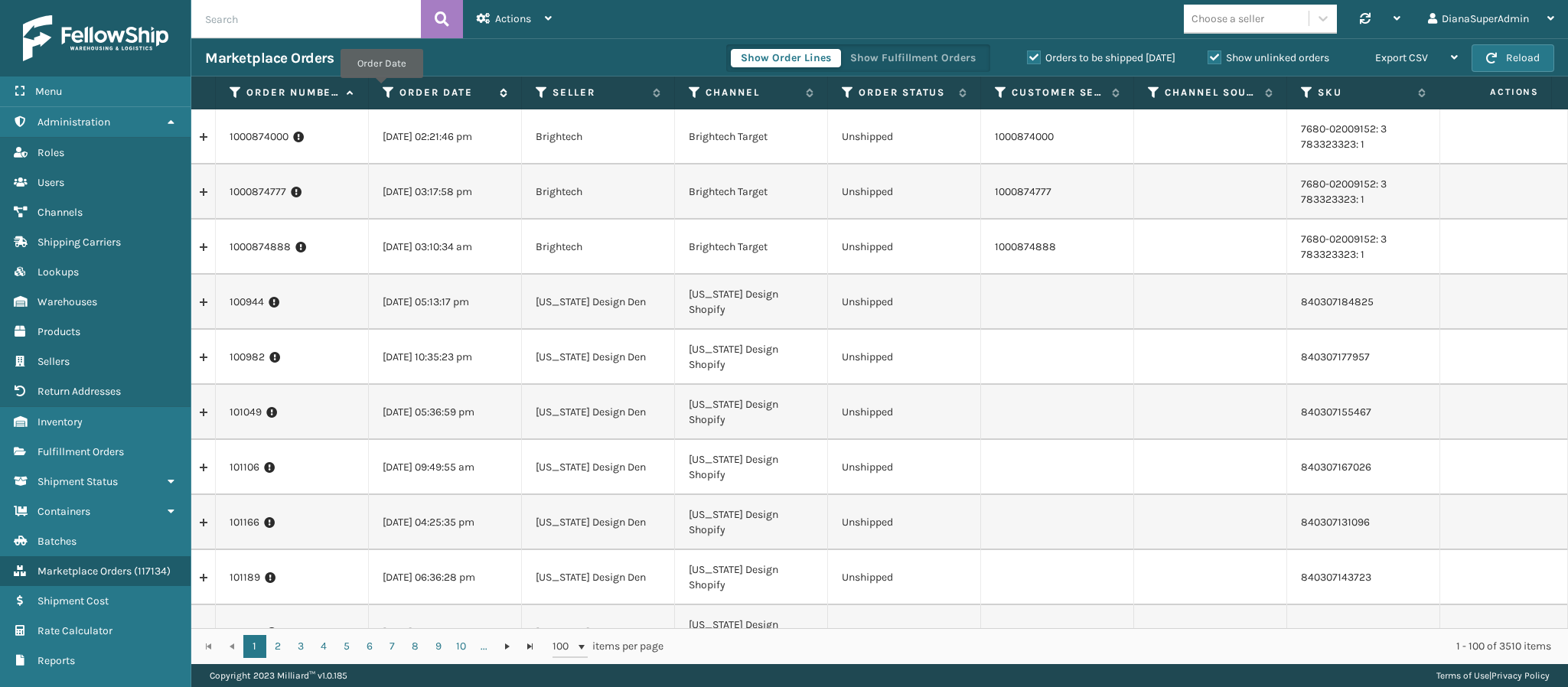
click at [383, 89] on icon at bounding box center [389, 93] width 13 height 13
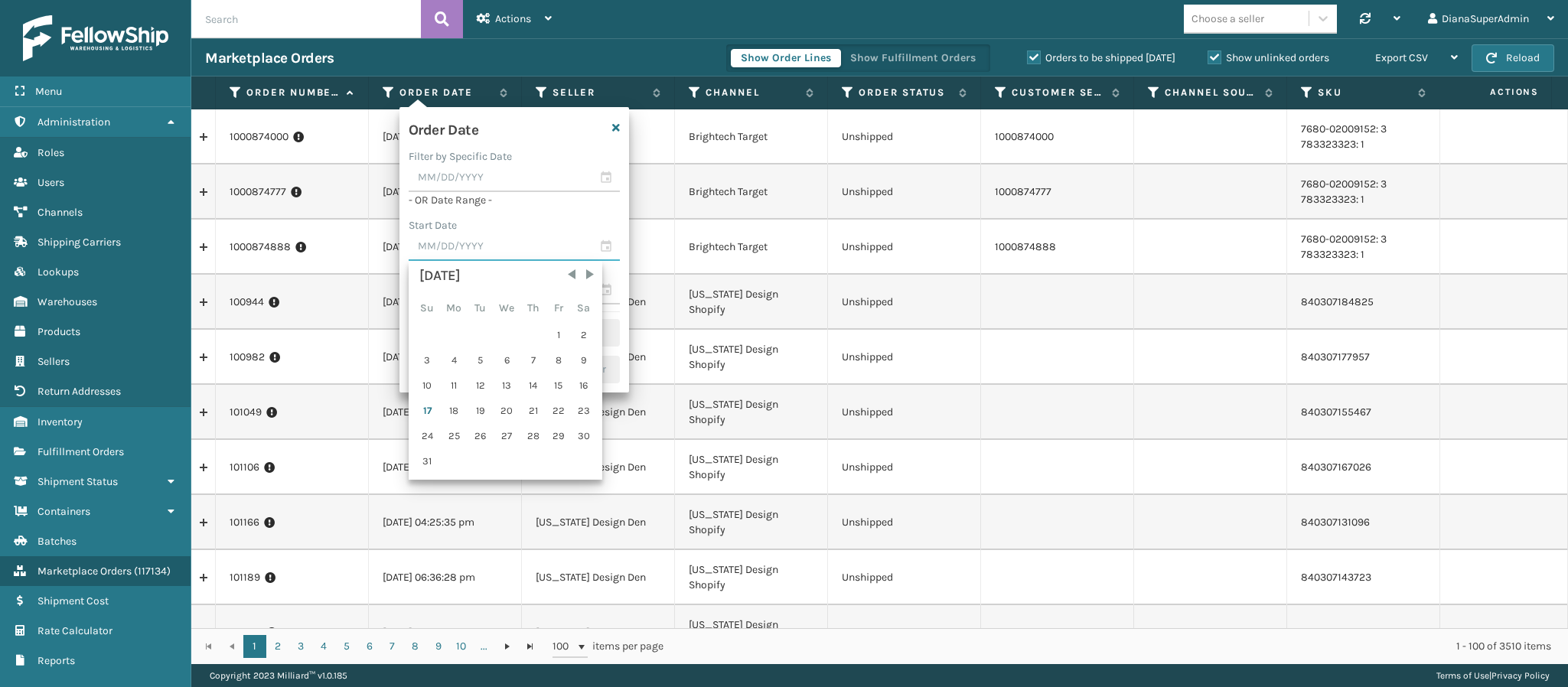
click at [607, 249] on input "text" at bounding box center [514, 247] width 211 height 28
click at [563, 338] on div "1" at bounding box center [558, 334] width 23 height 23
type input "[DATE]"
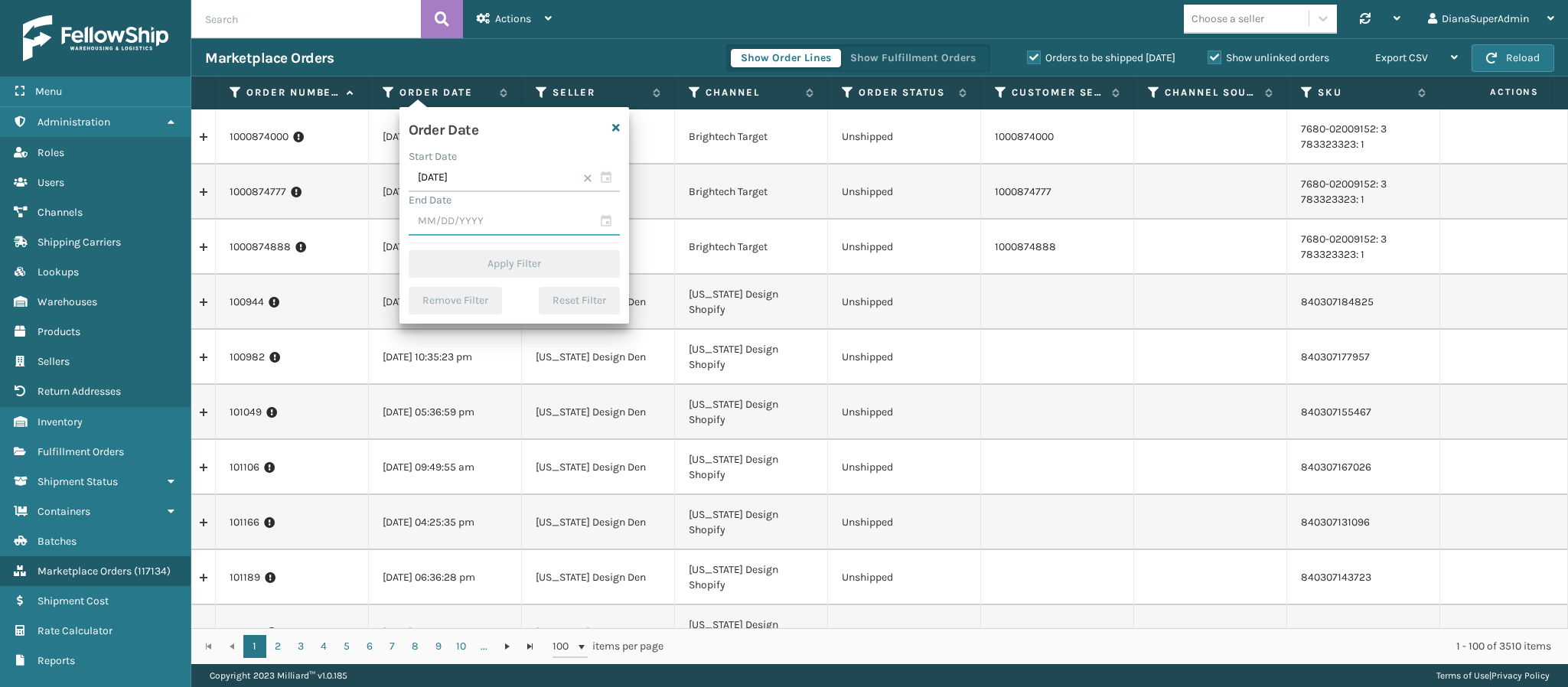
click at [606, 223] on input "text" at bounding box center [514, 221] width 211 height 28
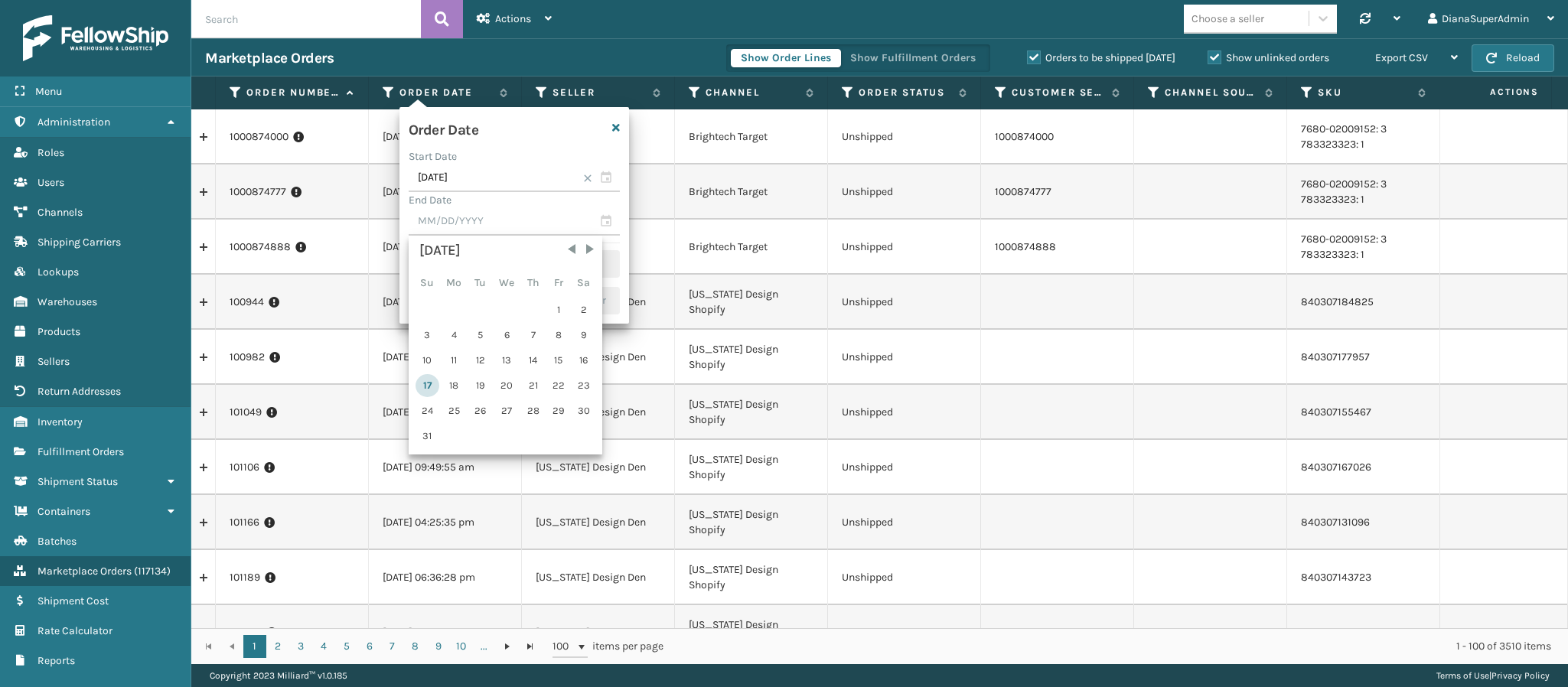
click at [430, 388] on div "17" at bounding box center [427, 385] width 23 height 23
type input "[DATE]"
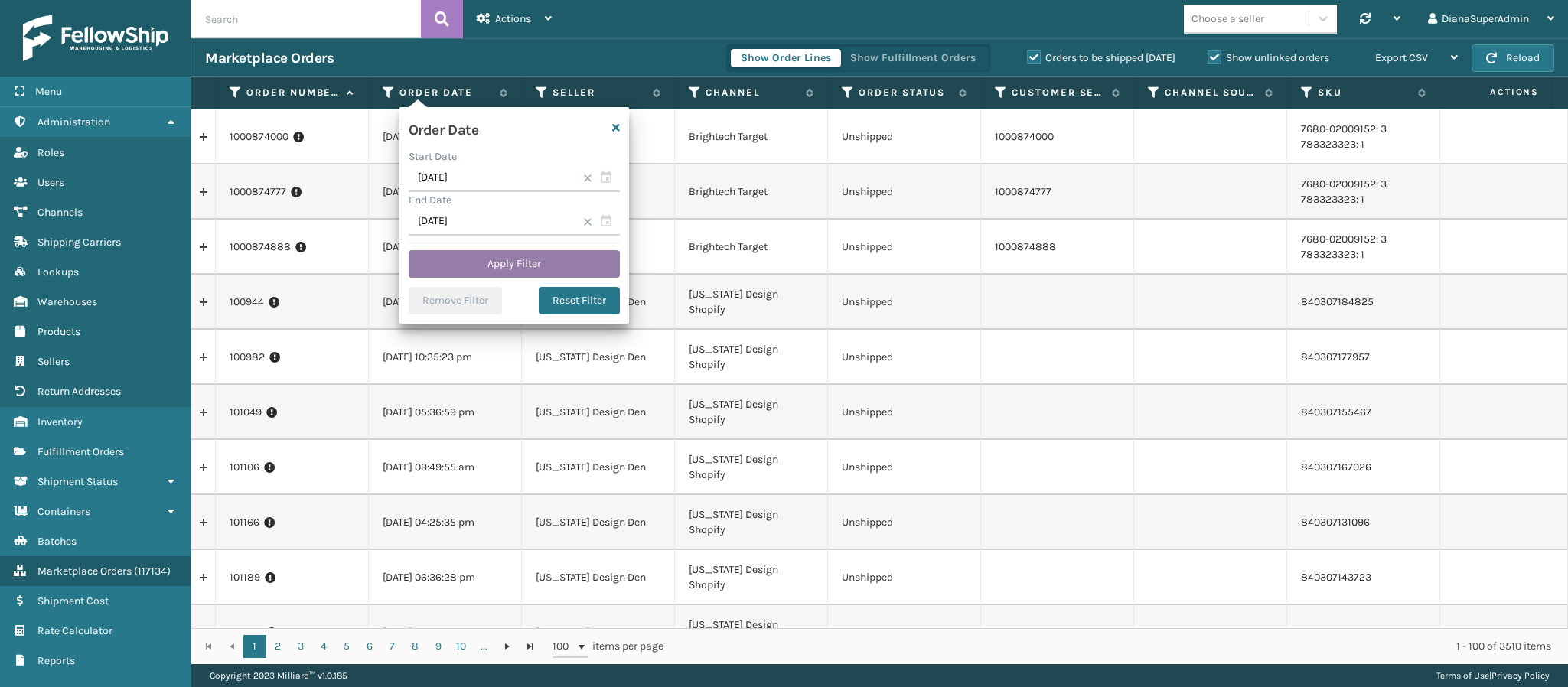
click at [519, 269] on button "Apply Filter" at bounding box center [514, 263] width 211 height 28
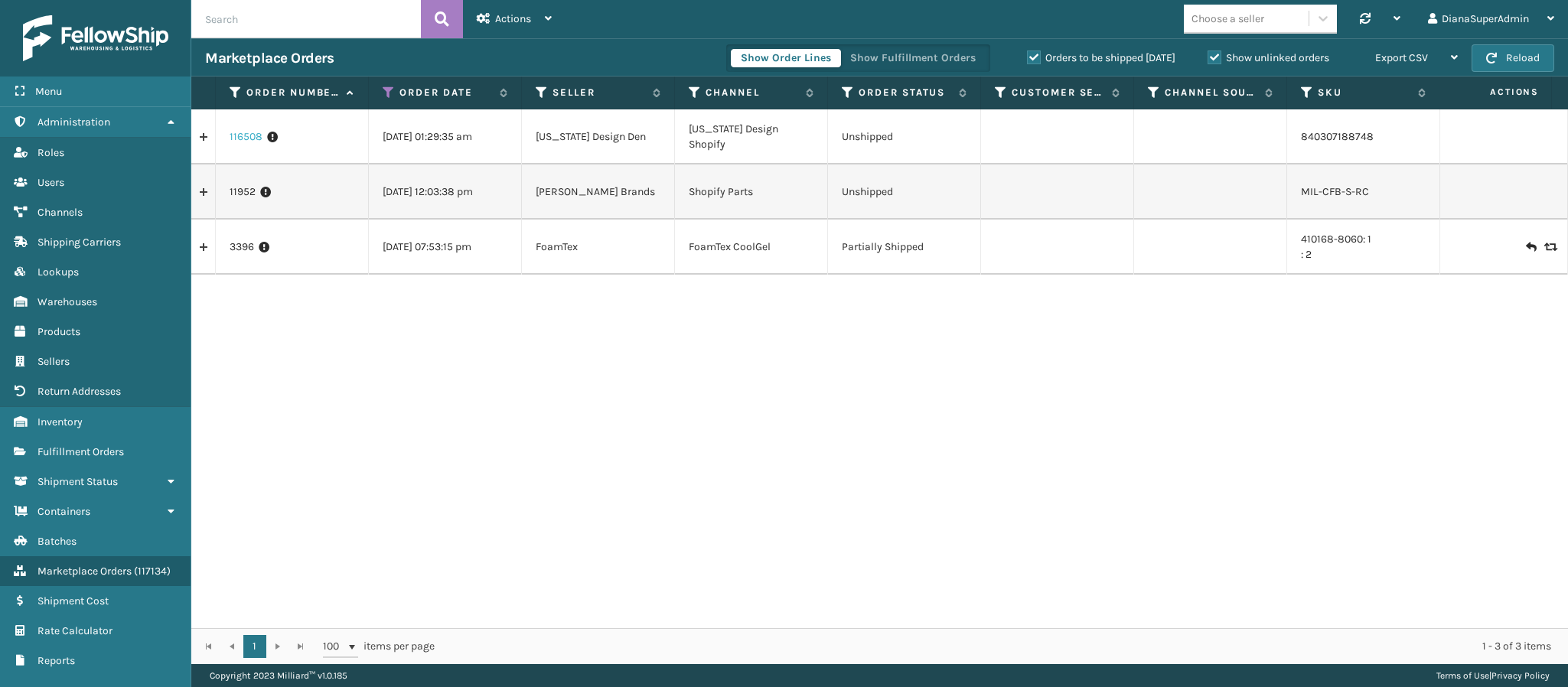
click at [243, 136] on link "116508" at bounding box center [246, 137] width 33 height 15
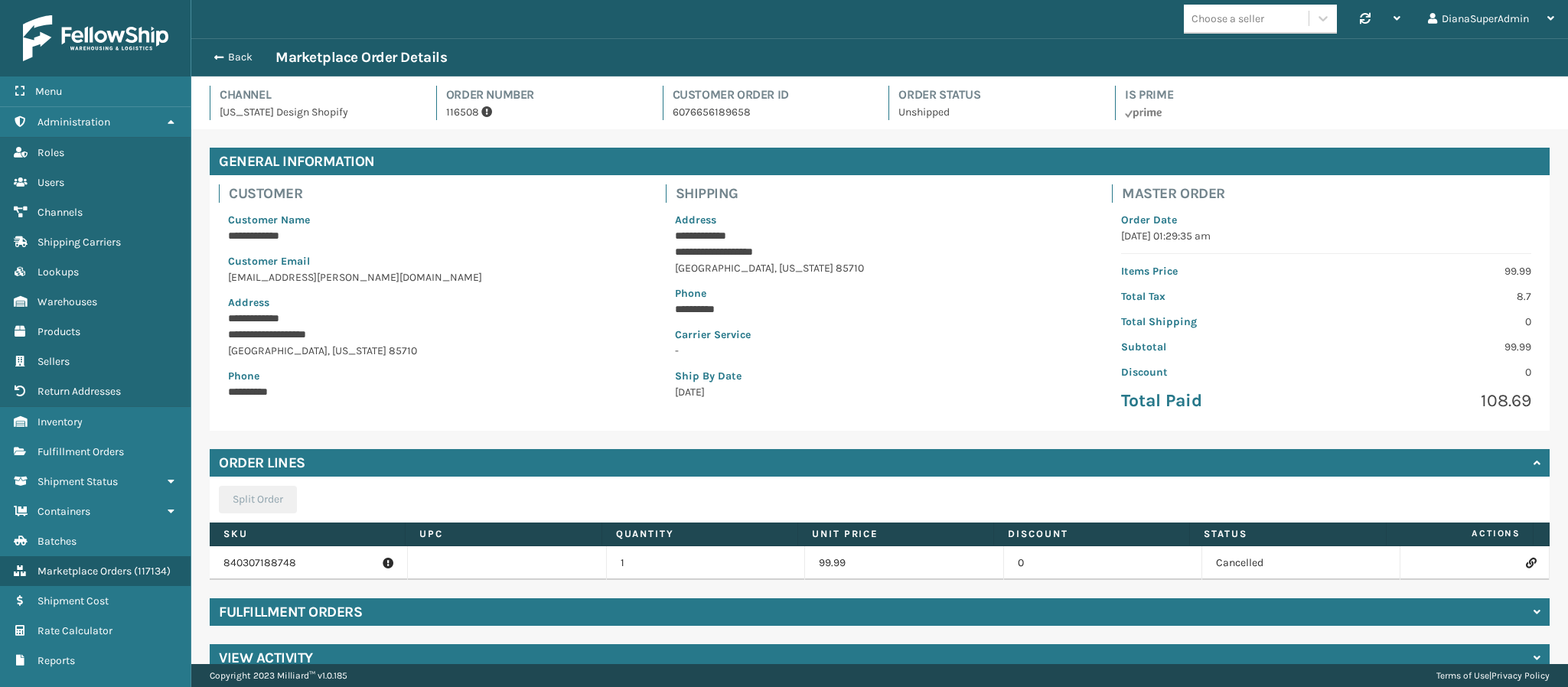
scroll to position [26, 0]
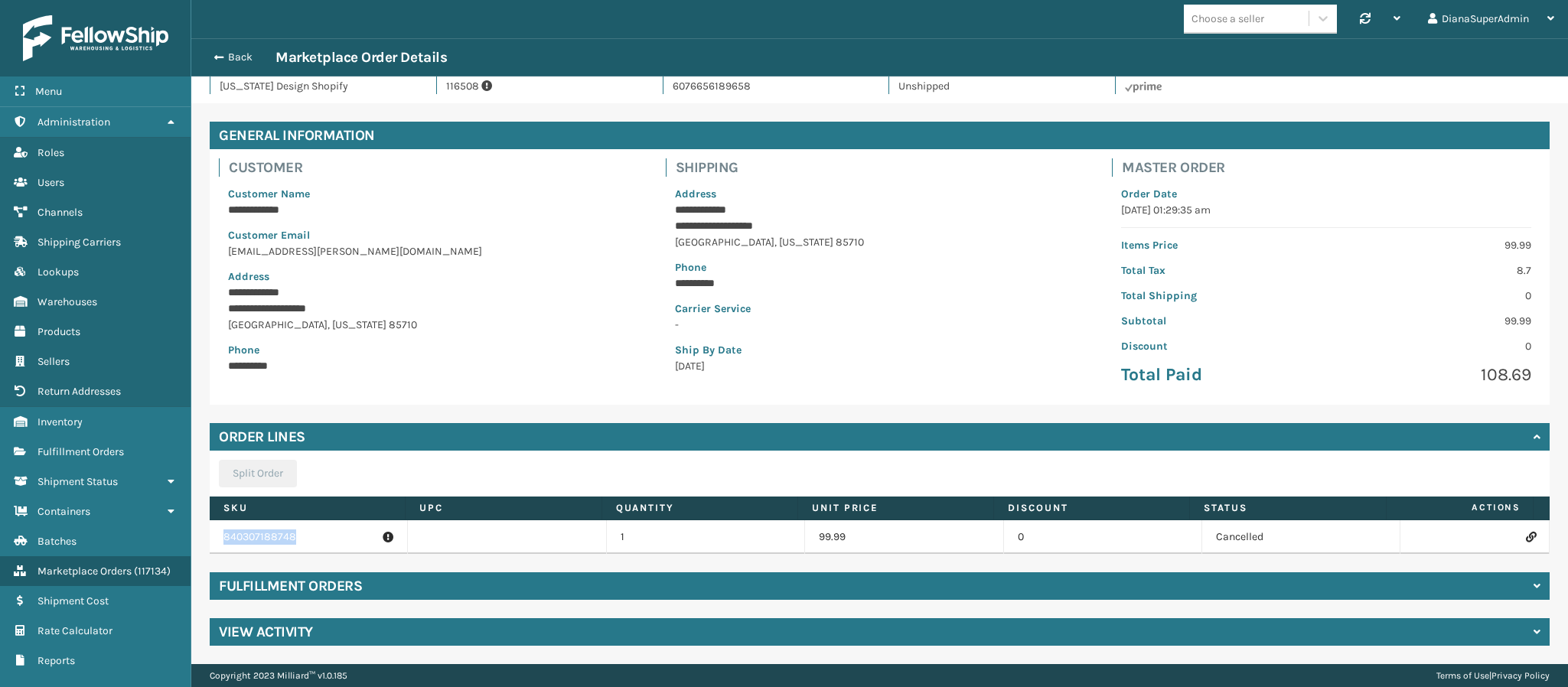
drag, startPoint x: 296, startPoint y: 542, endPoint x: 211, endPoint y: 542, distance: 85.0
click at [211, 542] on td "840307188748" at bounding box center [308, 537] width 198 height 33
copy p "840307188748"
click at [1526, 538] on icon at bounding box center [1530, 537] width 9 height 11
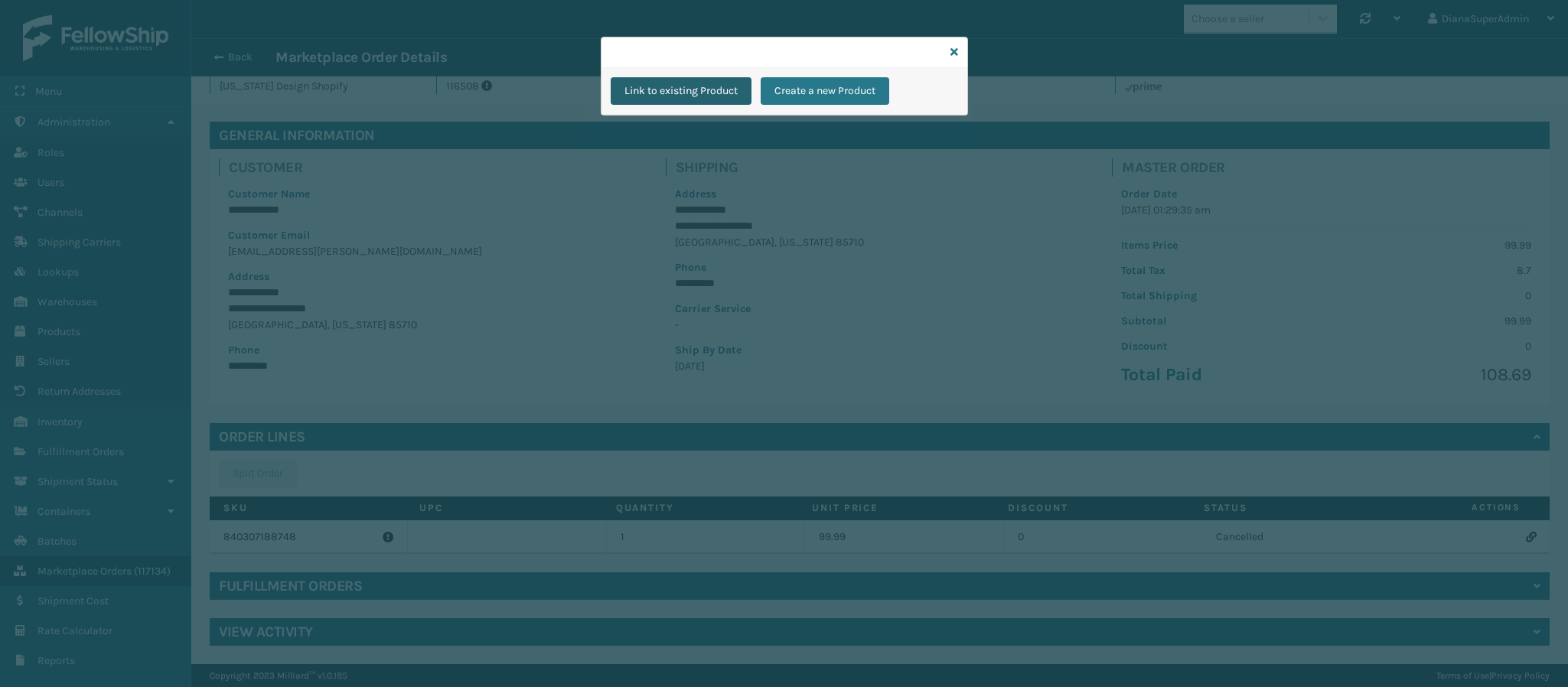
click at [725, 96] on button "Link to existing Product" at bounding box center [681, 90] width 140 height 28
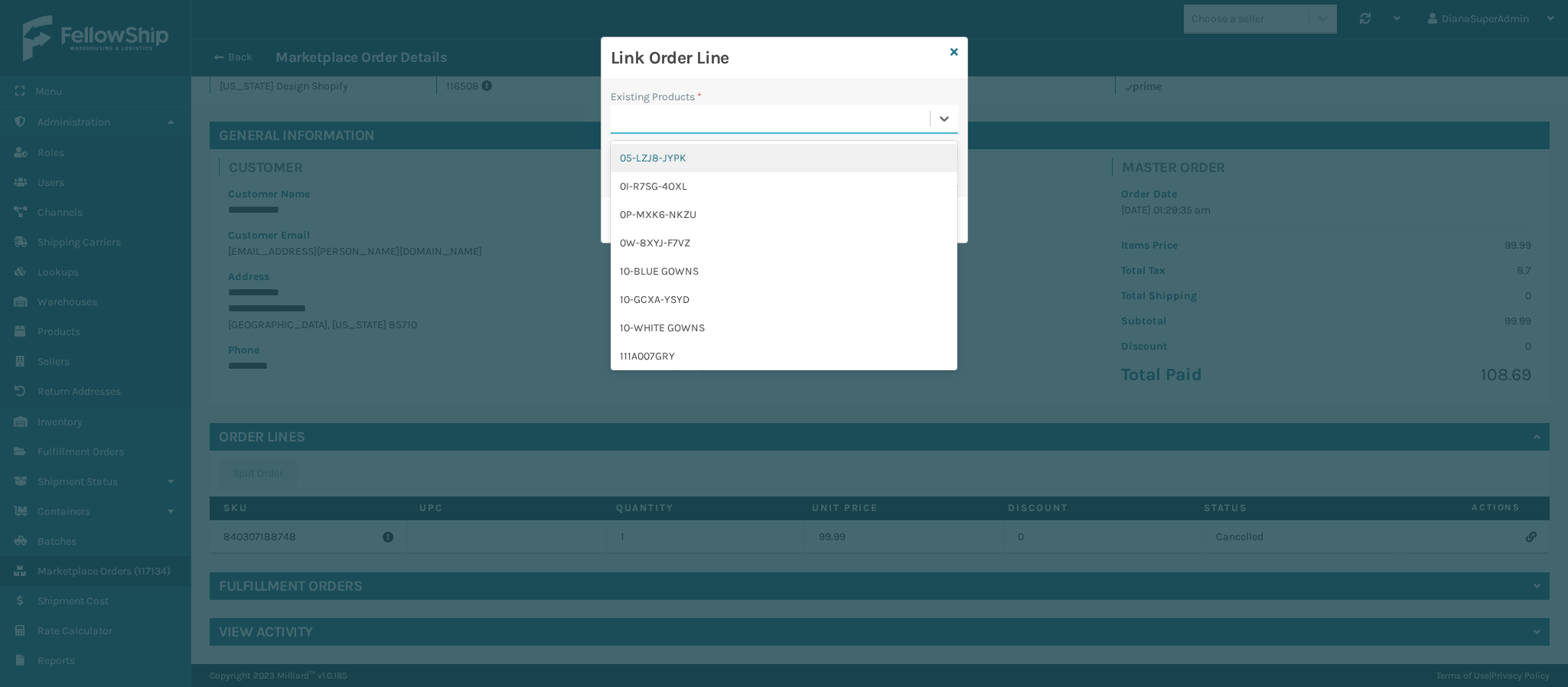
click at [669, 124] on div at bounding box center [771, 119] width 319 height 25
paste input "840307188748"
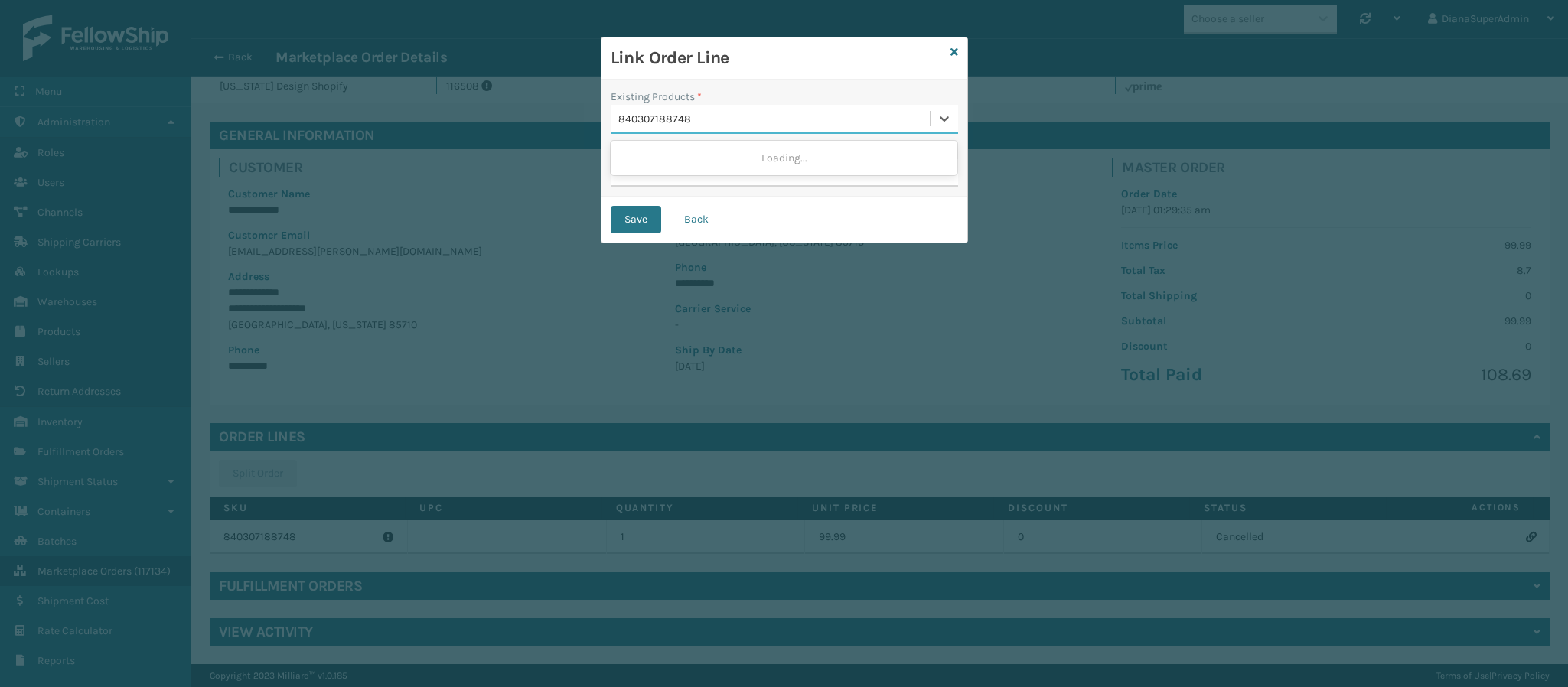
type input "840307188748"
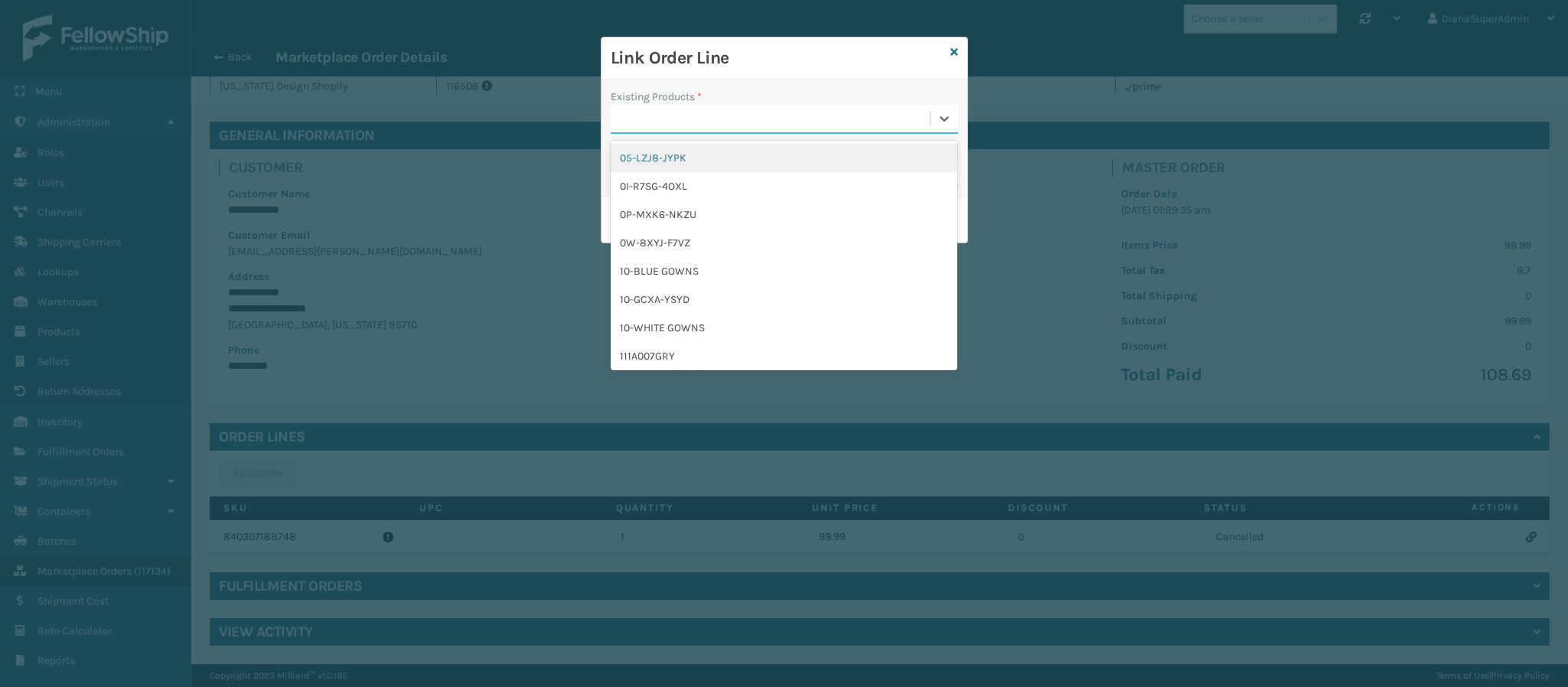
click at [783, 114] on div at bounding box center [771, 119] width 319 height 25
paste input "CDD-NONSHIP"
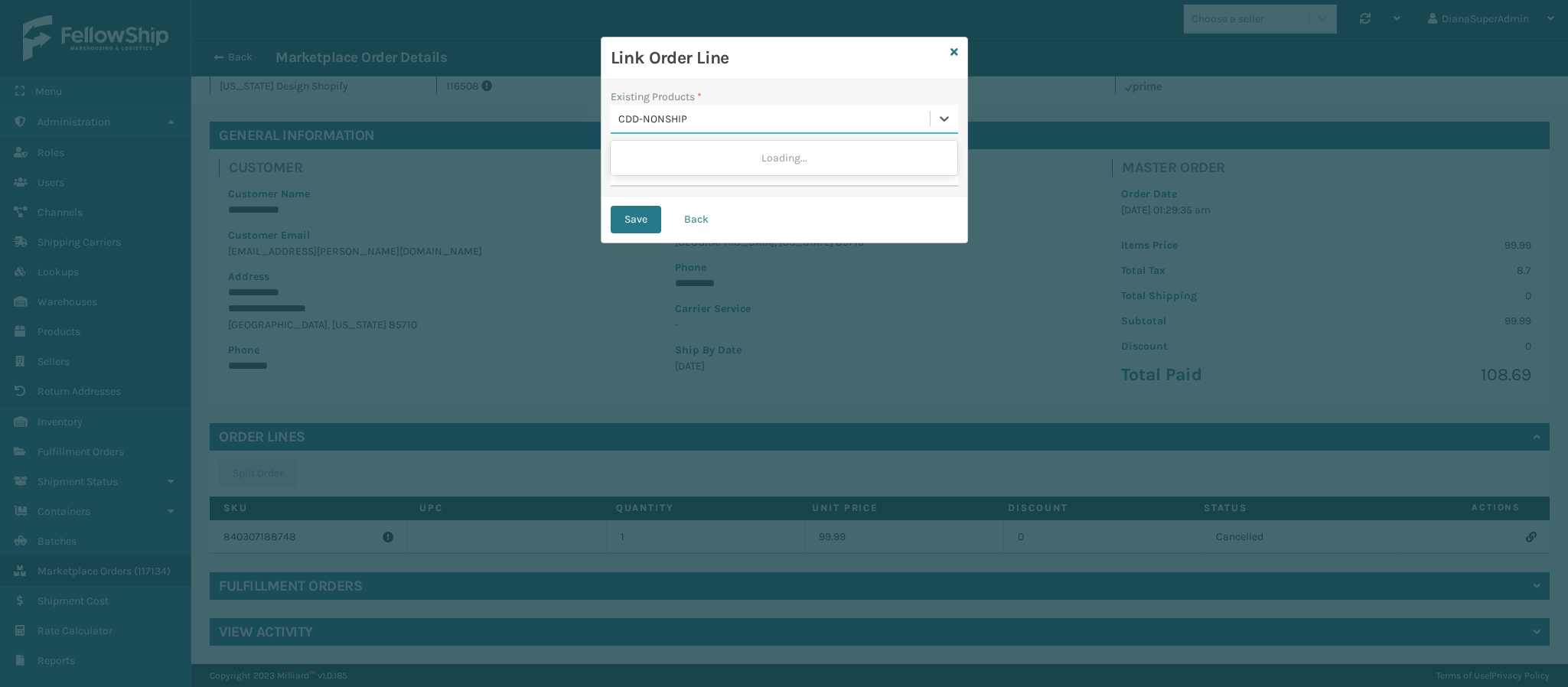
type input "CDD-NONSHIP"
click at [760, 93] on div "Existing Products *" at bounding box center [785, 111] width 348 height 45
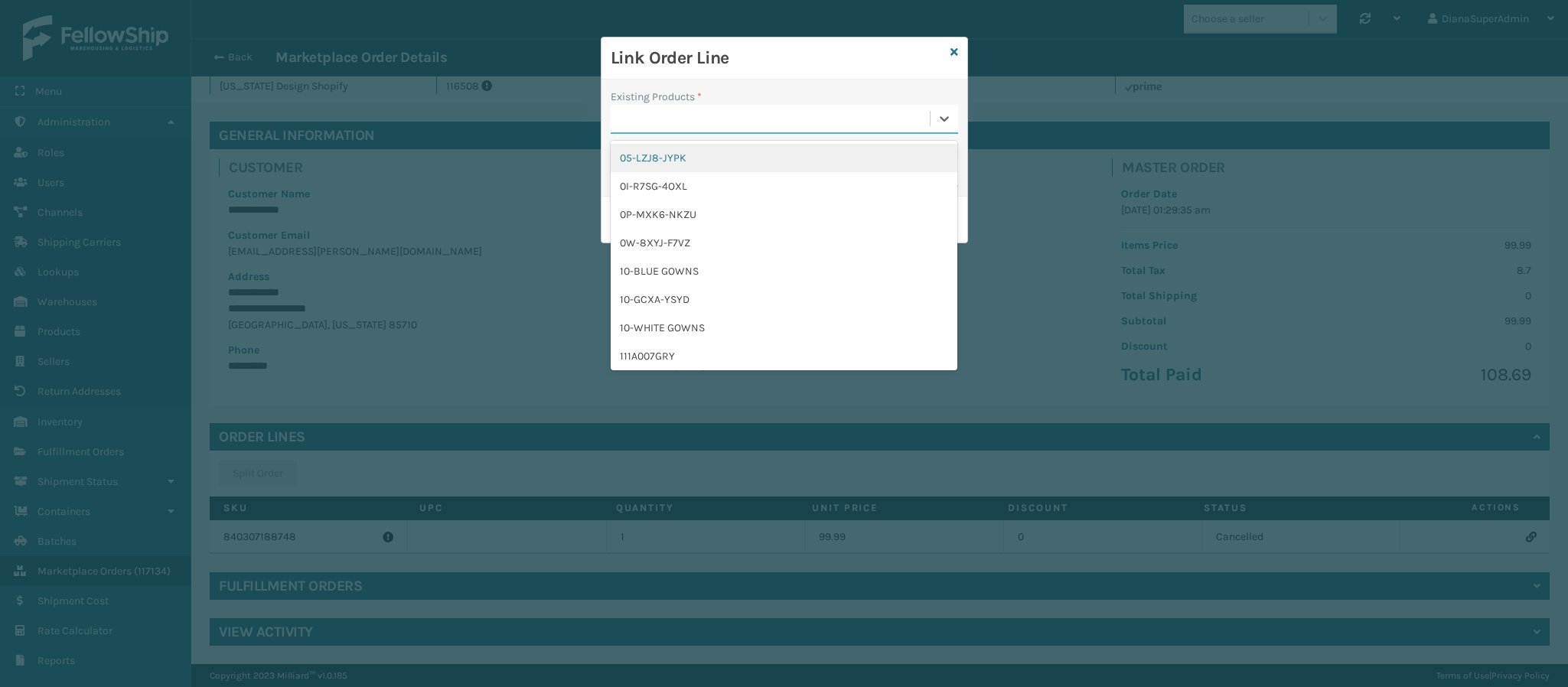
click at [717, 120] on div at bounding box center [771, 119] width 319 height 25
paste input "CDD-NONSHIP"
type input "CDD-NONSHIP"
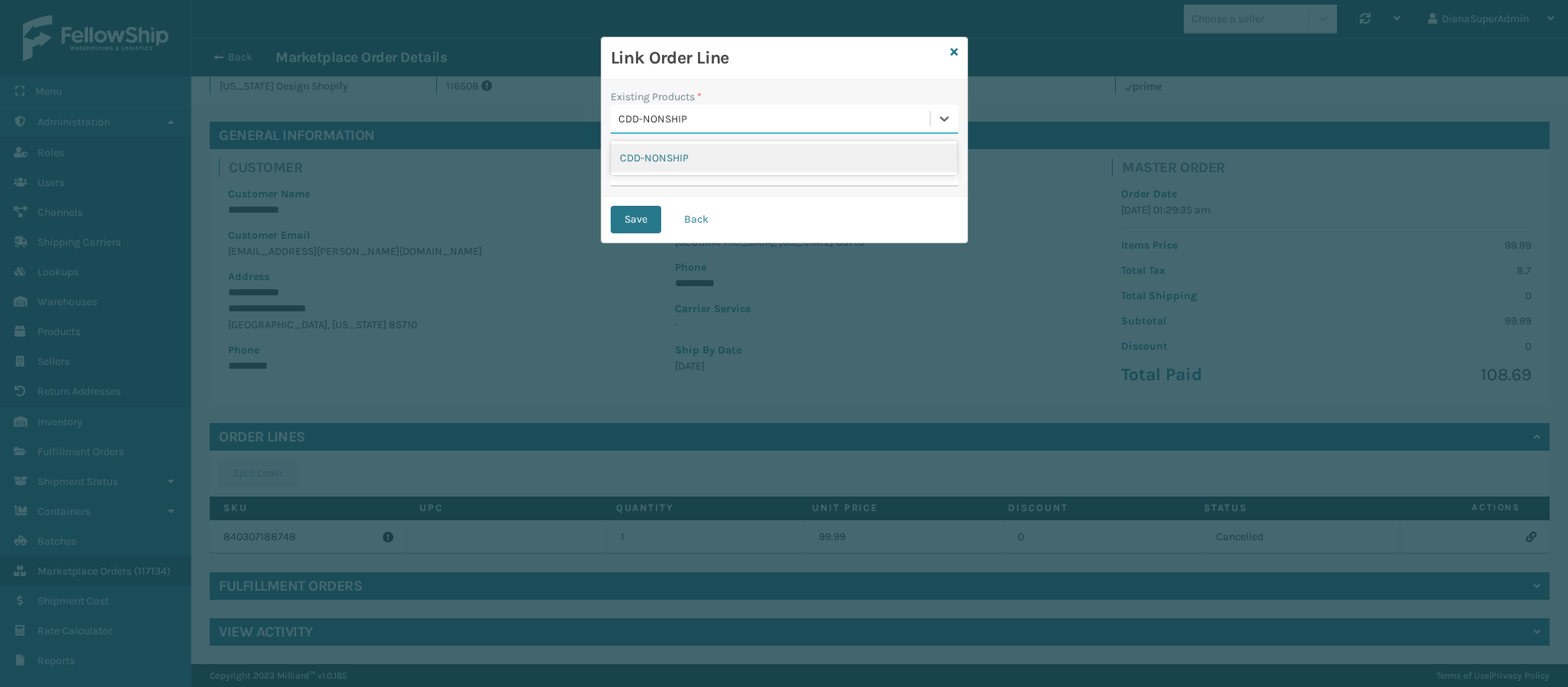
click at [674, 166] on div "CDD-NONSHIP" at bounding box center [784, 158] width 347 height 28
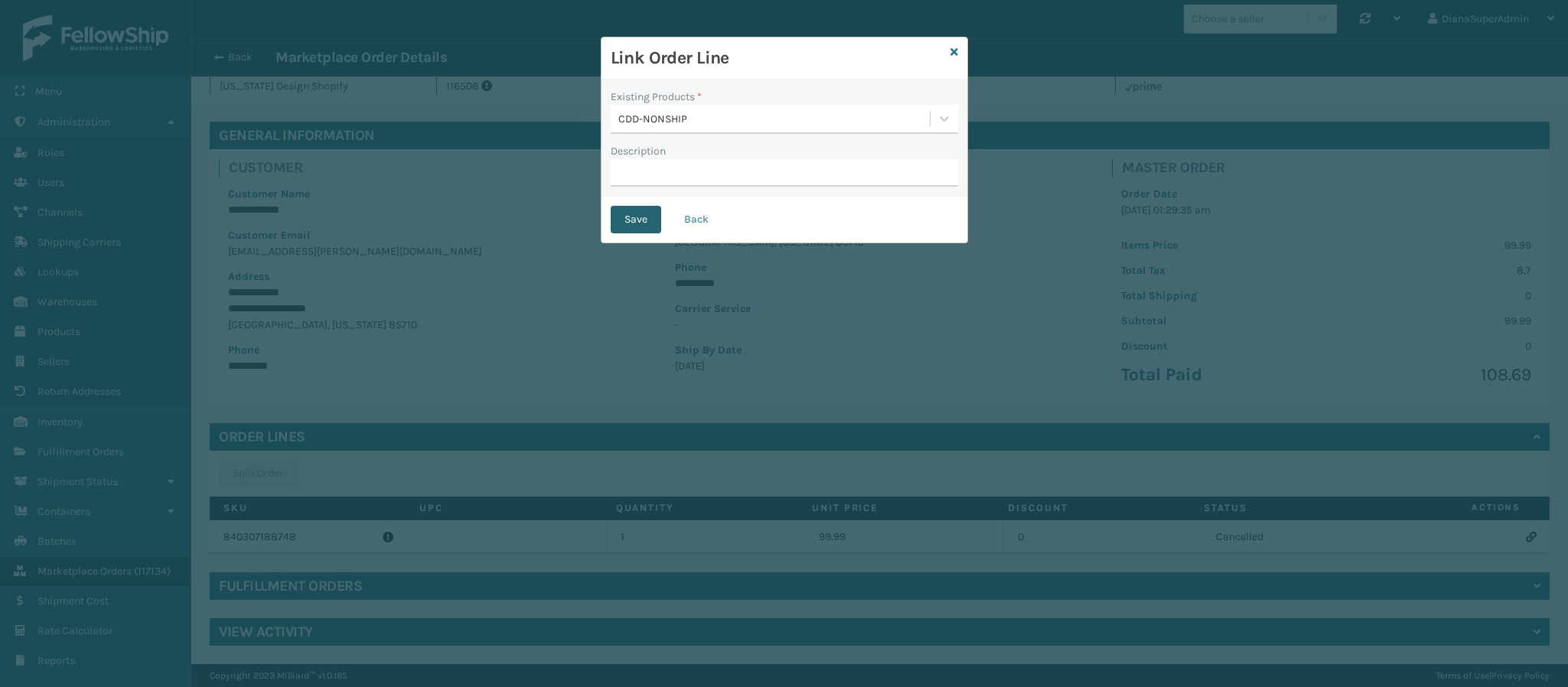
click at [640, 219] on button "Save" at bounding box center [636, 219] width 50 height 28
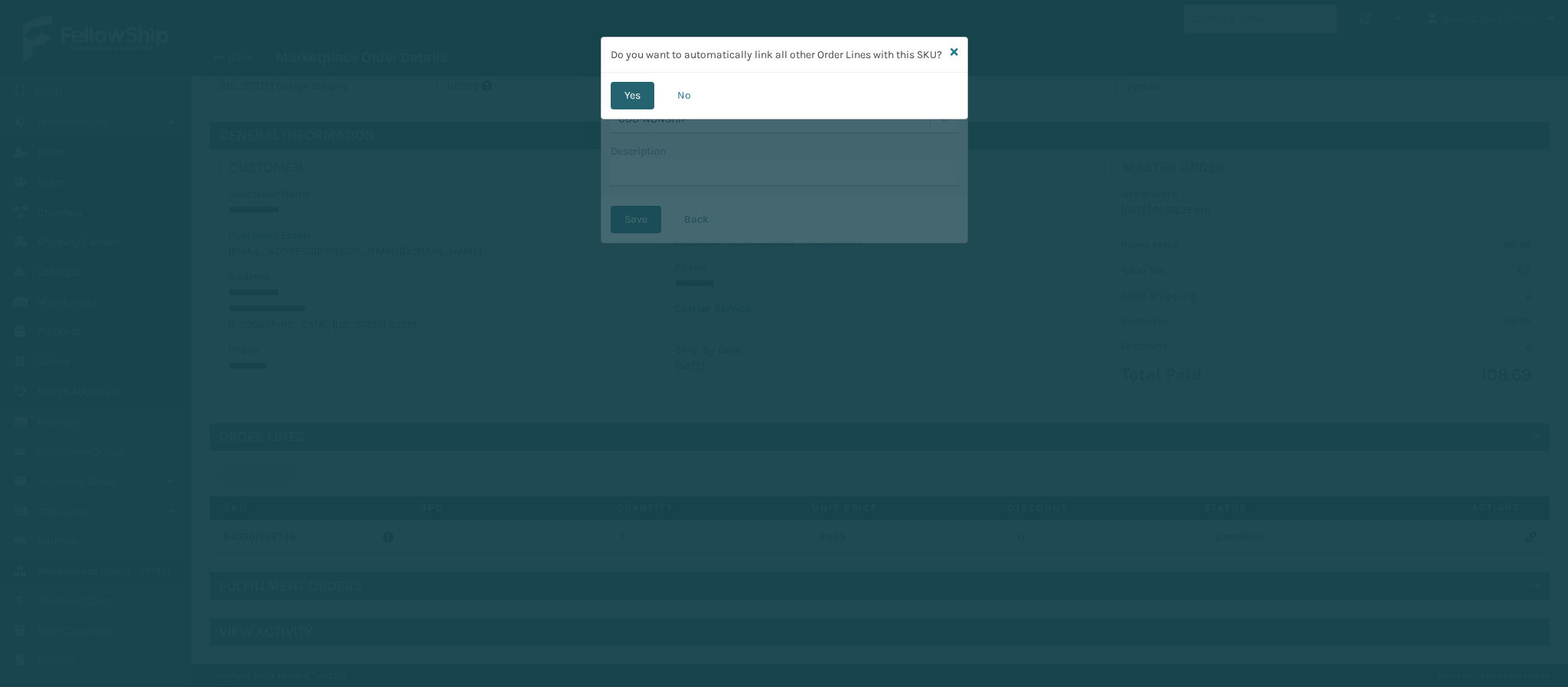
click at [630, 109] on button "Yes" at bounding box center [633, 95] width 43 height 28
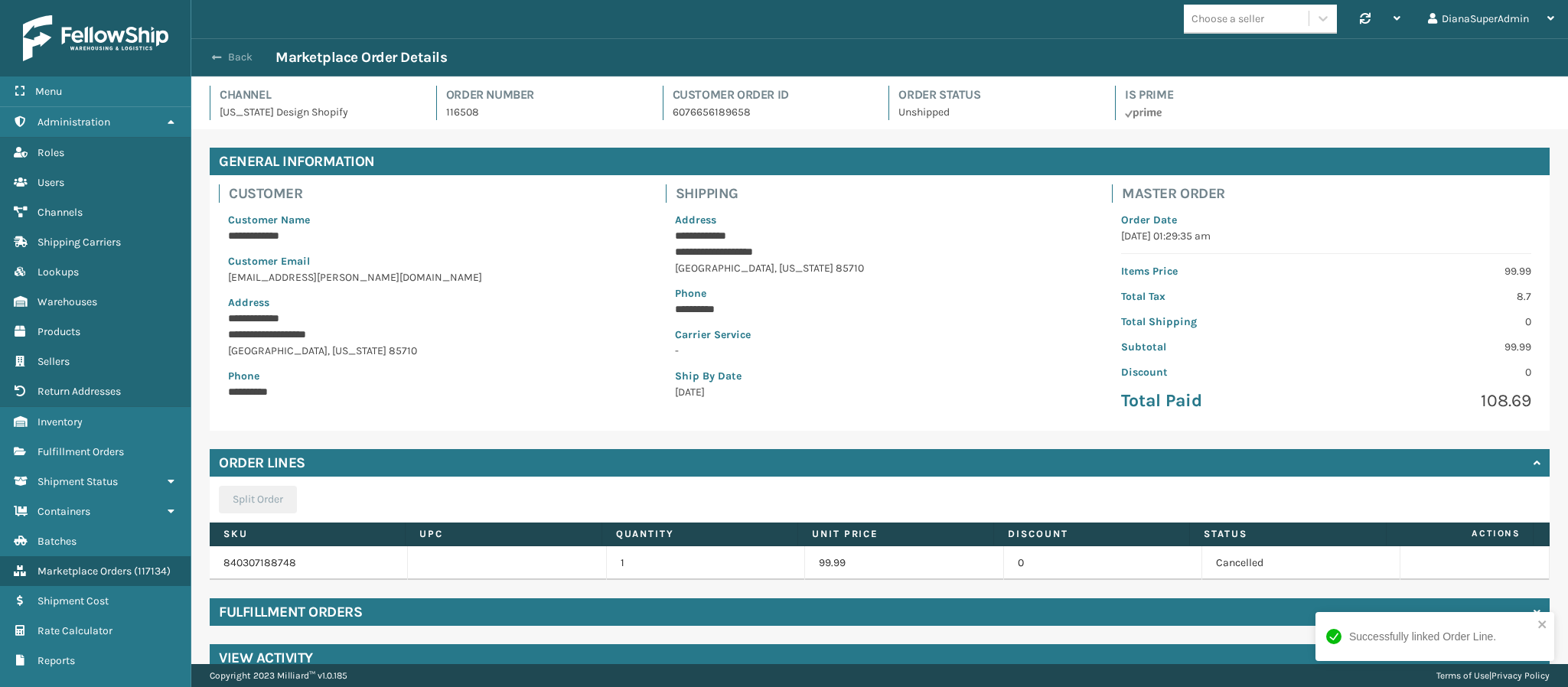
click at [223, 55] on button "Back" at bounding box center [240, 57] width 70 height 13
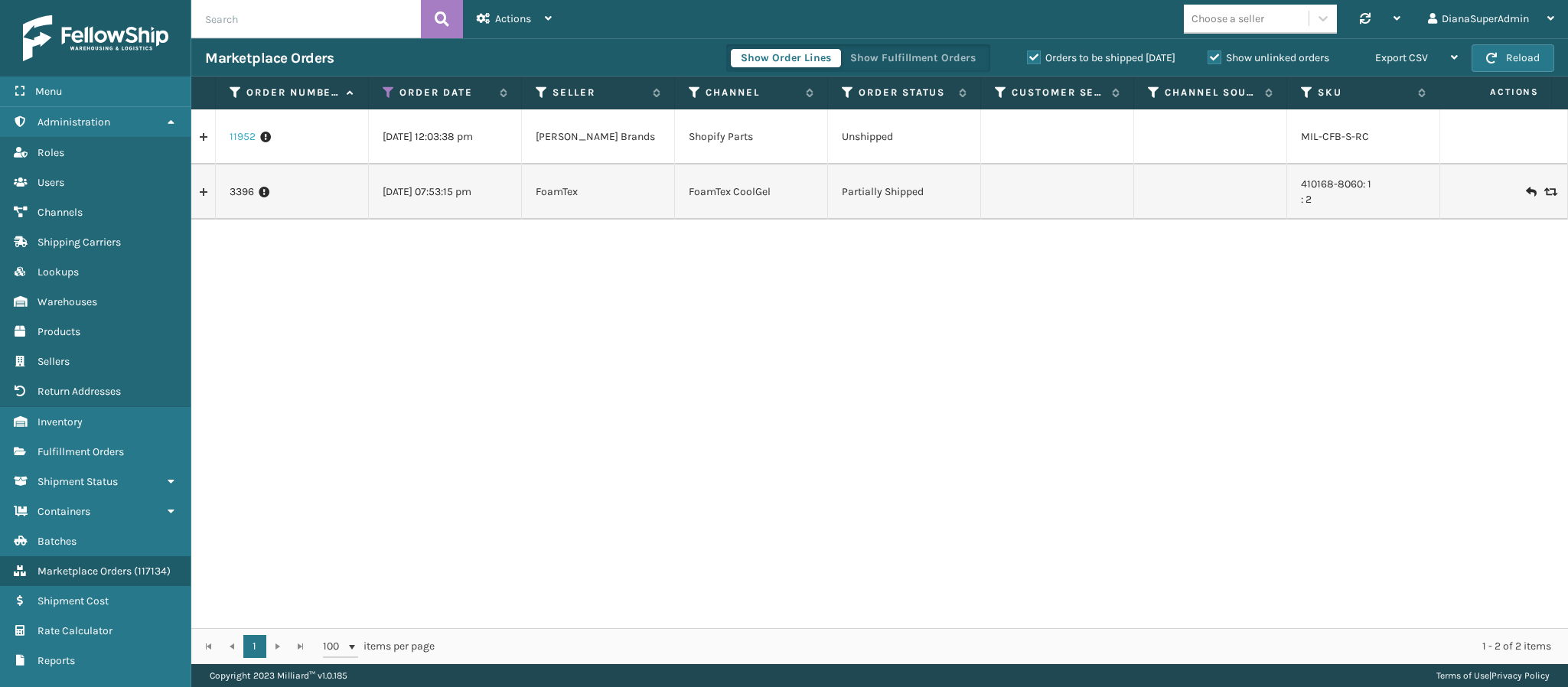
click at [242, 136] on link "11952" at bounding box center [242, 137] width 26 height 15
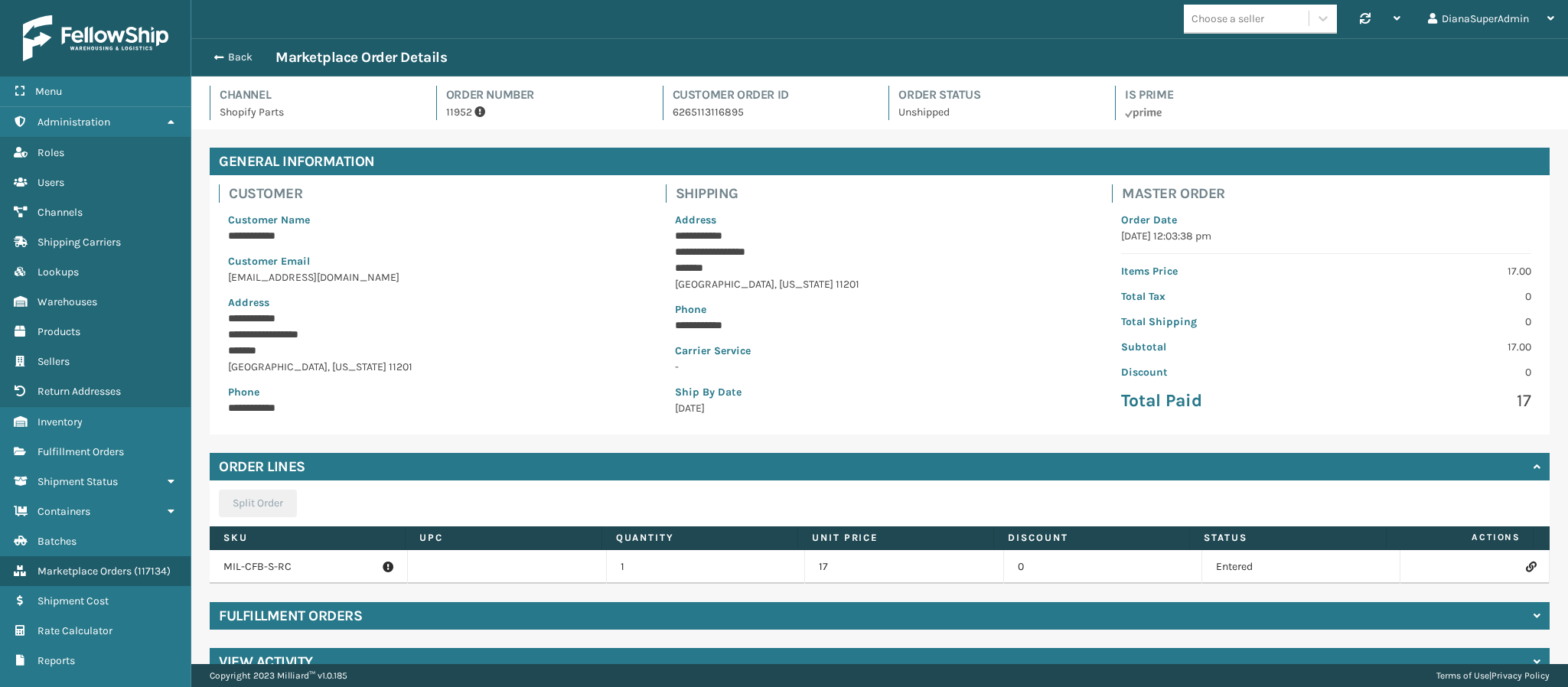
scroll to position [30, 0]
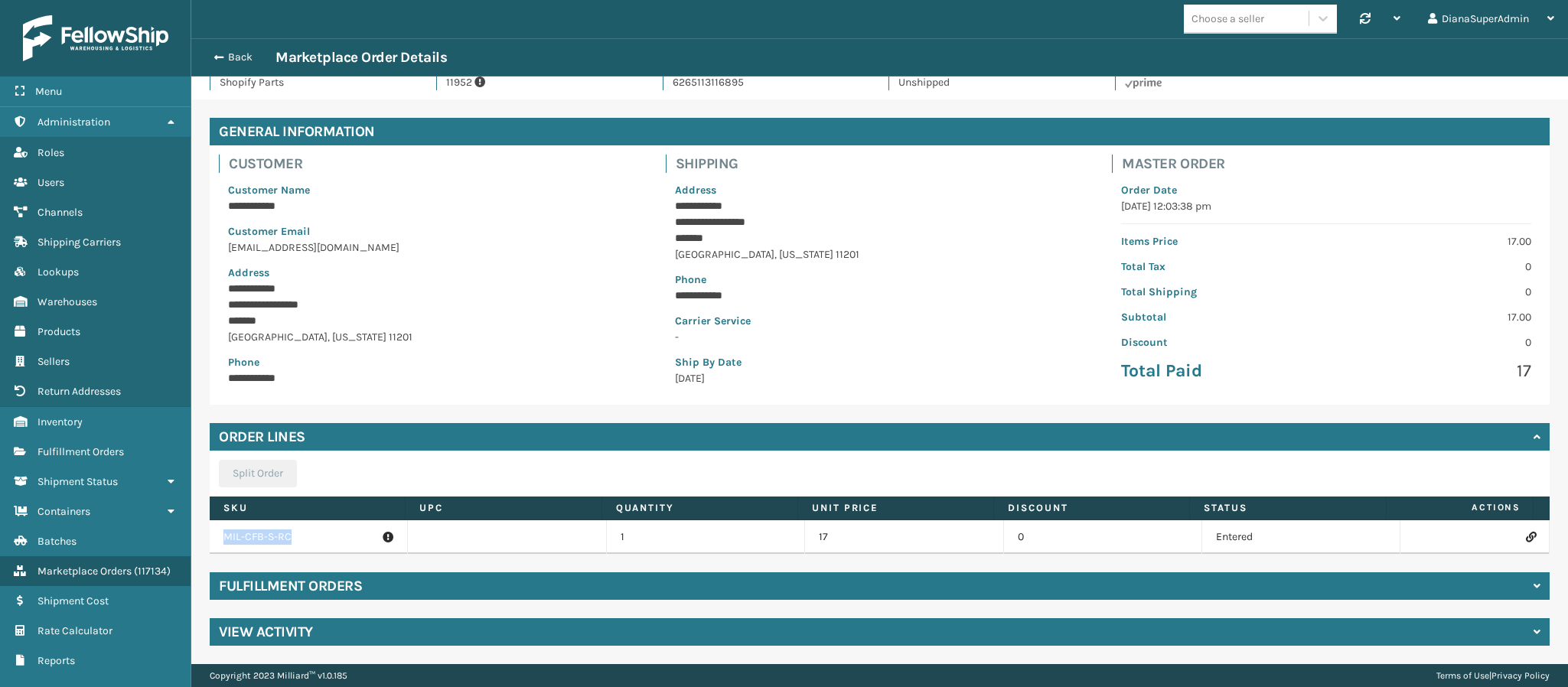
drag, startPoint x: 301, startPoint y: 540, endPoint x: 196, endPoint y: 533, distance: 105.2
click at [196, 533] on div "**********" at bounding box center [879, 382] width 1377 height 565
copy table "MIL-CFB-S-RC"
click at [1526, 536] on icon at bounding box center [1530, 537] width 9 height 11
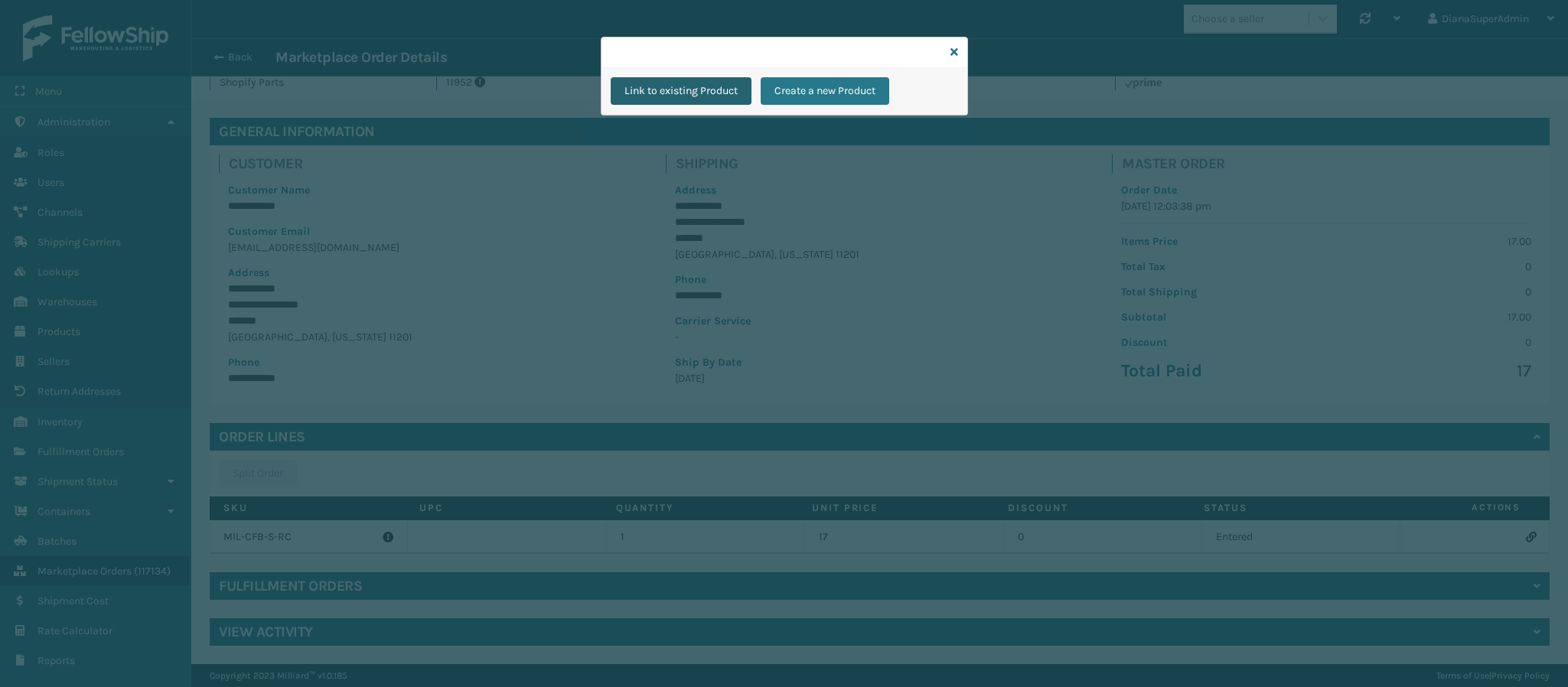
click at [710, 86] on button "Link to existing Product" at bounding box center [681, 90] width 140 height 28
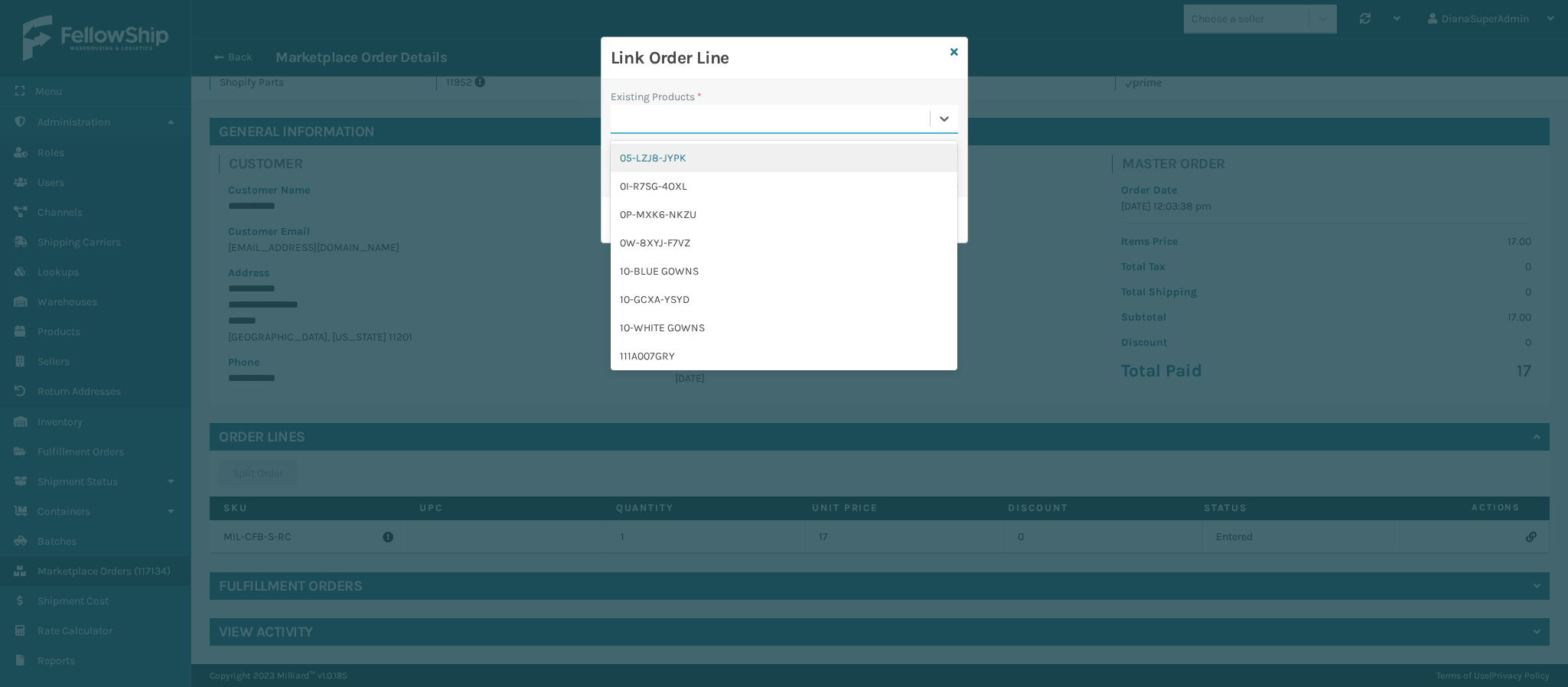
click at [661, 115] on div at bounding box center [771, 119] width 319 height 25
paste input "MIL-CFB-S-RC"
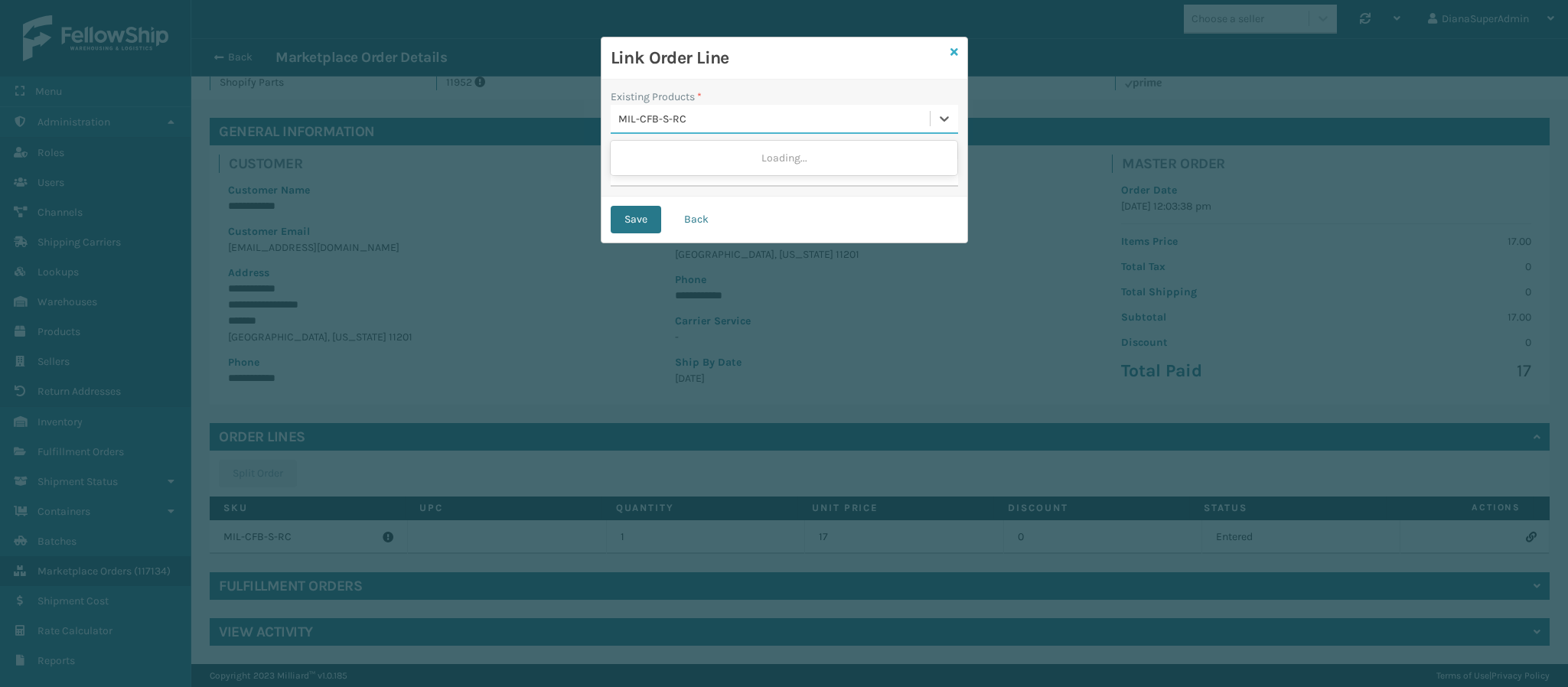
type input "MIL-CFB-S-RC"
click at [954, 55] on icon at bounding box center [954, 52] width 8 height 11
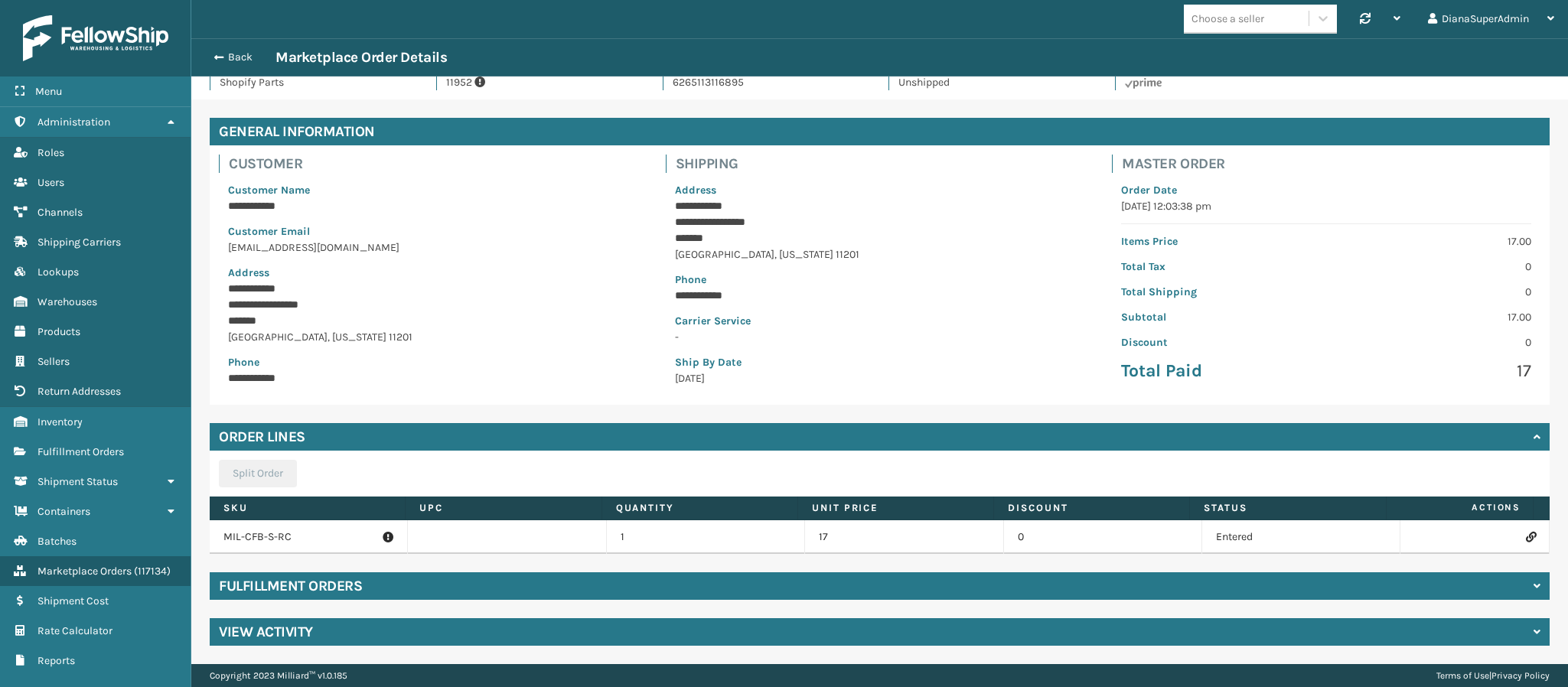
scroll to position [0, 0]
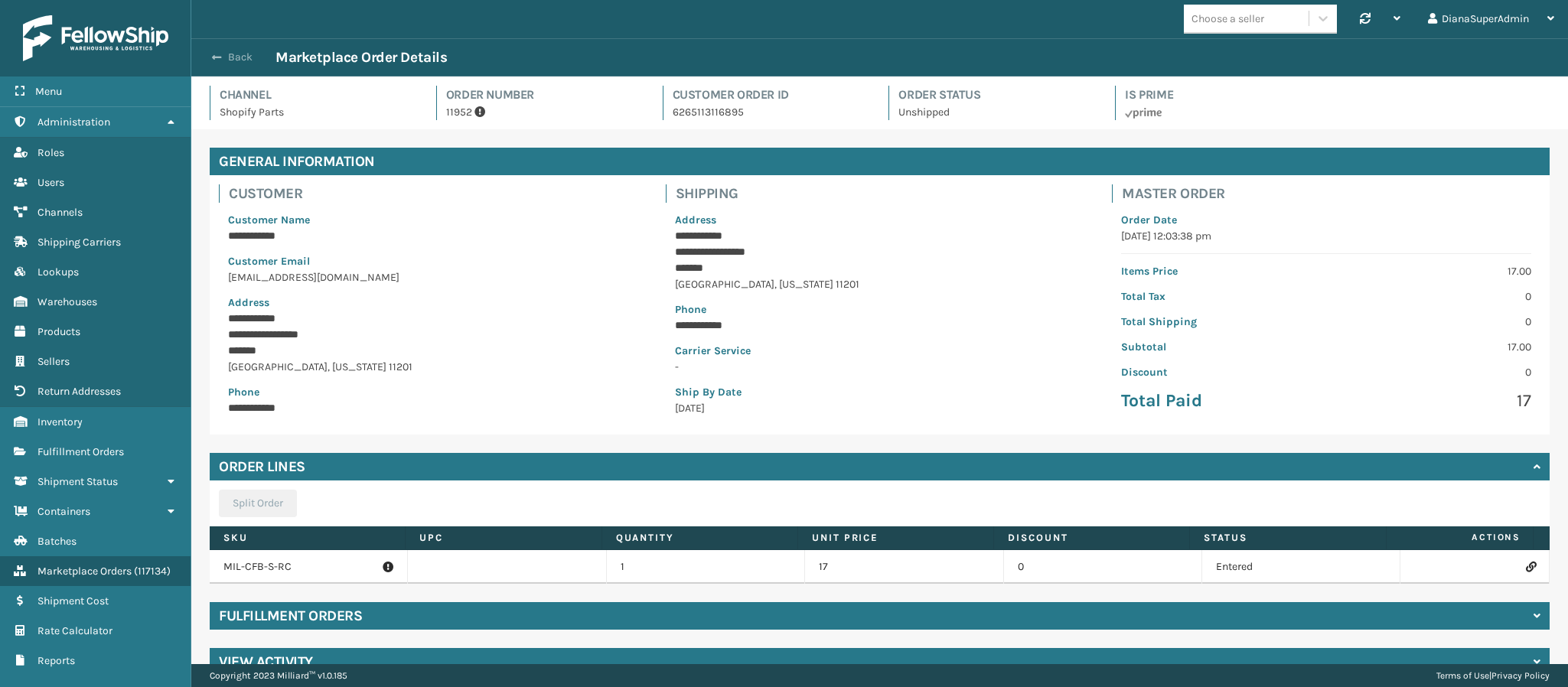
click at [222, 53] on button "Back" at bounding box center [240, 57] width 70 height 13
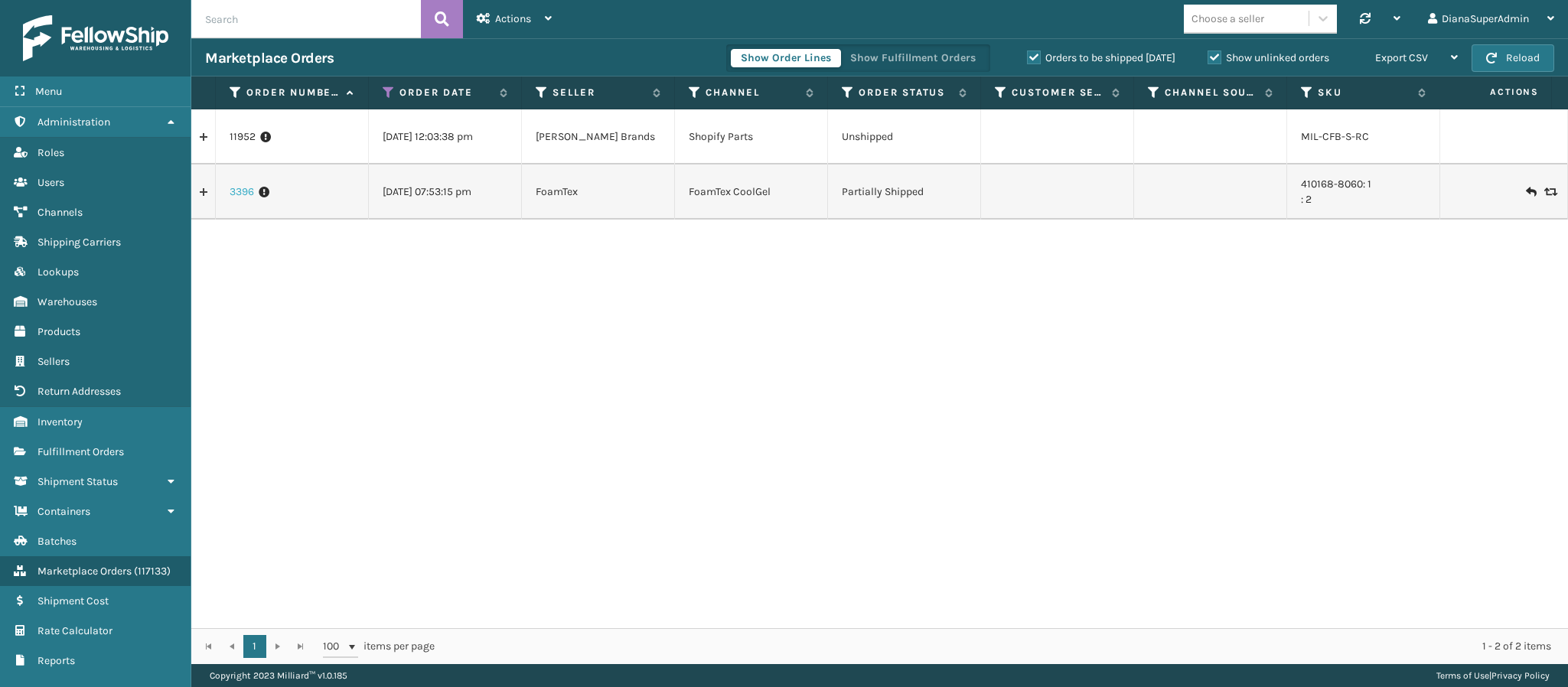
click at [243, 194] on link "3396" at bounding box center [242, 192] width 24 height 15
click at [243, 197] on link "3396" at bounding box center [242, 192] width 24 height 15
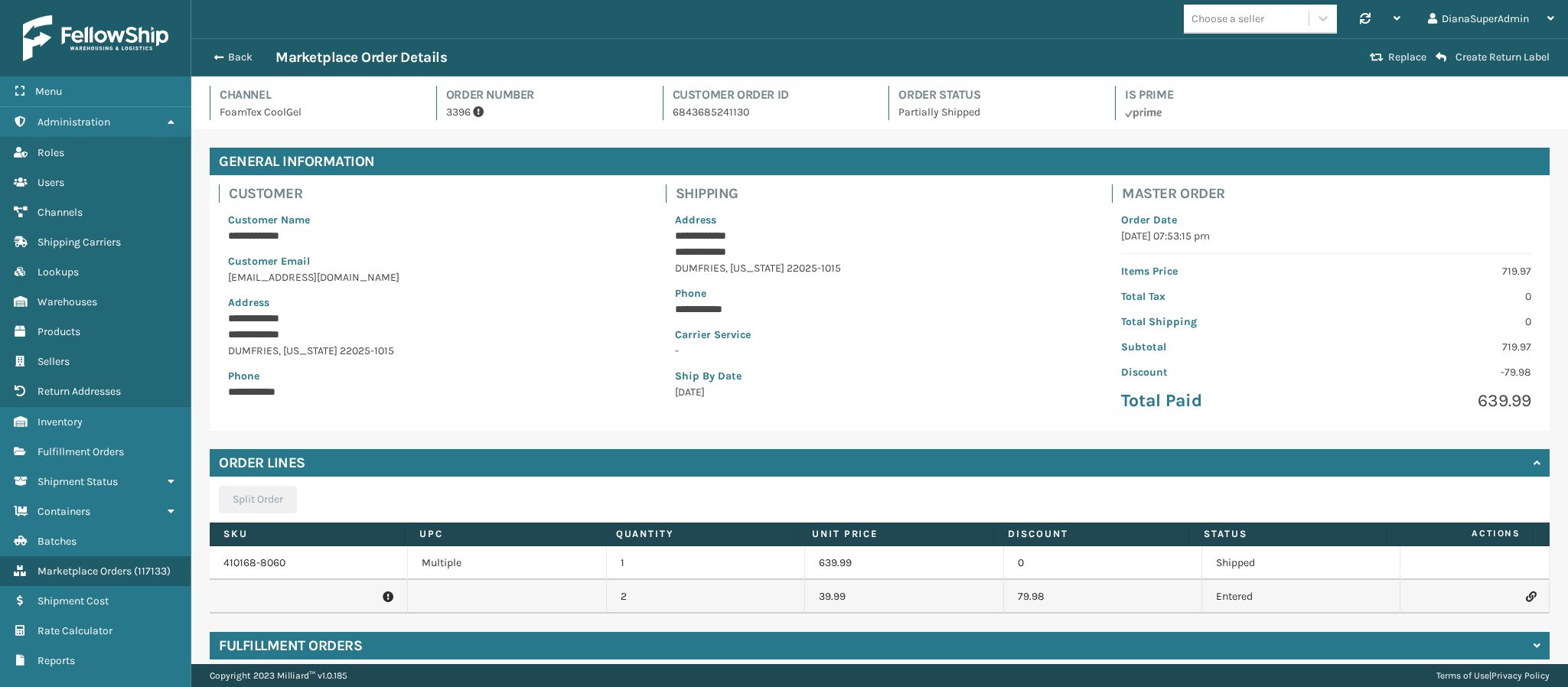
scroll to position [60, 0]
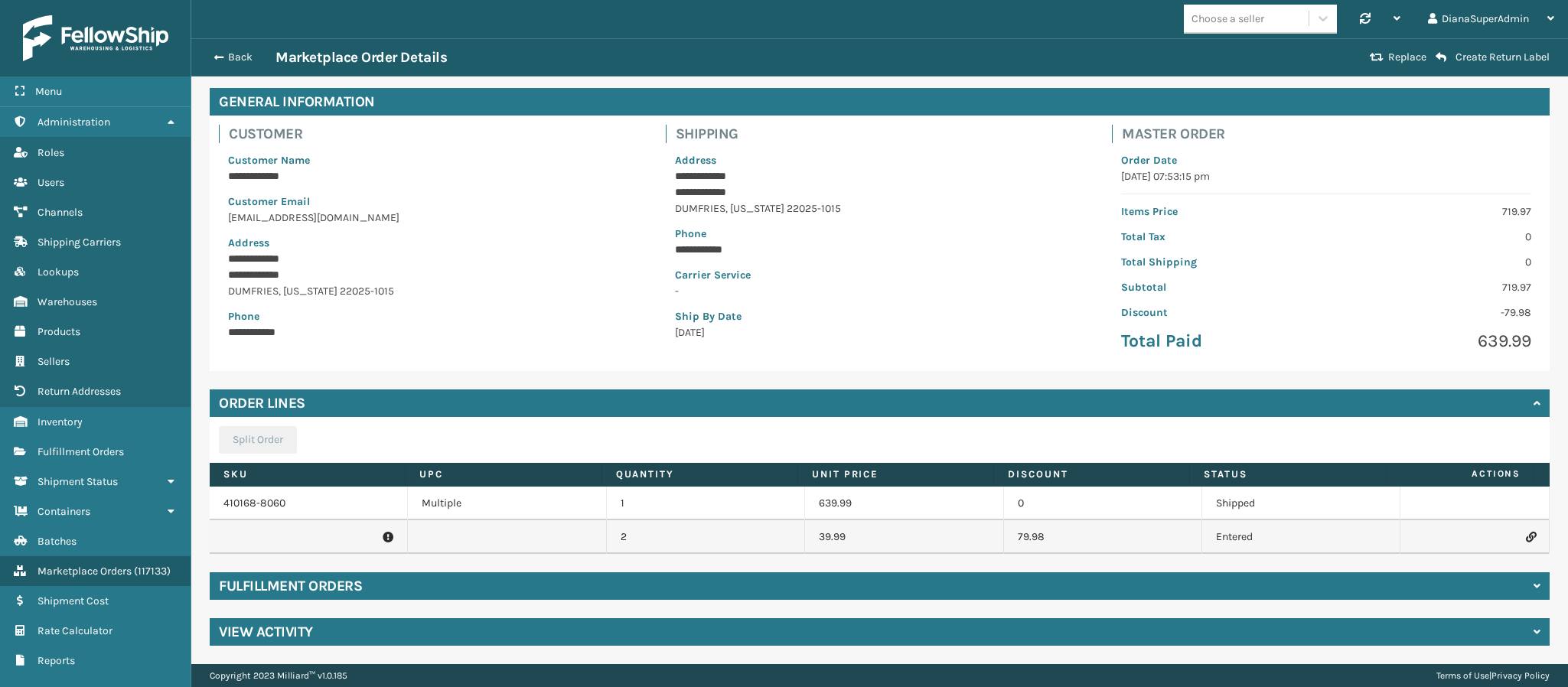
click at [303, 536] on td at bounding box center [308, 537] width 198 height 33
click at [1123, 218] on p "Items Price" at bounding box center [1219, 211] width 196 height 16
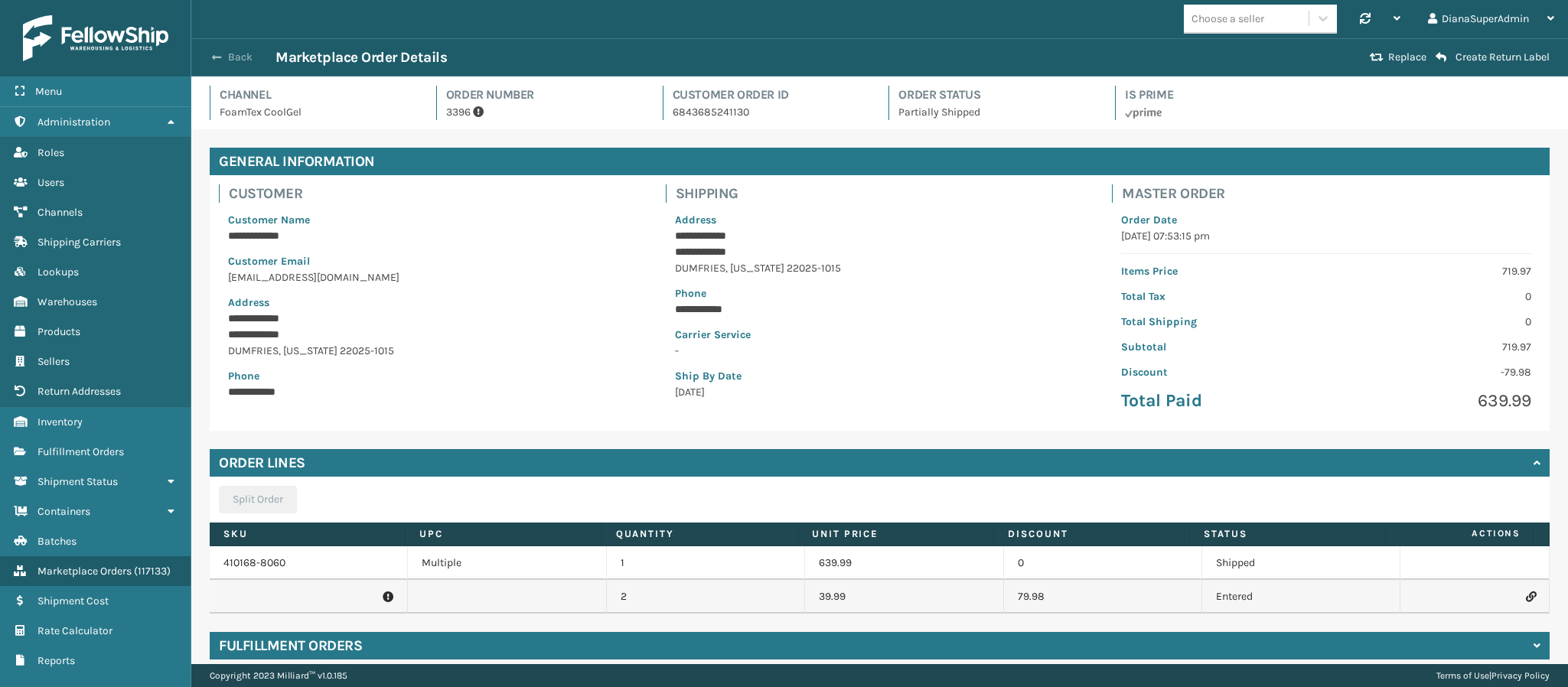
click at [221, 59] on button "Back" at bounding box center [240, 57] width 70 height 13
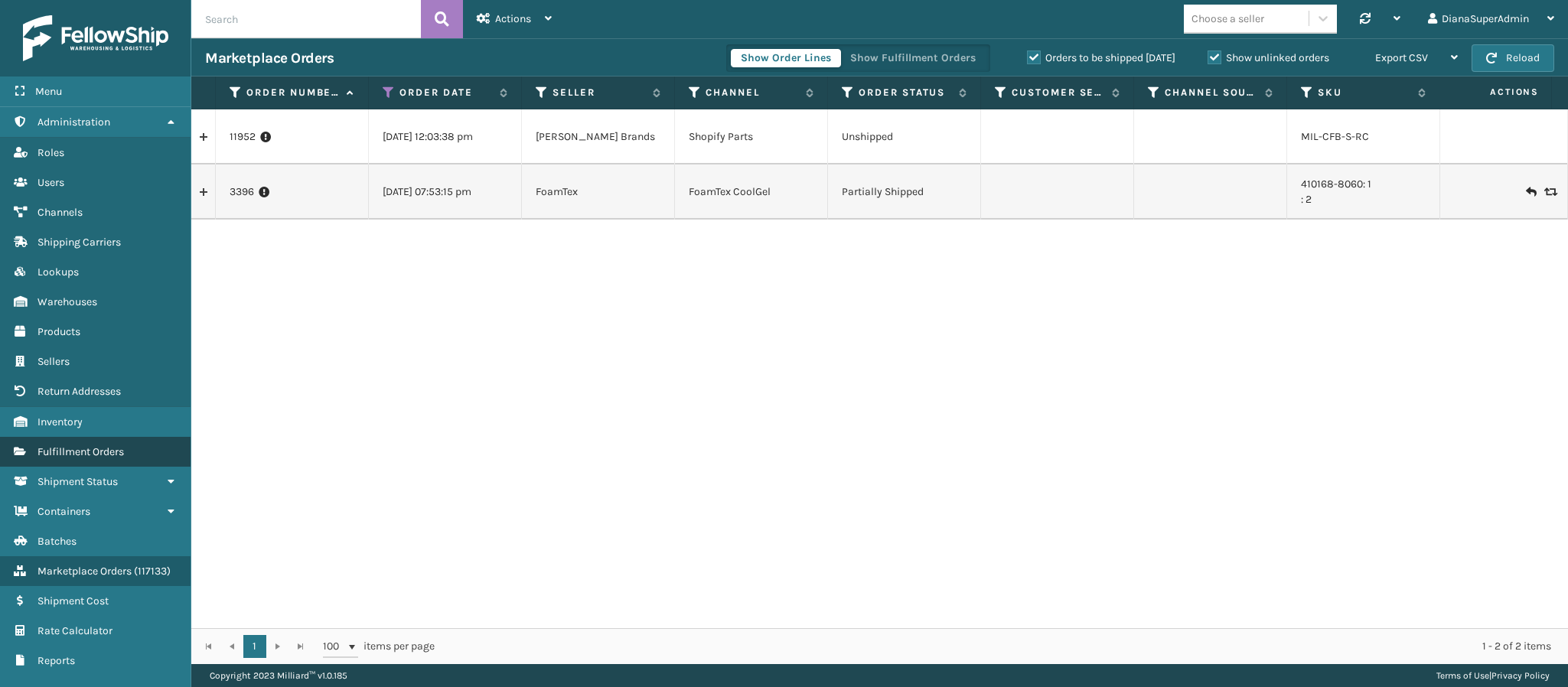
click at [114, 445] on span "Fulfillment Orders" at bounding box center [80, 452] width 86 height 13
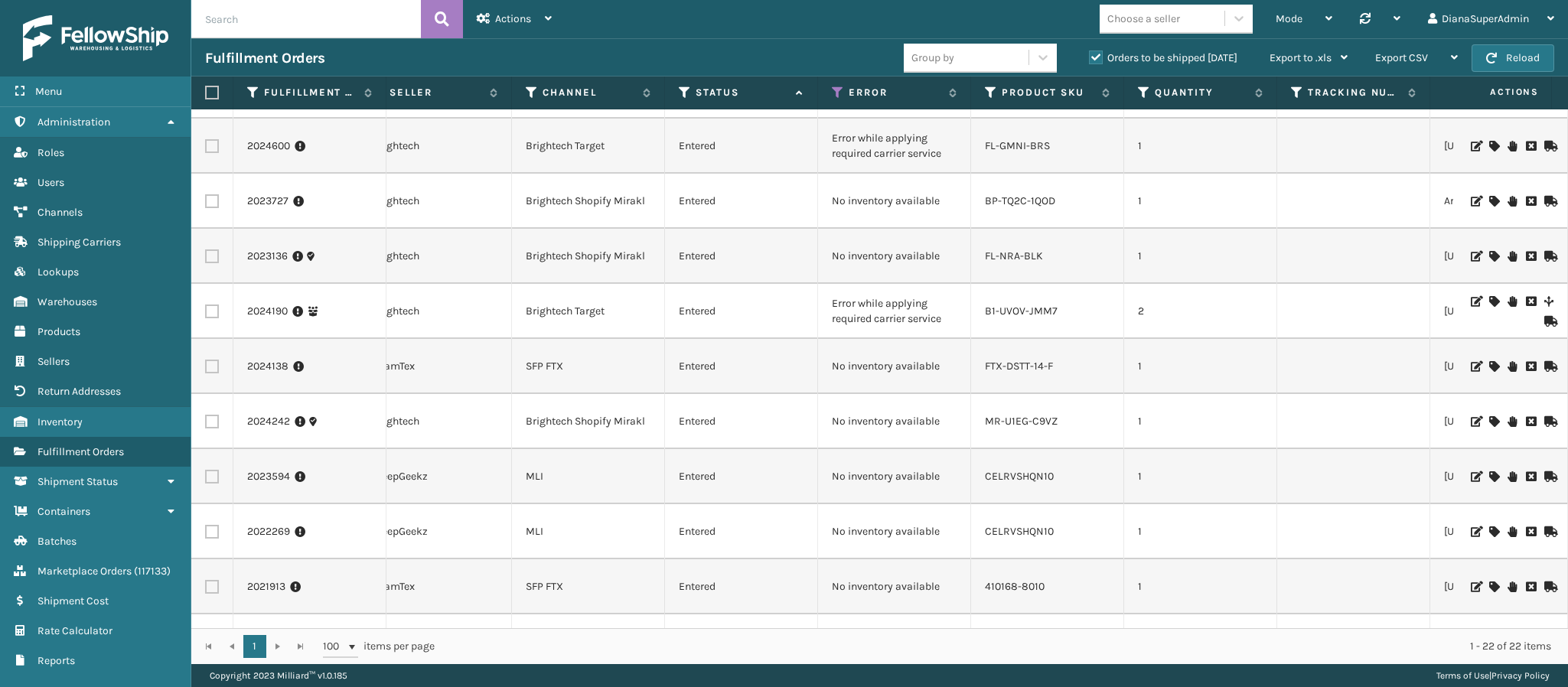
scroll to position [0, 359]
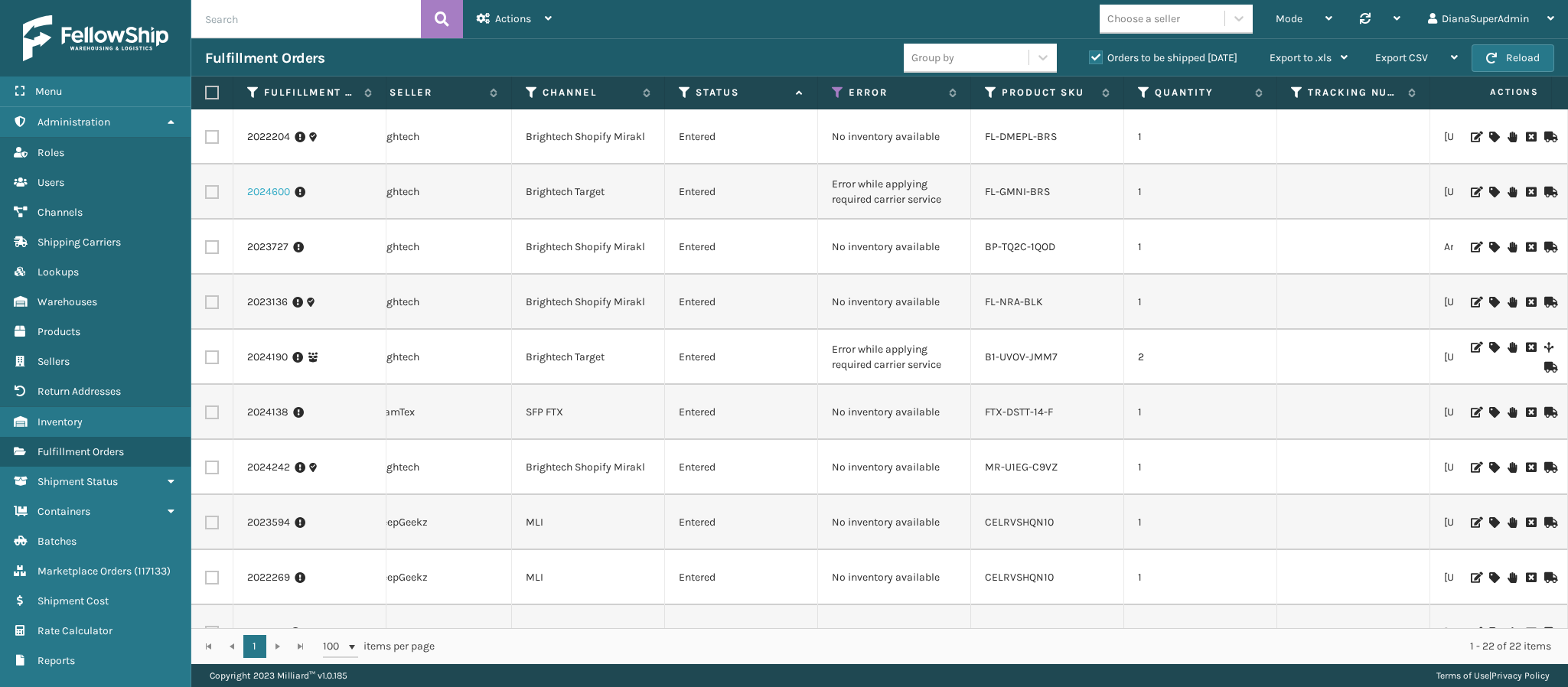
click at [264, 186] on link "2024600" at bounding box center [268, 192] width 43 height 15
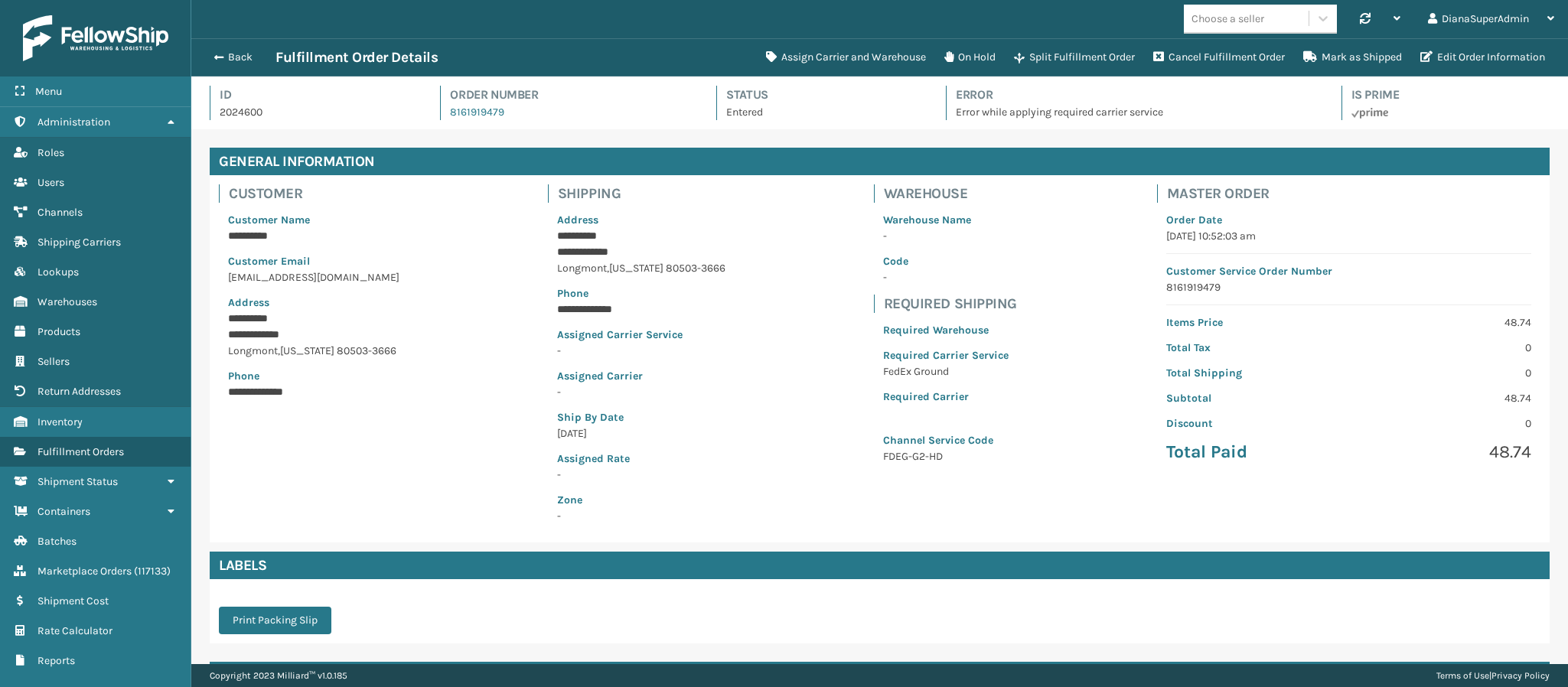
scroll to position [37, 1377]
click at [804, 50] on button "Assign Carrier and Warehouse" at bounding box center [846, 57] width 178 height 31
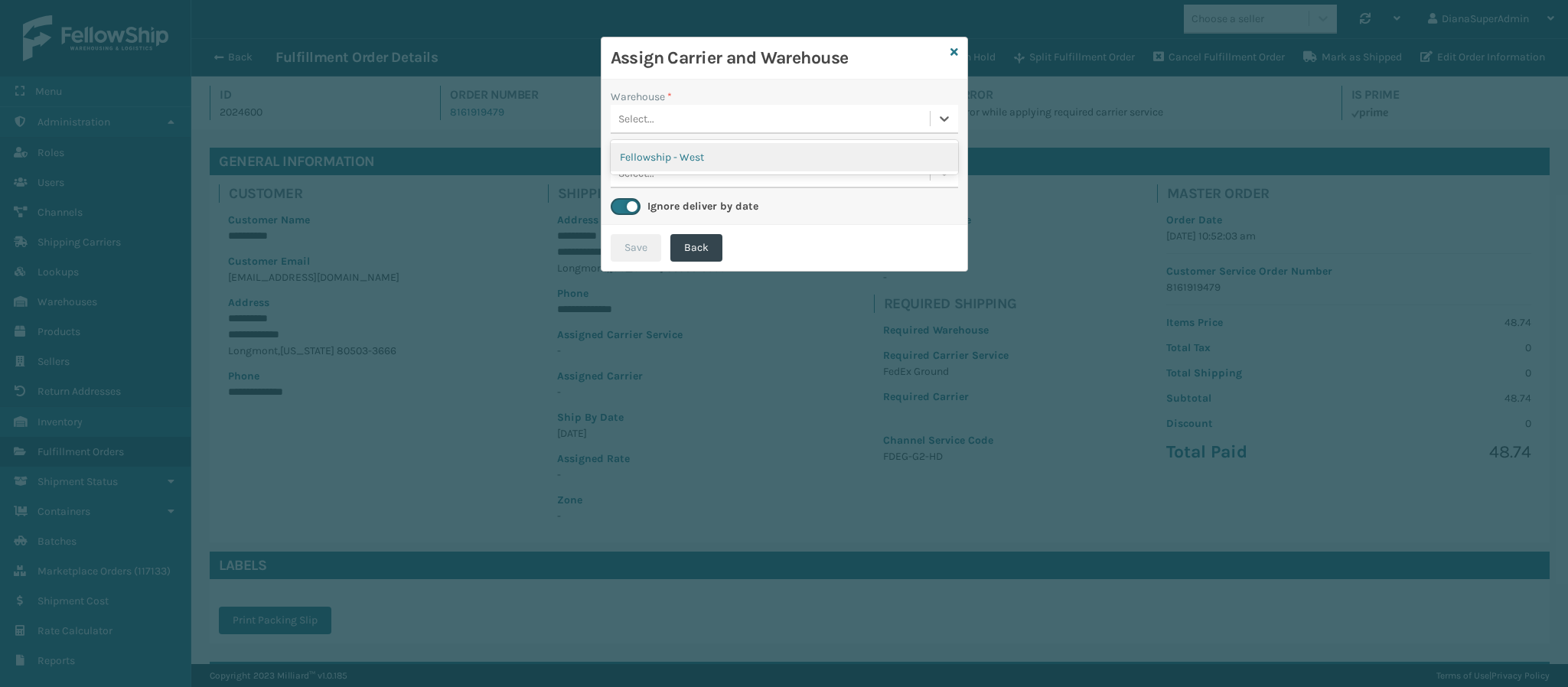
click at [806, 122] on div "Select..." at bounding box center [771, 119] width 319 height 25
click at [795, 160] on div "Fellowship - West" at bounding box center [785, 157] width 348 height 28
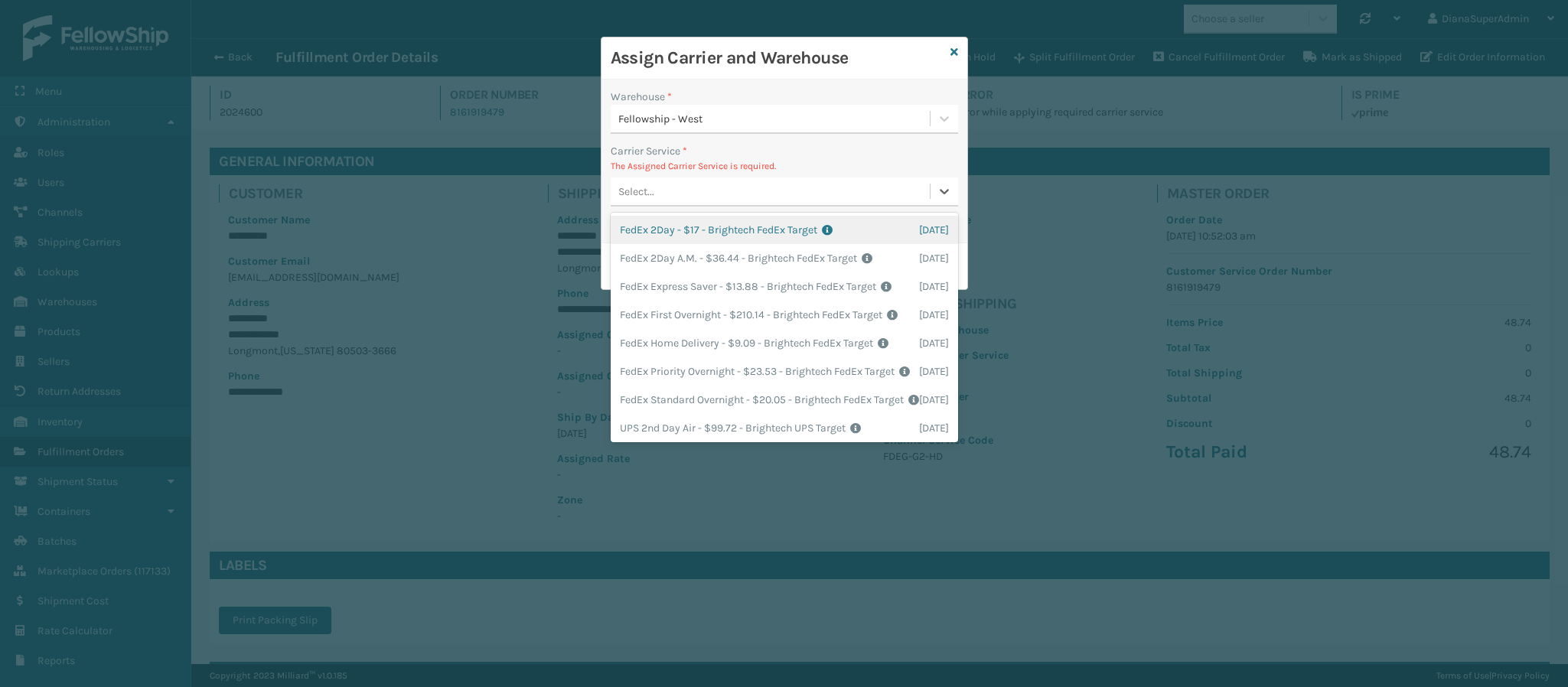
click at [809, 186] on div "Select..." at bounding box center [771, 191] width 319 height 25
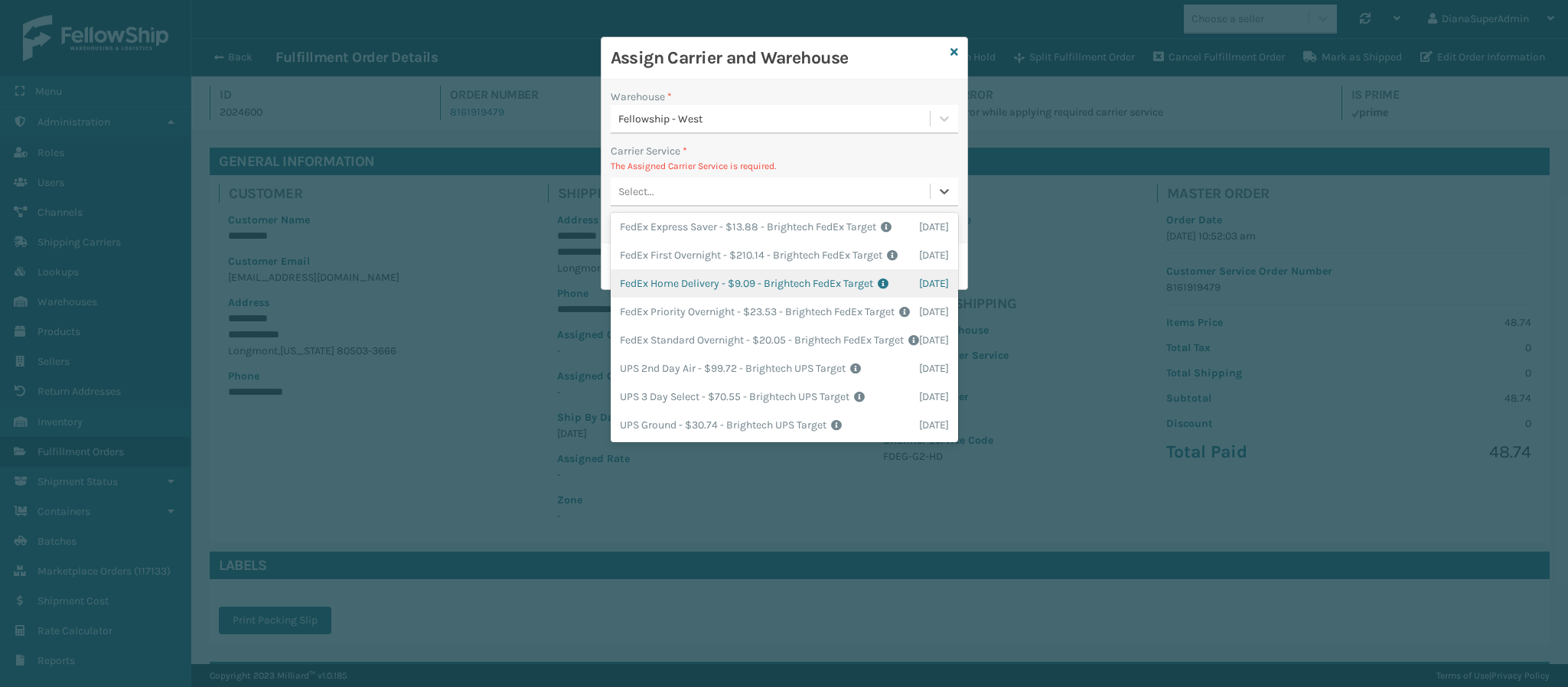
scroll to position [53, 0]
click at [762, 304] on div "FedEx Home Delivery - $9.09 - Brightech FedEx Target Shipping Cost $9.09 Surplu…" at bounding box center [785, 290] width 348 height 28
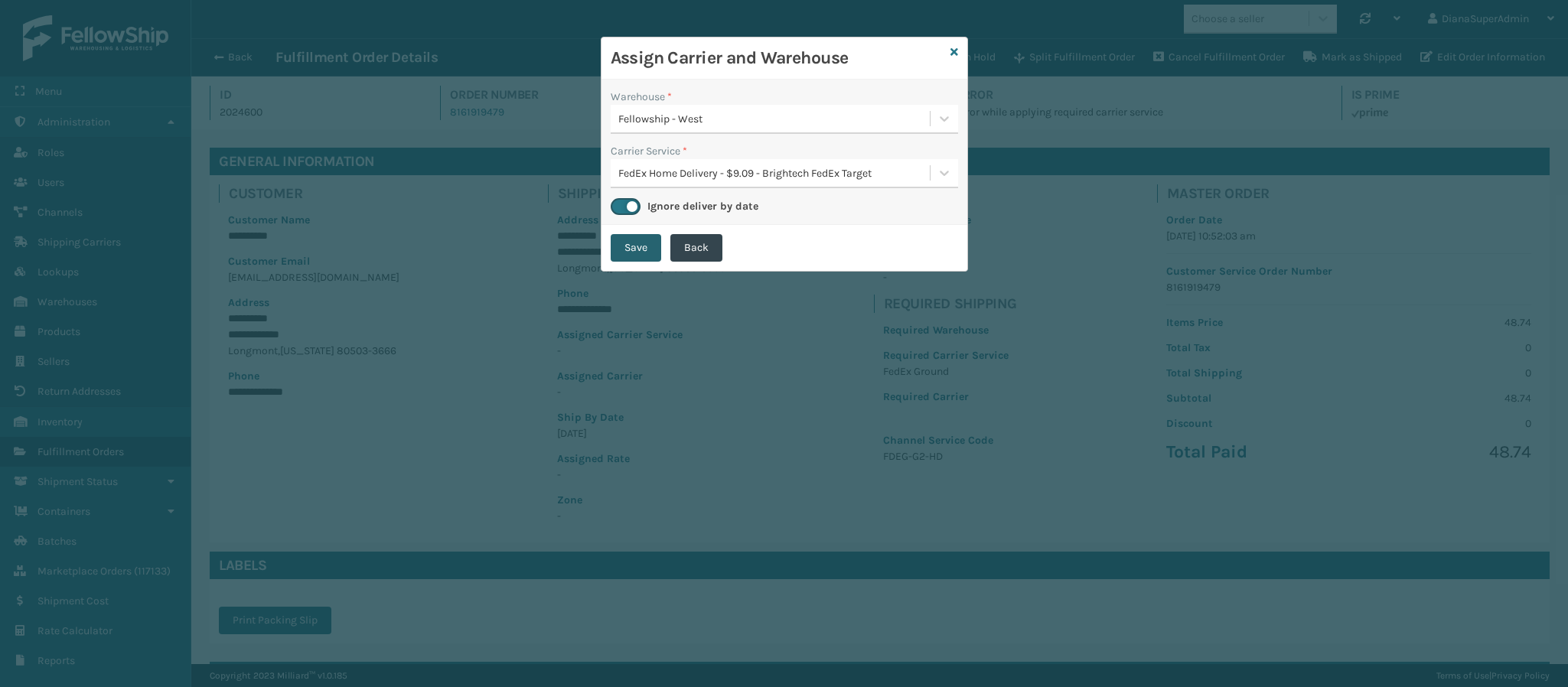
click at [639, 244] on button "Save" at bounding box center [636, 247] width 50 height 28
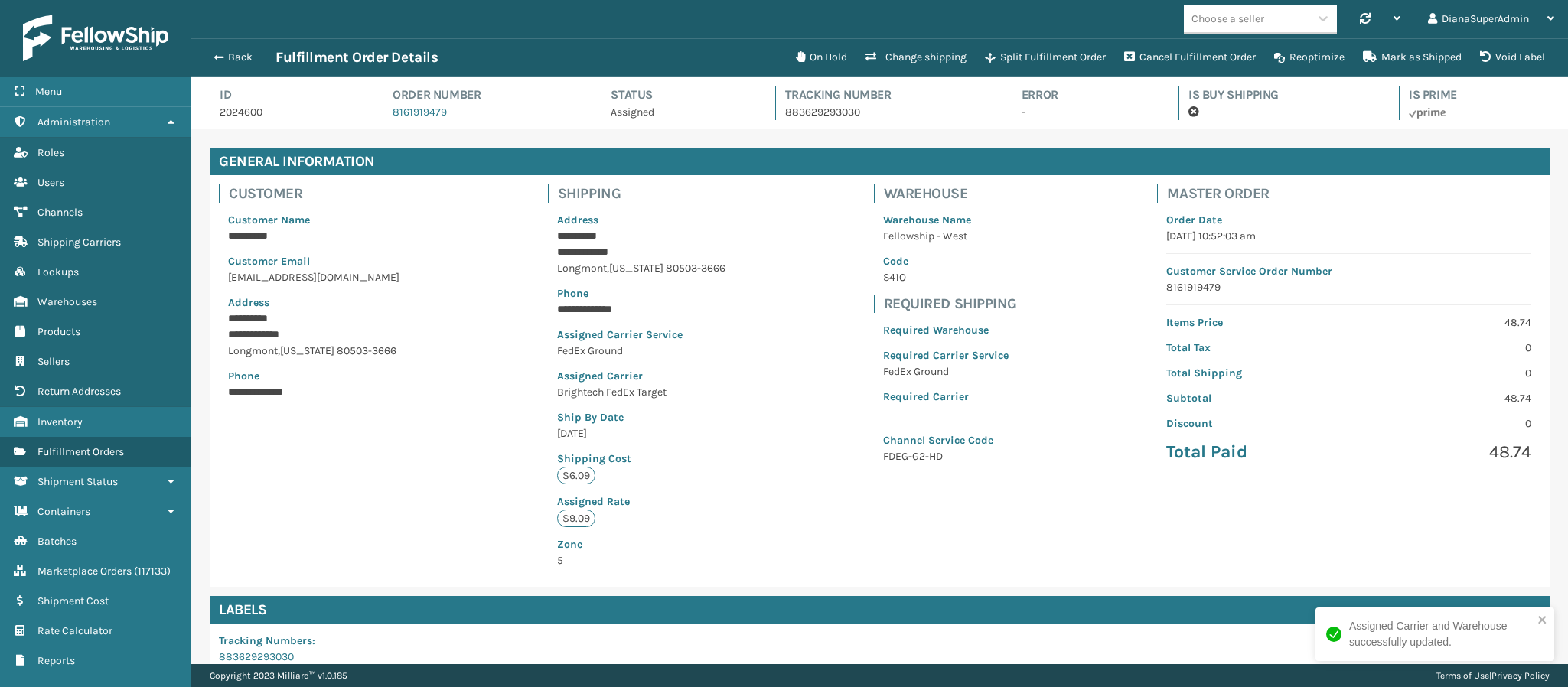
scroll to position [37, 1377]
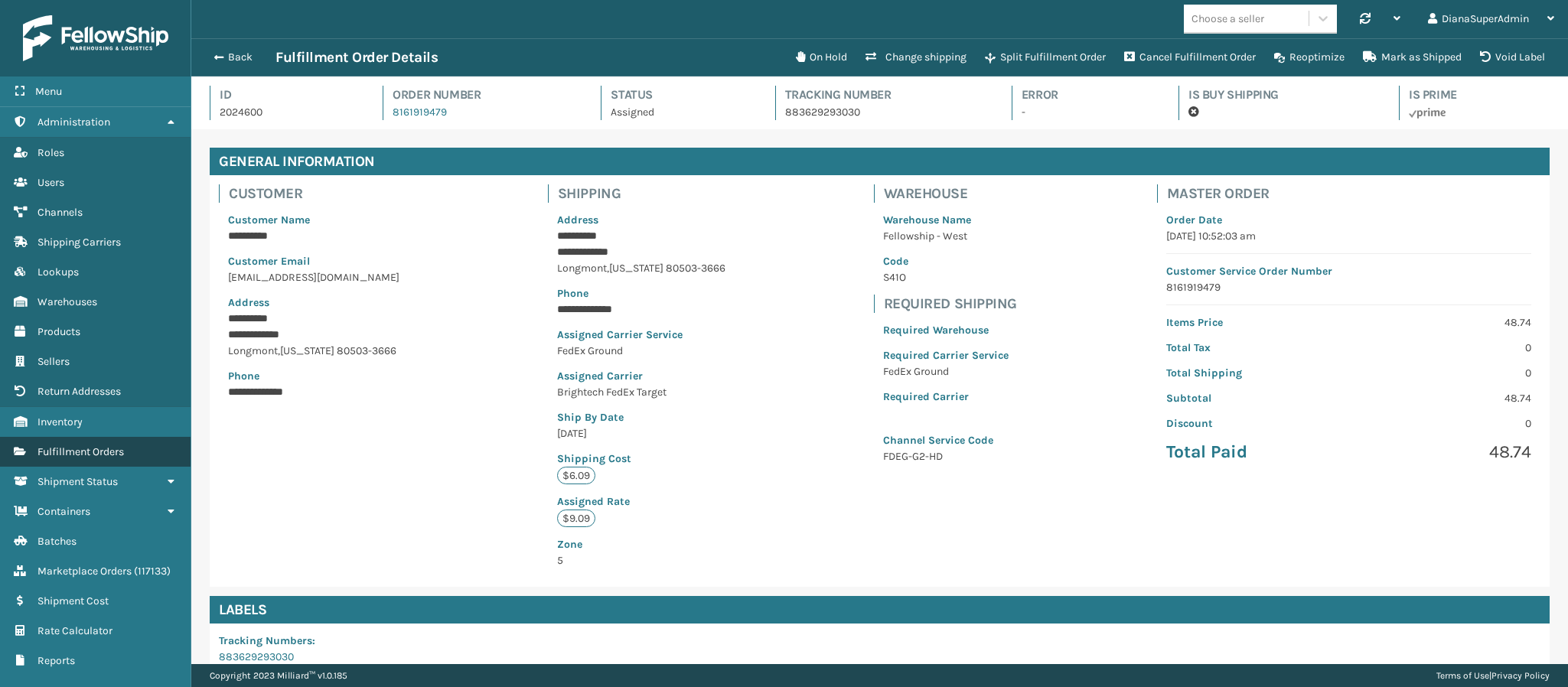
click at [76, 446] on span "Fulfillment Orders" at bounding box center [80, 452] width 86 height 13
